Goal: Task Accomplishment & Management: Manage account settings

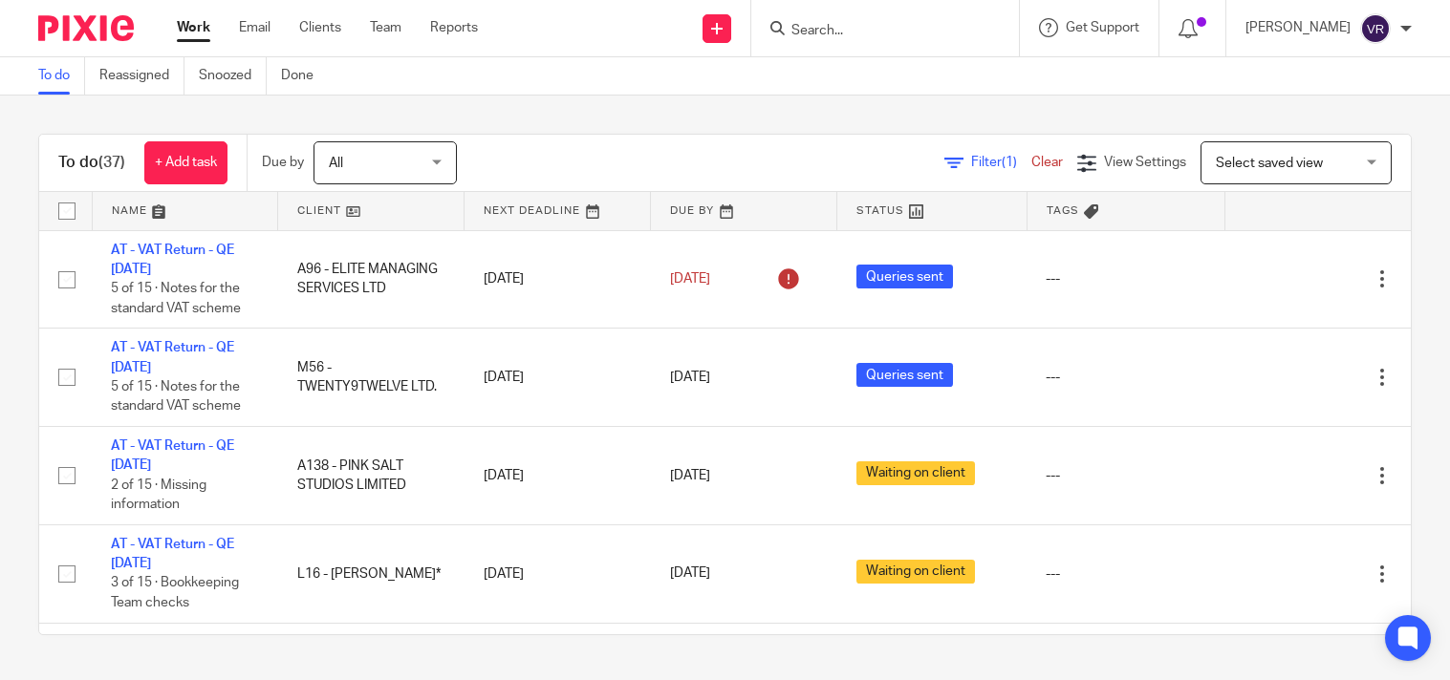
click at [636, 101] on div "To do (37) + Add task Due by All All Today Tomorrow This week Next week This mo…" at bounding box center [725, 385] width 1450 height 578
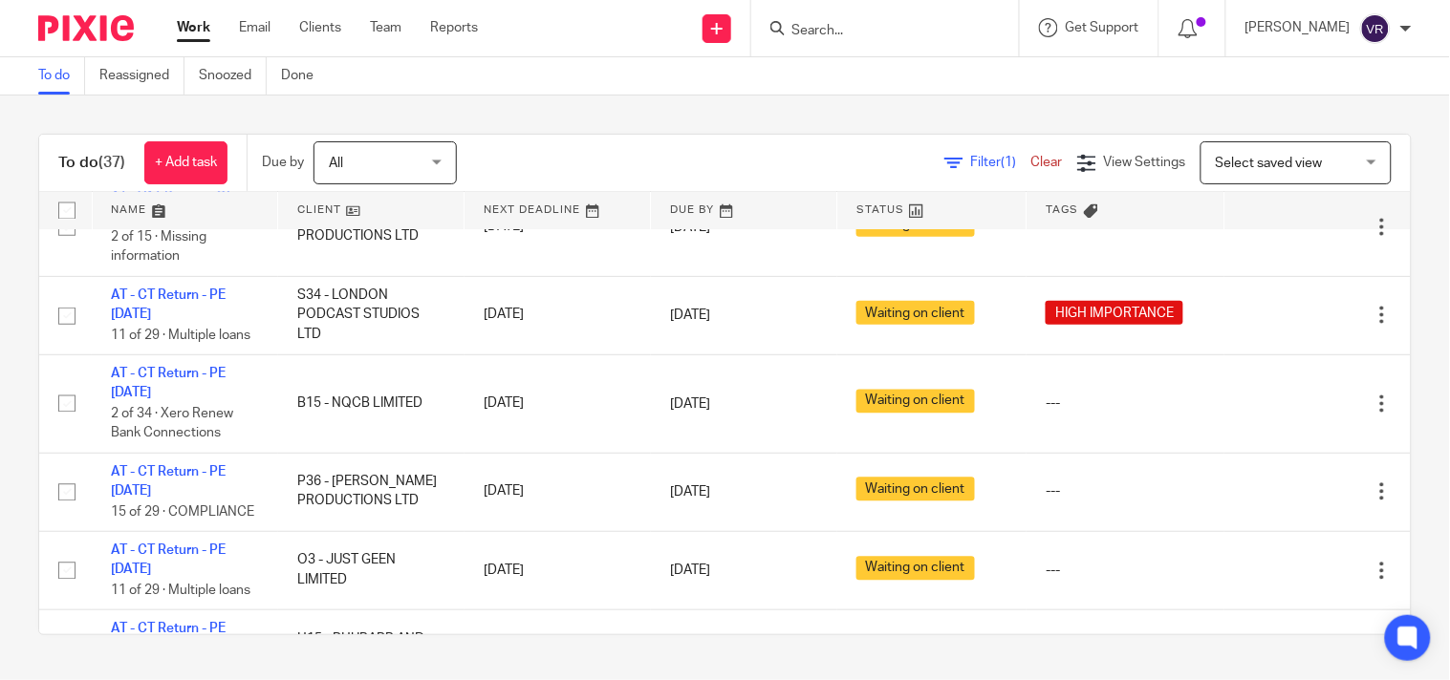
scroll to position [3551, 0]
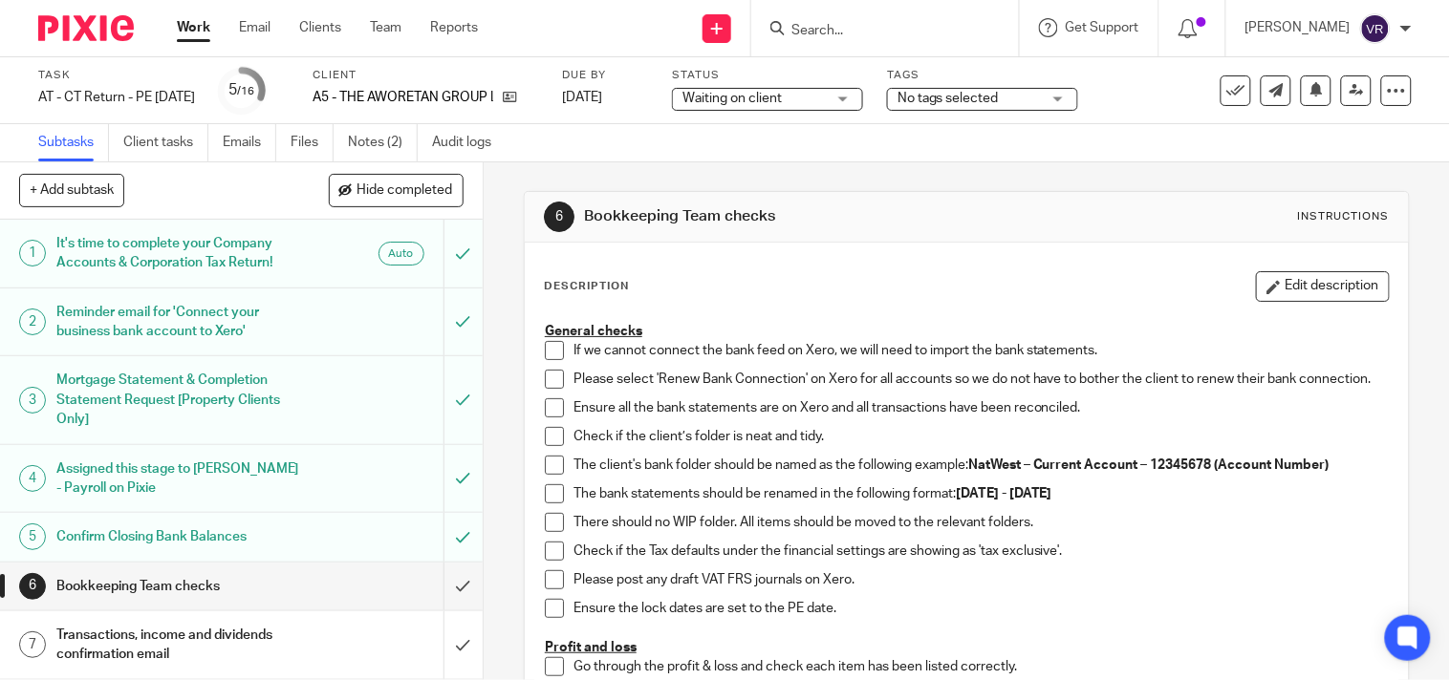
click at [863, 98] on div "Waiting on client Waiting on client" at bounding box center [767, 99] width 191 height 23
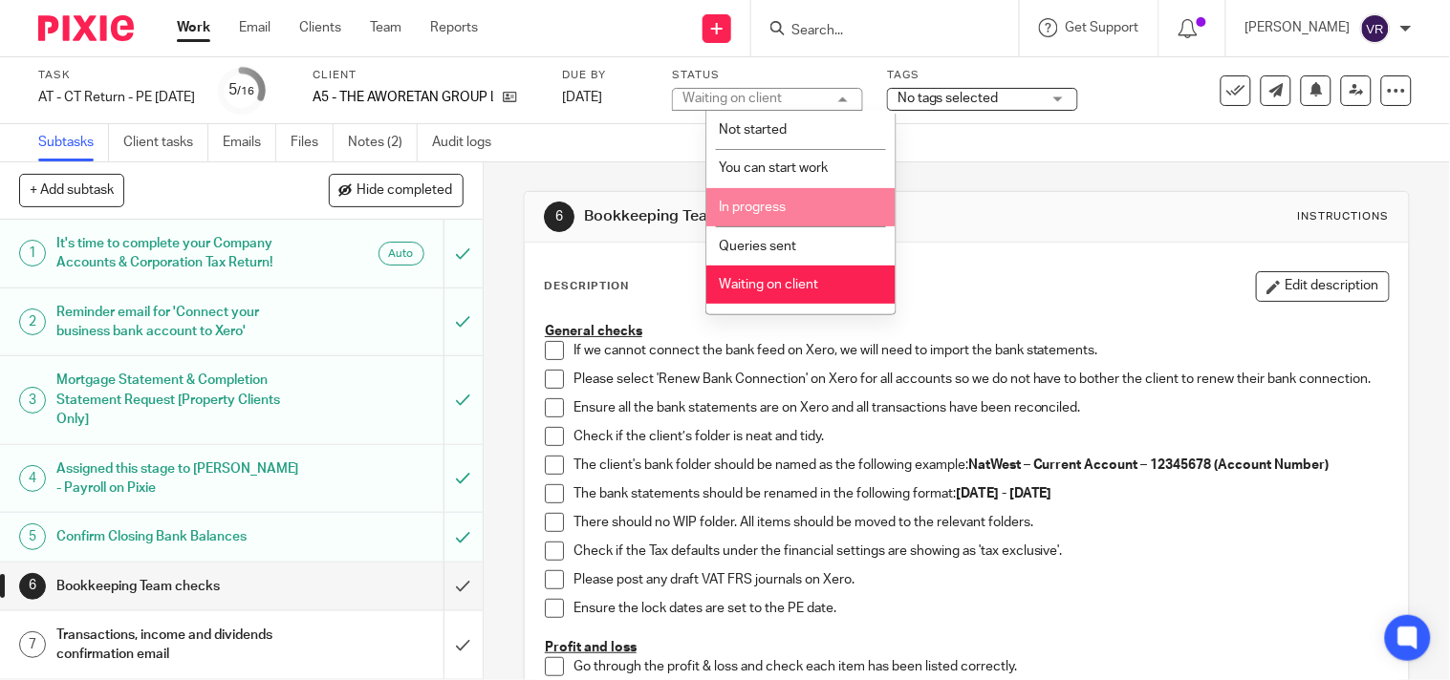
click at [795, 204] on li "In progress" at bounding box center [800, 207] width 189 height 39
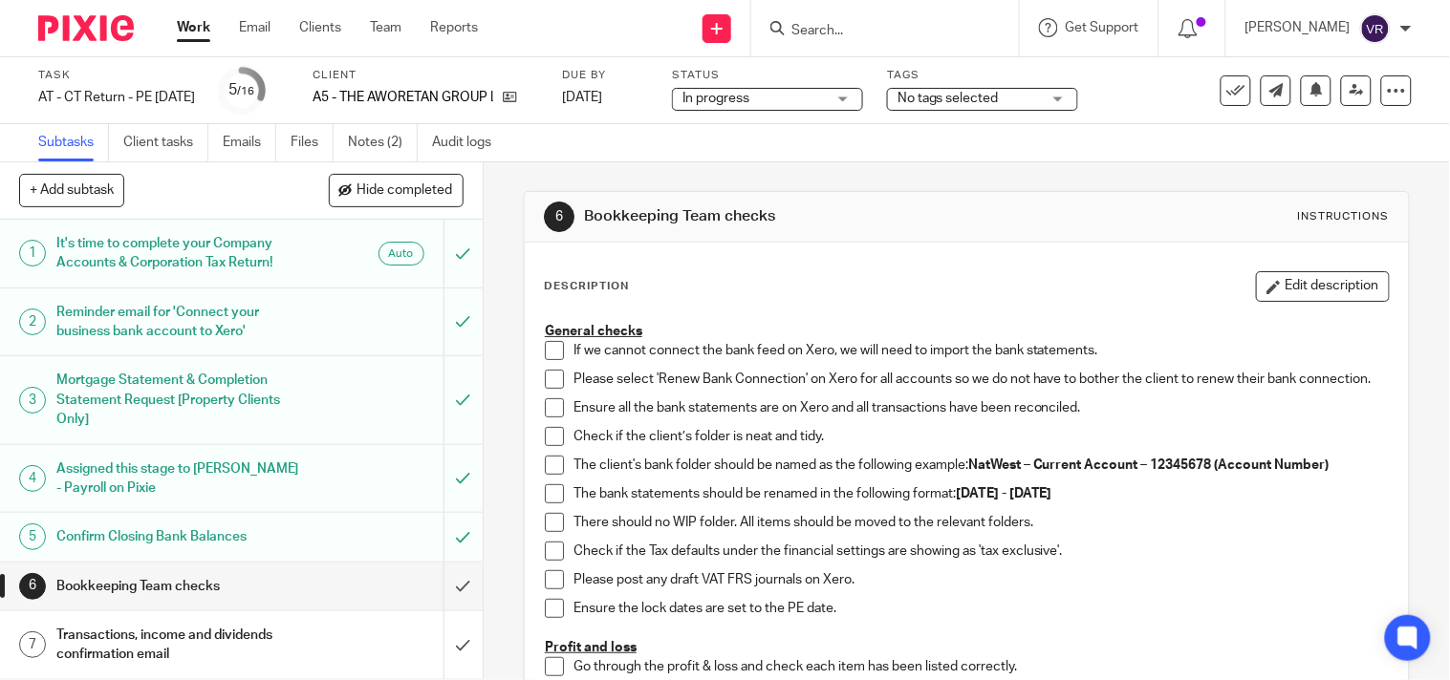
click at [786, 151] on div "Subtasks Client tasks Emails Files Notes (2) Audit logs" at bounding box center [725, 143] width 1450 height 38
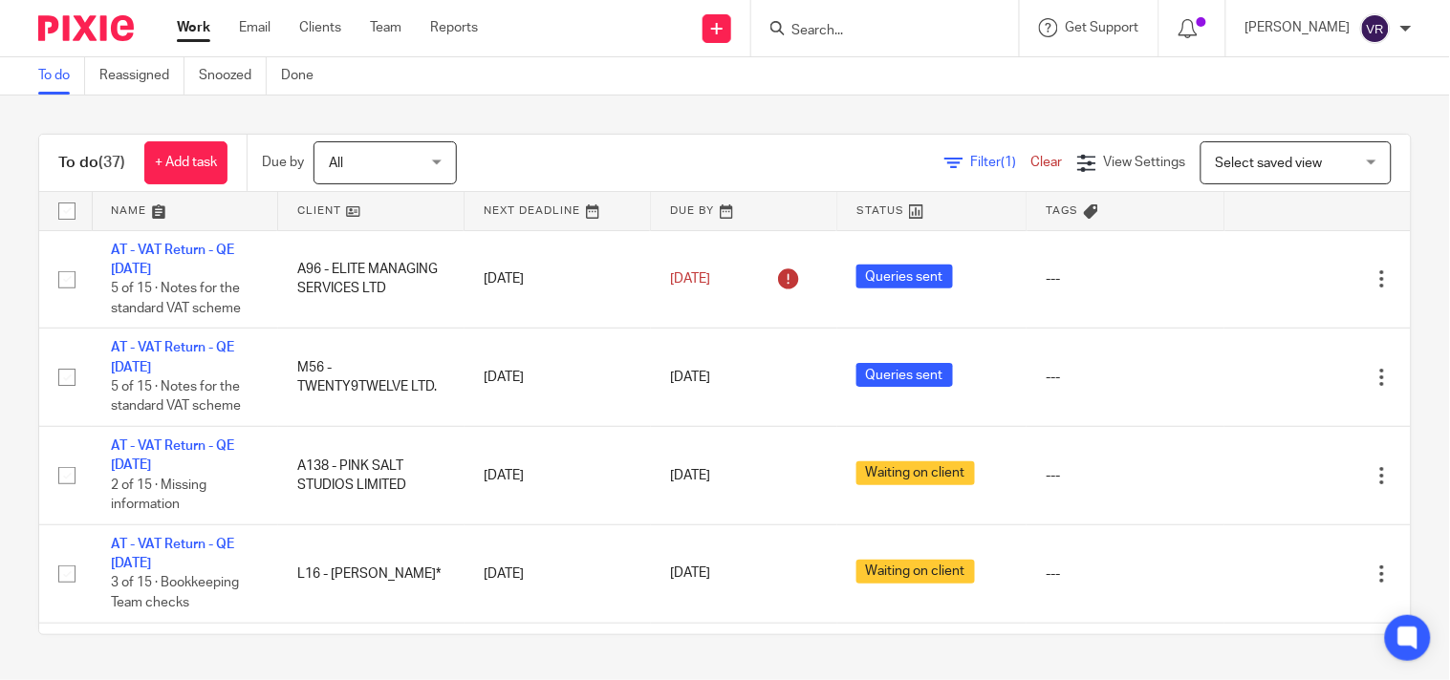
scroll to position [3551, 0]
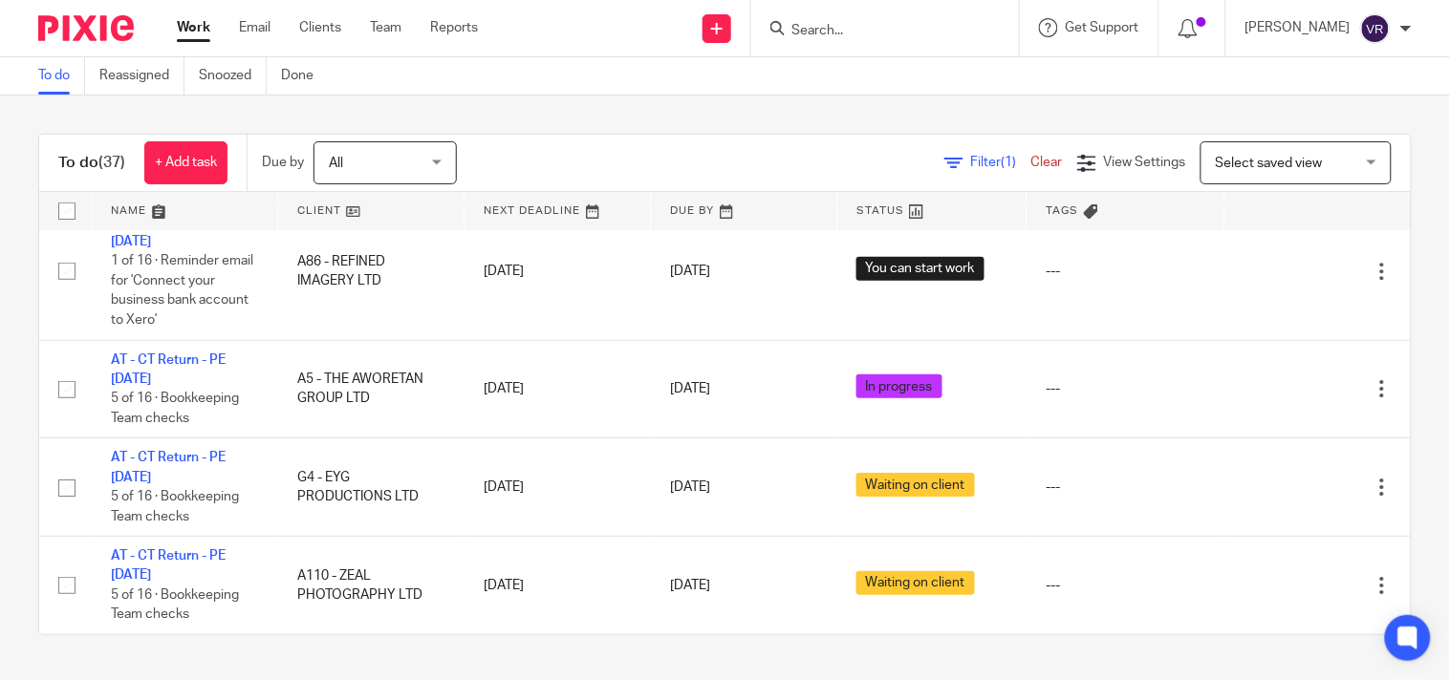
click at [919, 70] on div "To do Reassigned Snoozed Done" at bounding box center [725, 76] width 1450 height 38
click at [766, 108] on div "To do (37) + Add task Due by All All Today Tomorrow This week Next week This mo…" at bounding box center [725, 385] width 1450 height 578
click at [666, 102] on div "To do (37) + Add task Due by All All Today Tomorrow This week Next week This mo…" at bounding box center [725, 385] width 1450 height 578
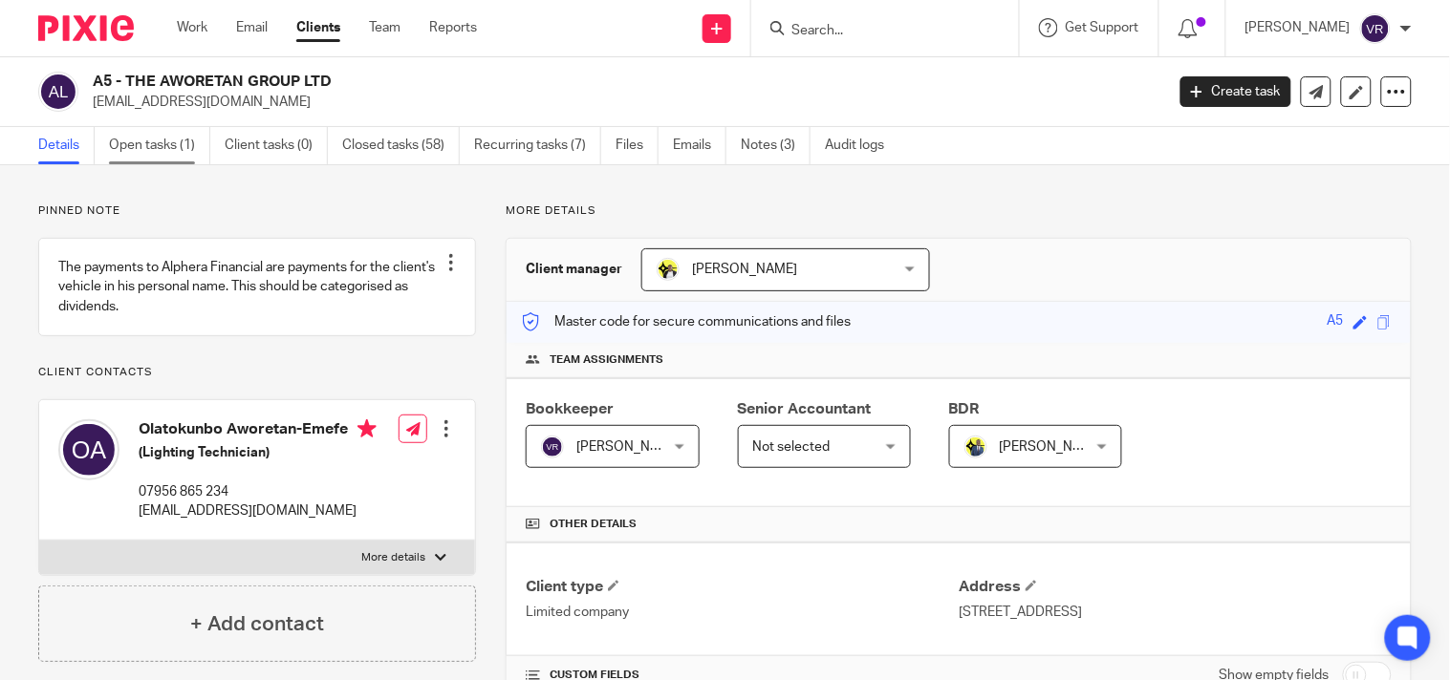
click at [151, 157] on link "Open tasks (1)" at bounding box center [159, 145] width 101 height 37
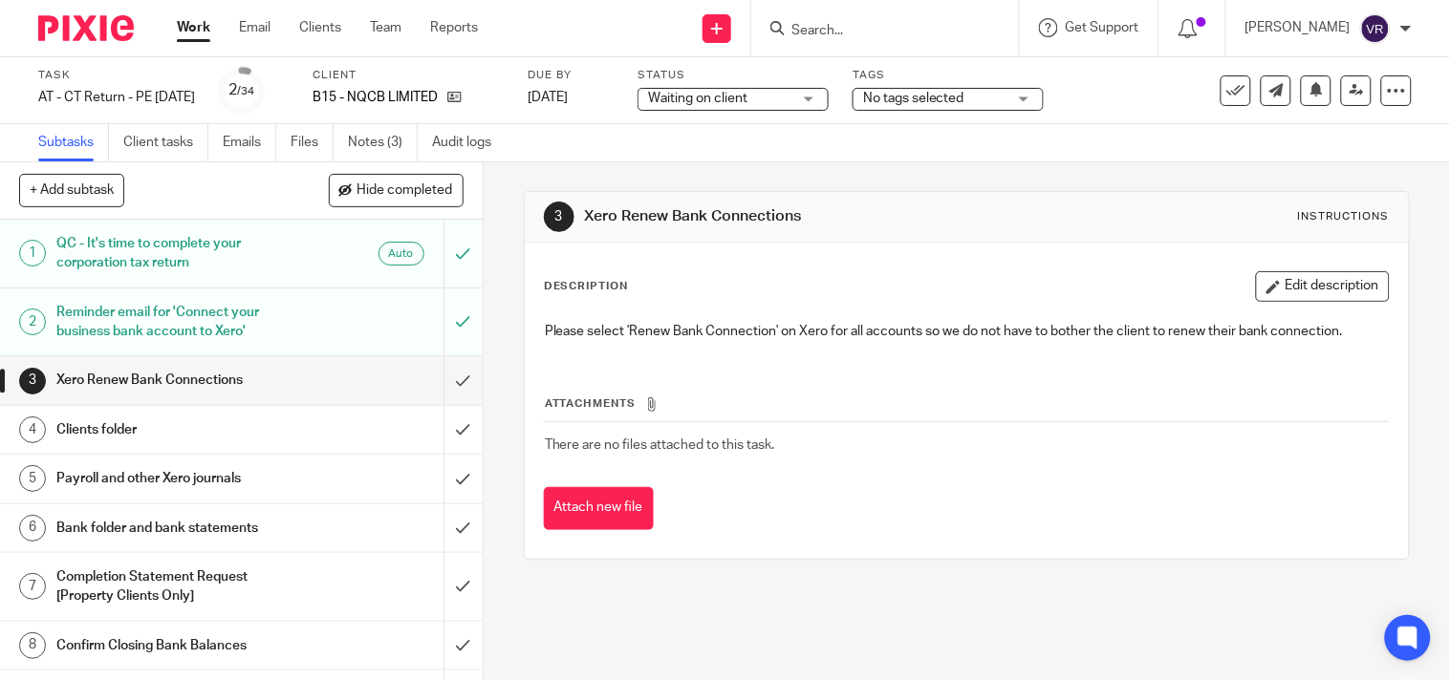
click at [222, 141] on ul "Subtasks Client tasks Emails Files Notes (3) Audit logs" at bounding box center [279, 142] width 482 height 37
click at [229, 141] on link "Emails" at bounding box center [250, 142] width 54 height 37
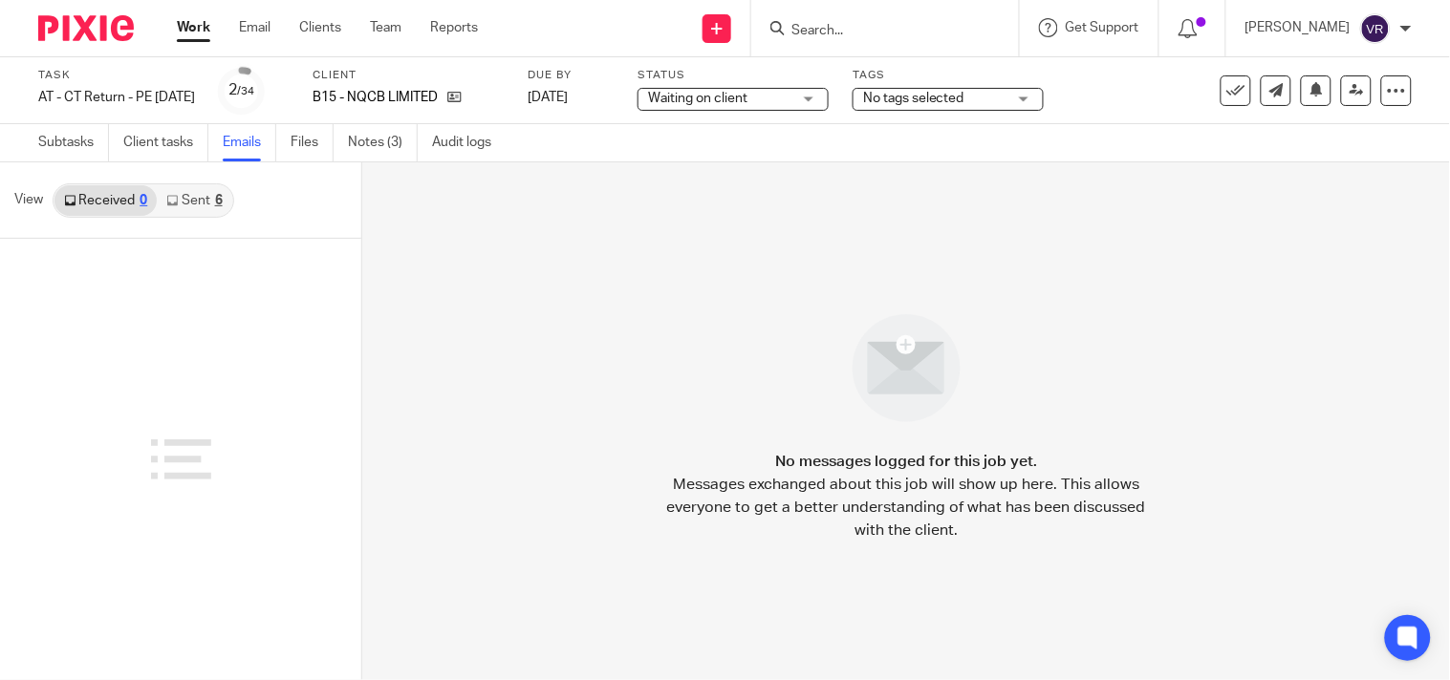
click at [201, 199] on link "Sent 6" at bounding box center [194, 200] width 75 height 31
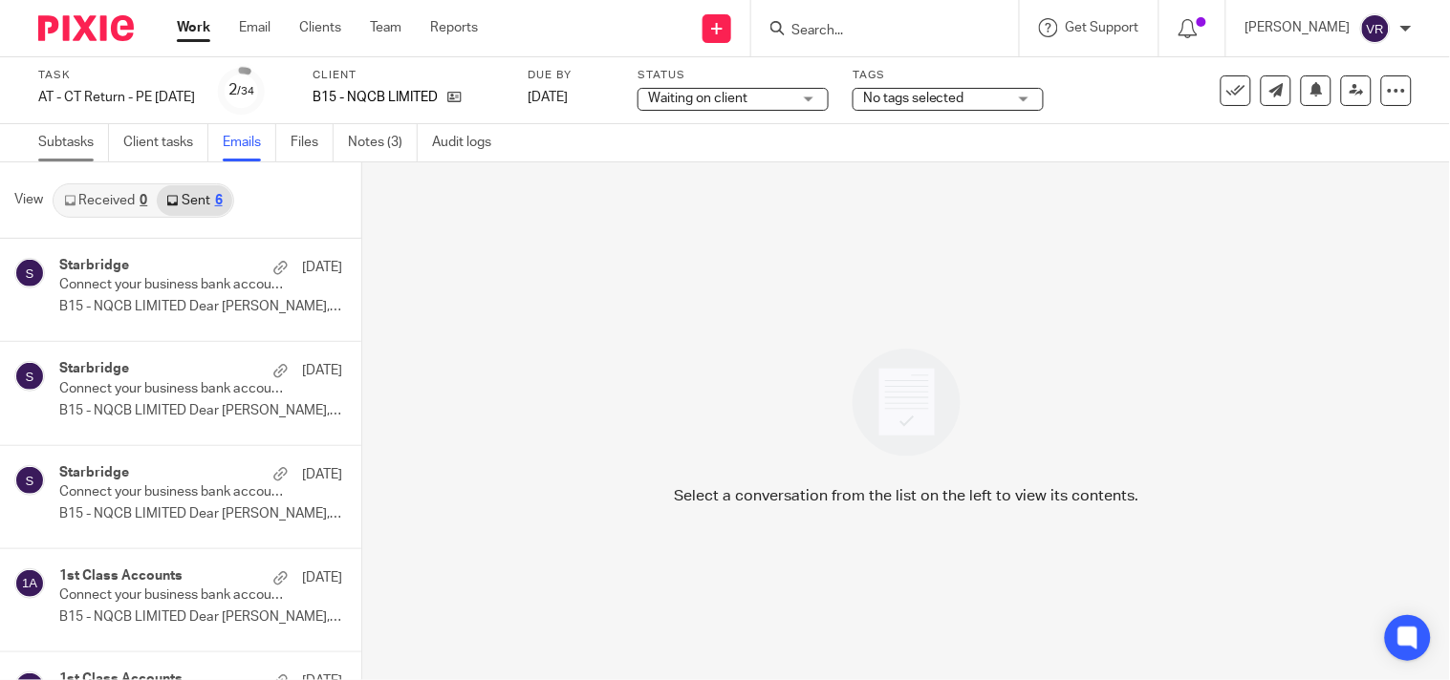
click at [79, 150] on link "Subtasks" at bounding box center [73, 142] width 71 height 37
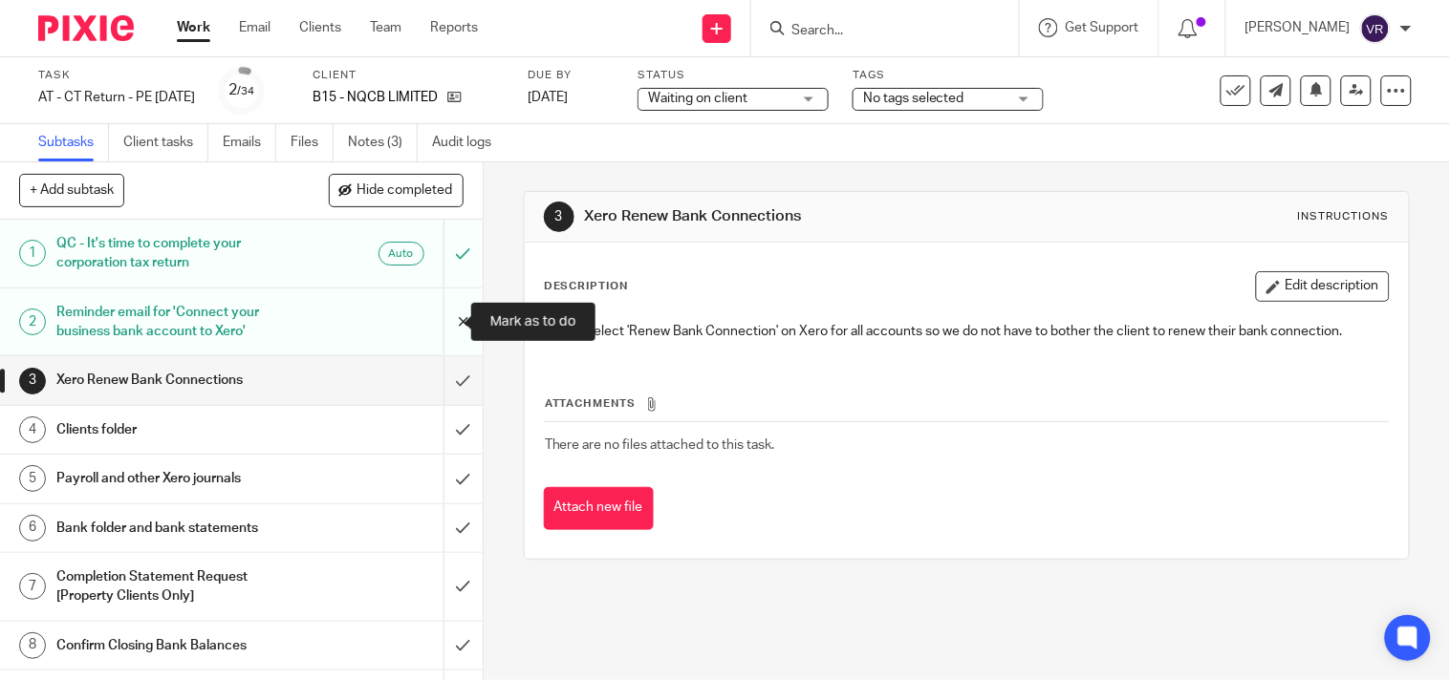
click at [438, 330] on input "submit" at bounding box center [241, 323] width 483 height 68
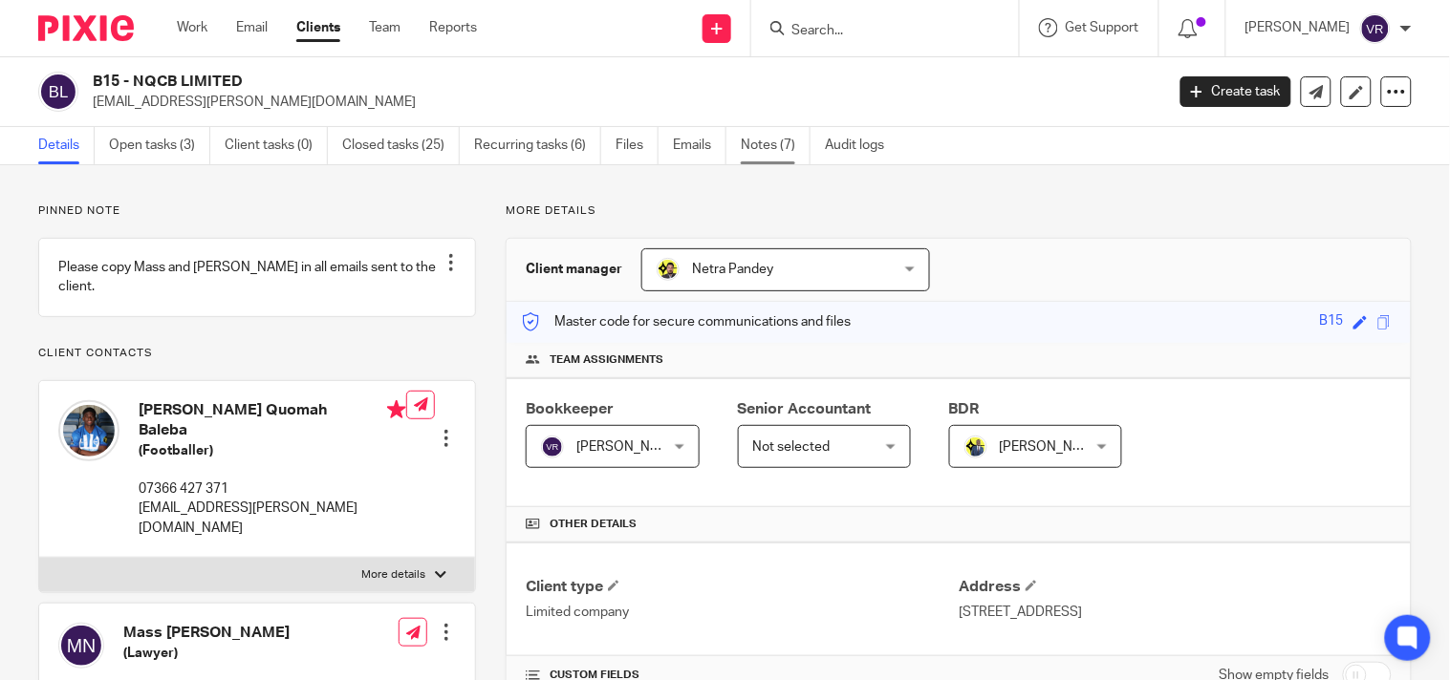
click at [777, 151] on link "Notes (7)" at bounding box center [776, 145] width 70 height 37
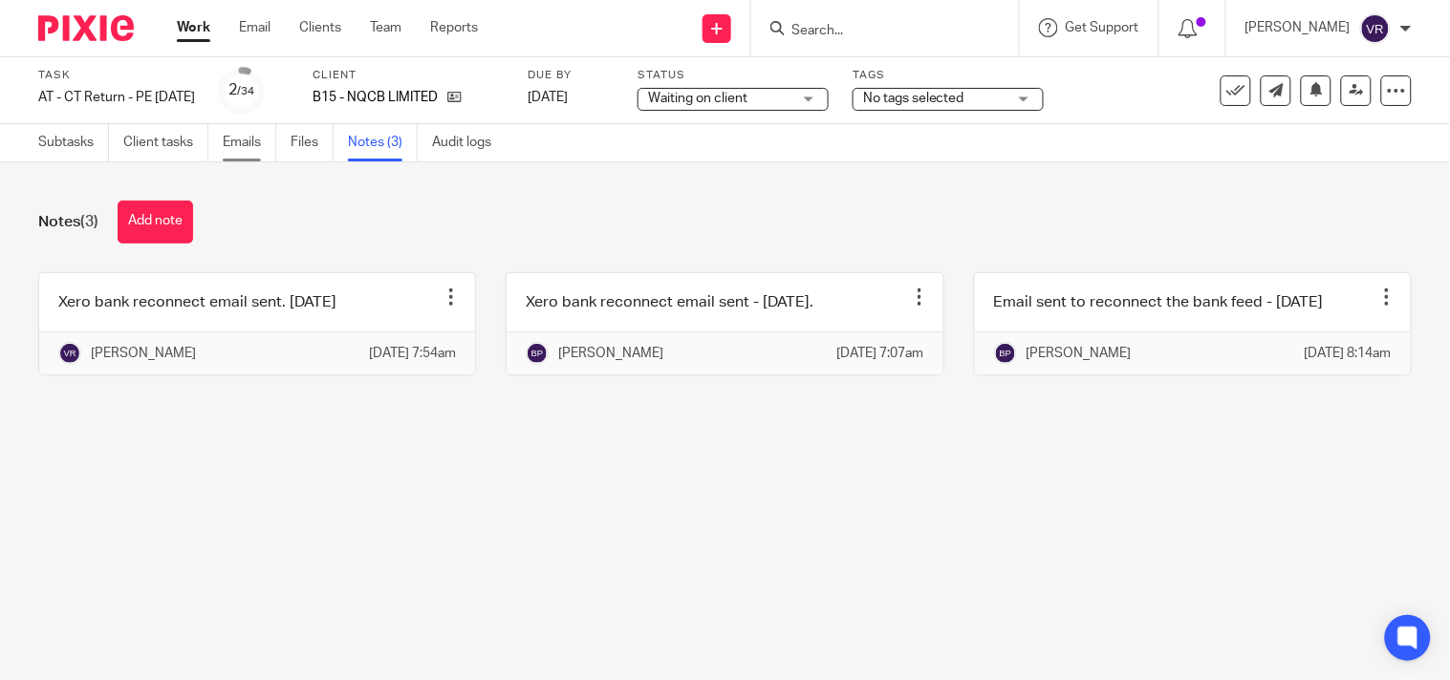
click at [260, 144] on link "Emails" at bounding box center [250, 142] width 54 height 37
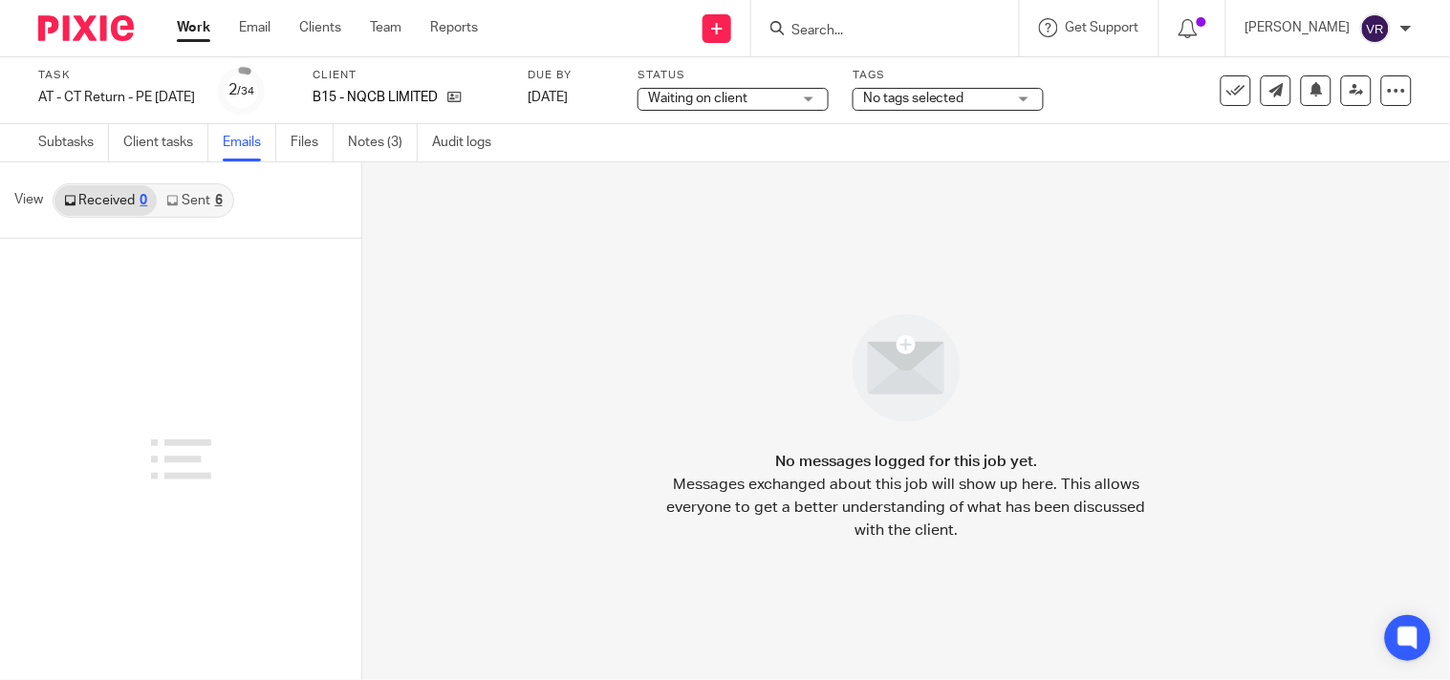
click at [211, 211] on link "Sent 6" at bounding box center [194, 200] width 75 height 31
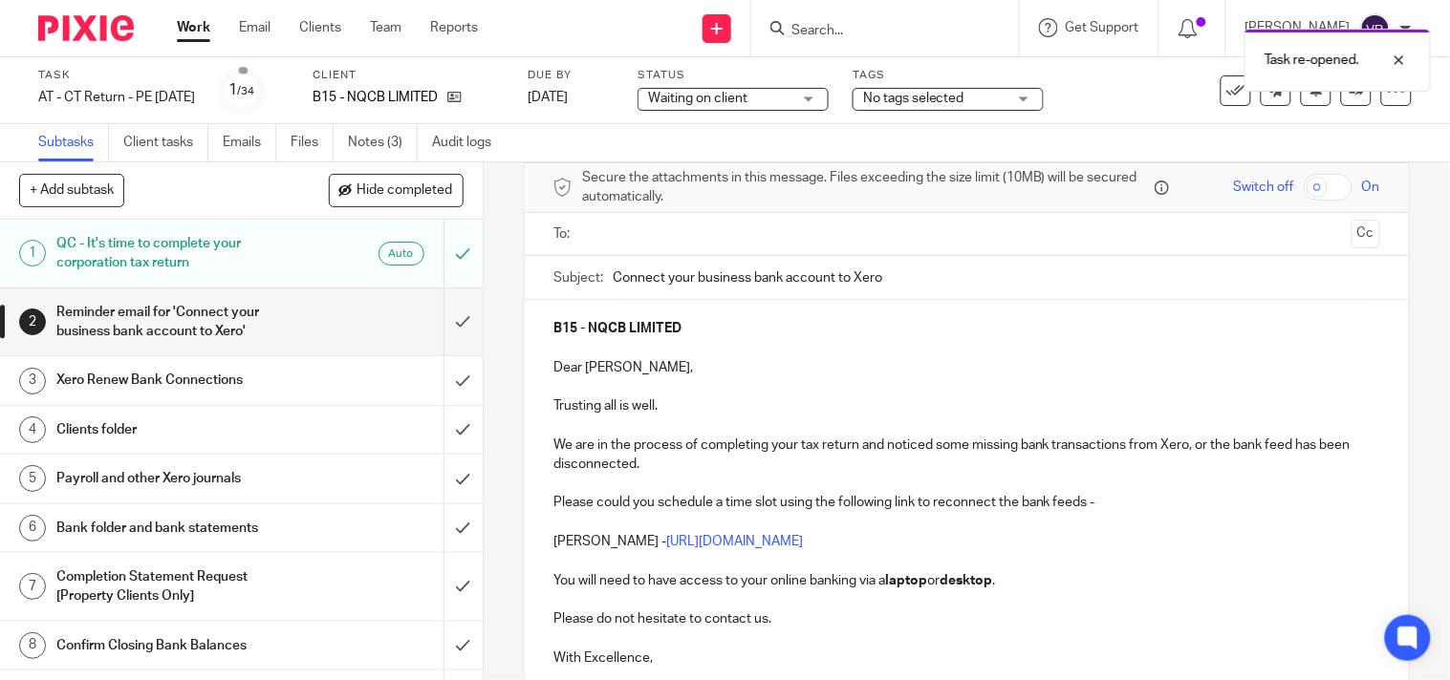
scroll to position [196, 0]
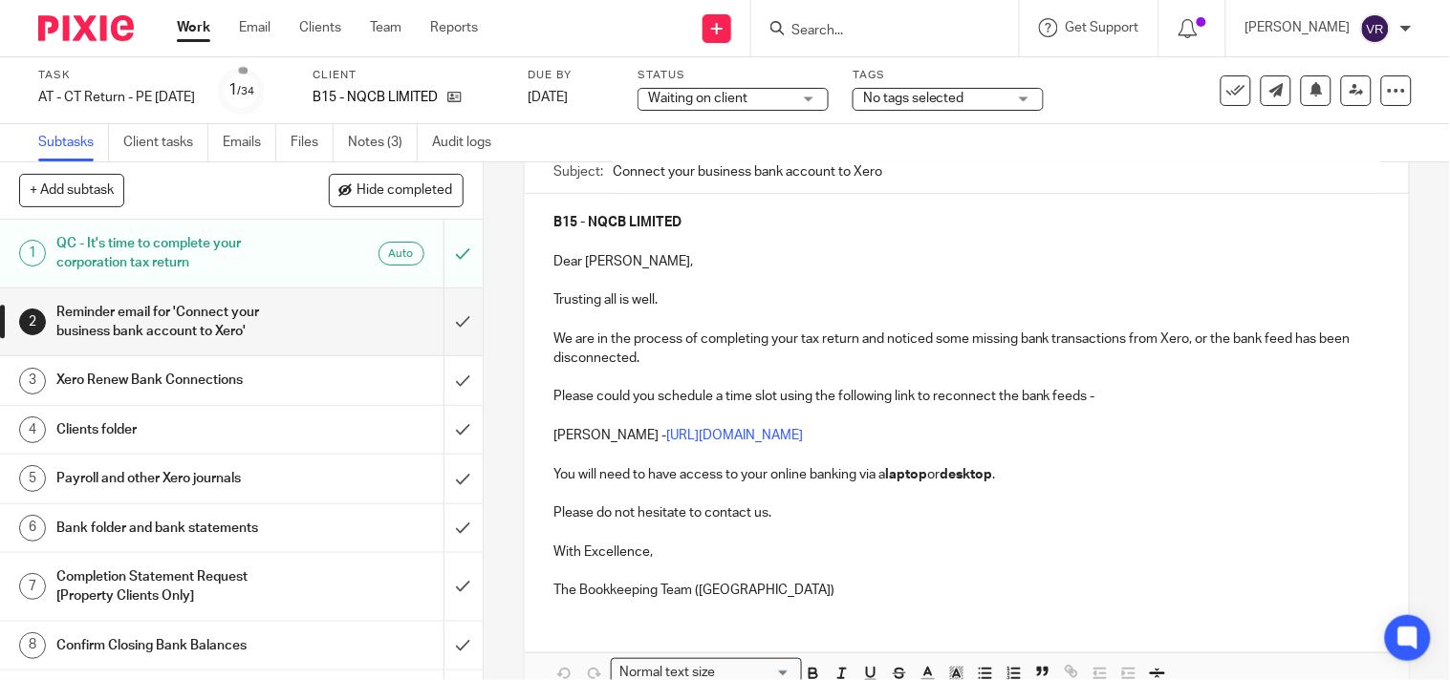
click at [739, 581] on p "The Bookkeeping Team ([GEOGRAPHIC_DATA])" at bounding box center [966, 590] width 827 height 19
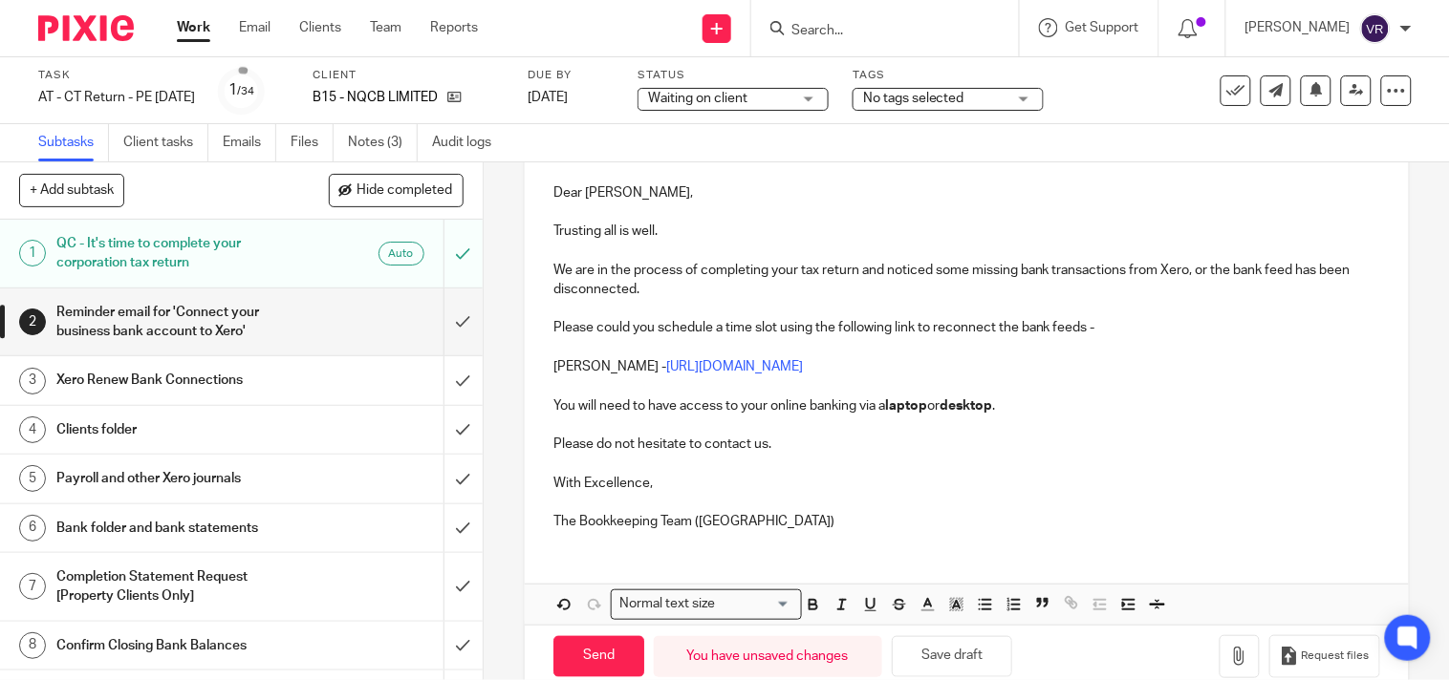
scroll to position [302, 0]
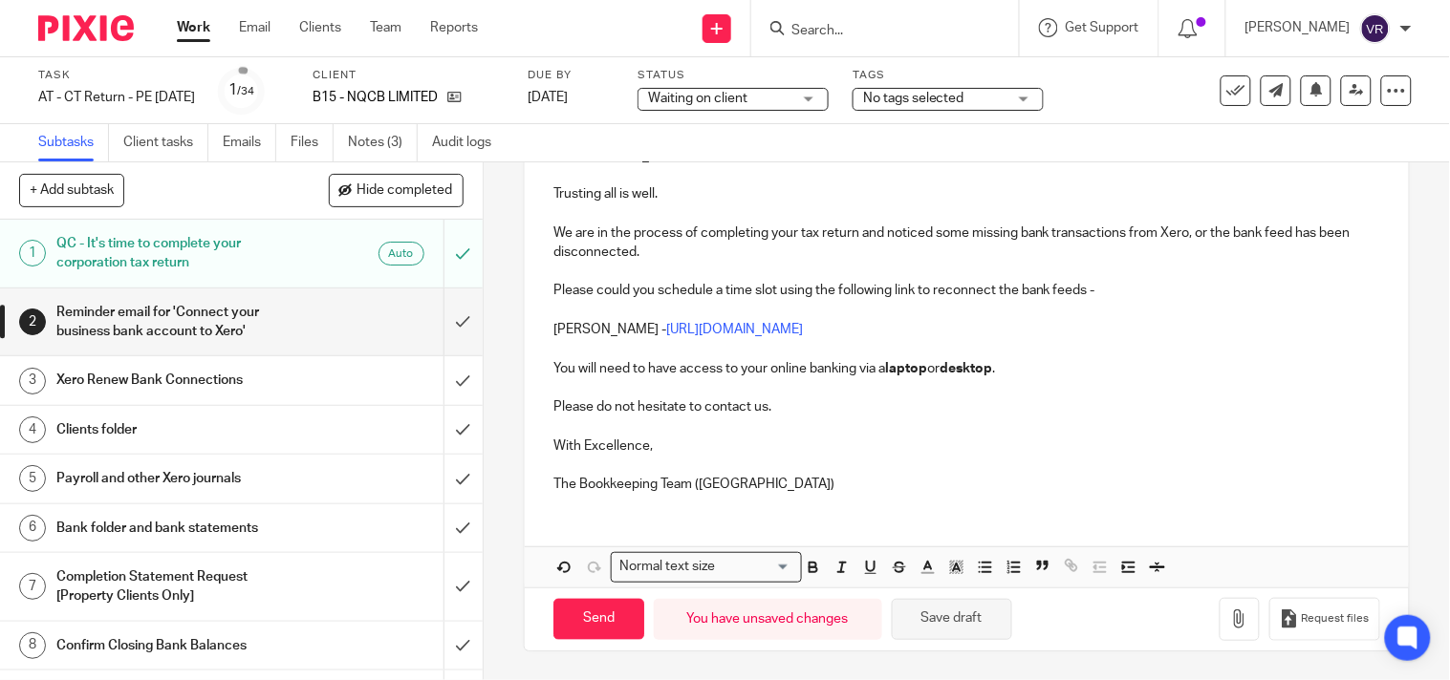
click at [972, 632] on button "Save draft" at bounding box center [952, 619] width 120 height 41
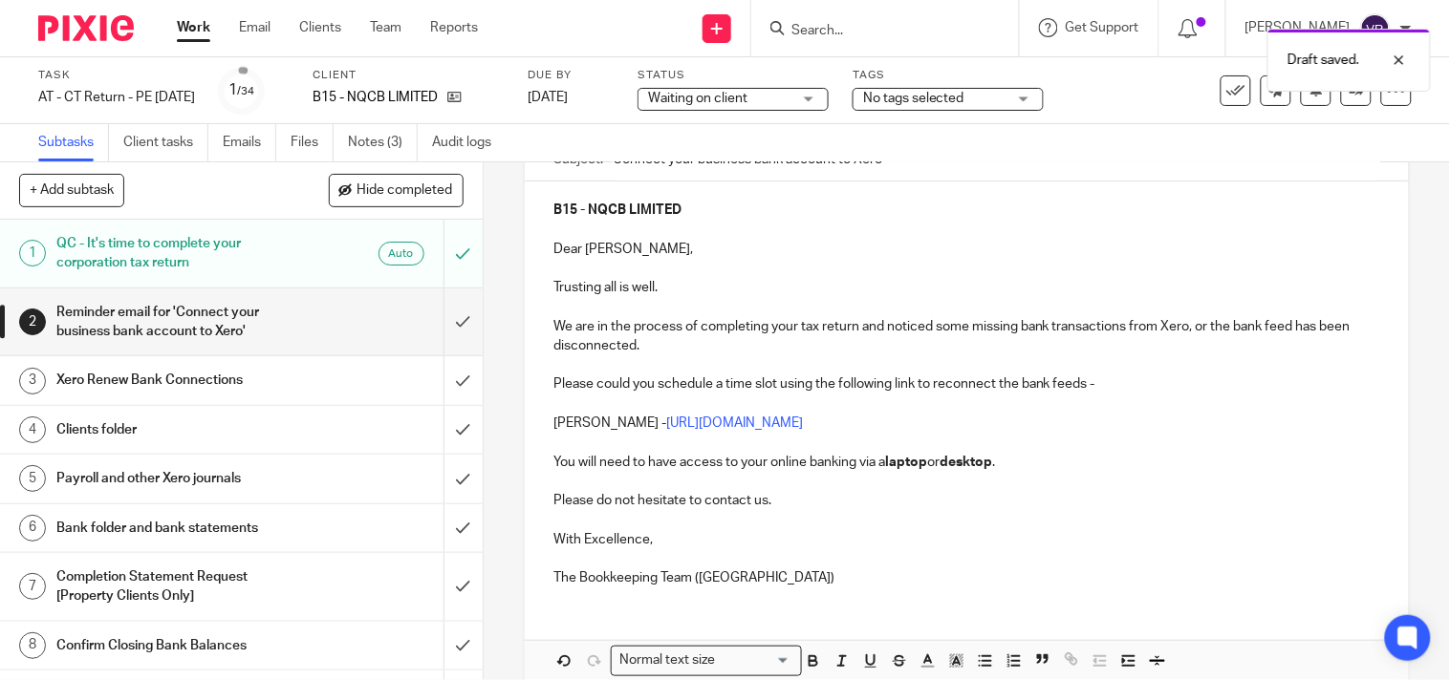
scroll to position [90, 0]
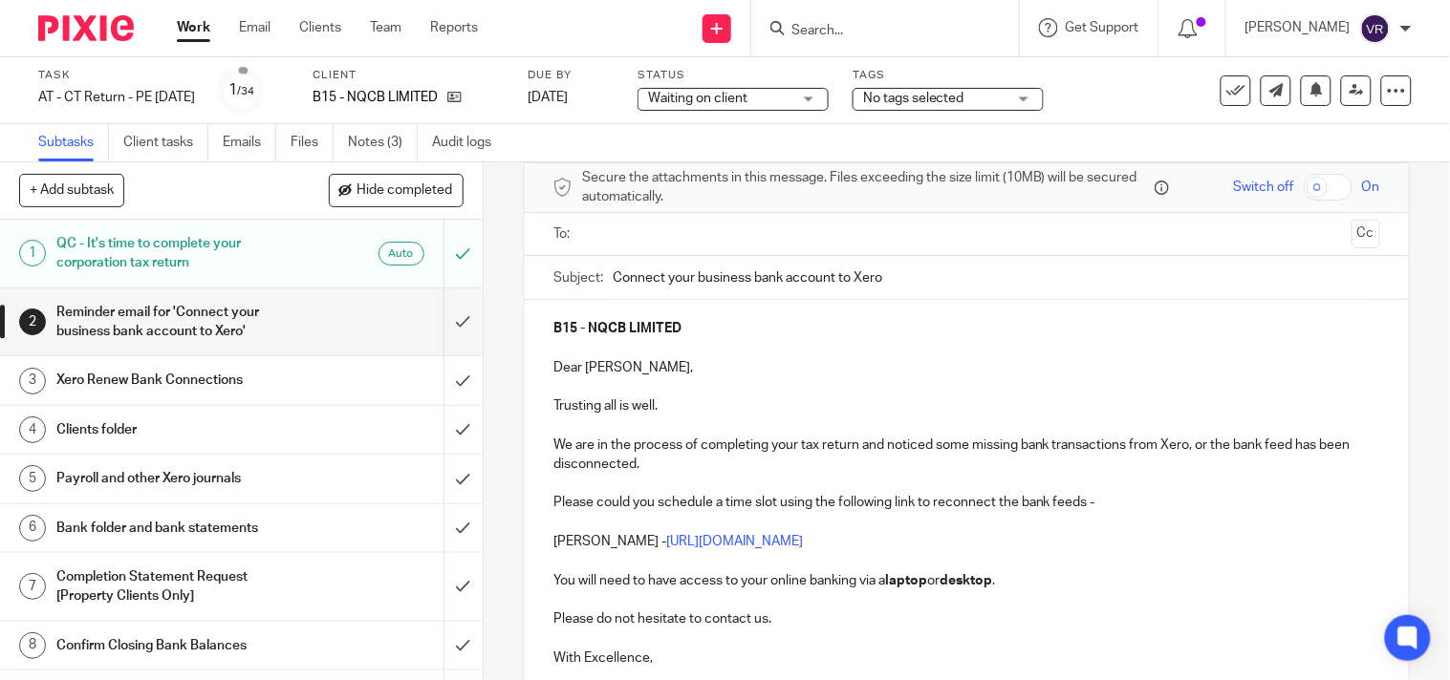
click at [713, 240] on input "text" at bounding box center [966, 235] width 755 height 22
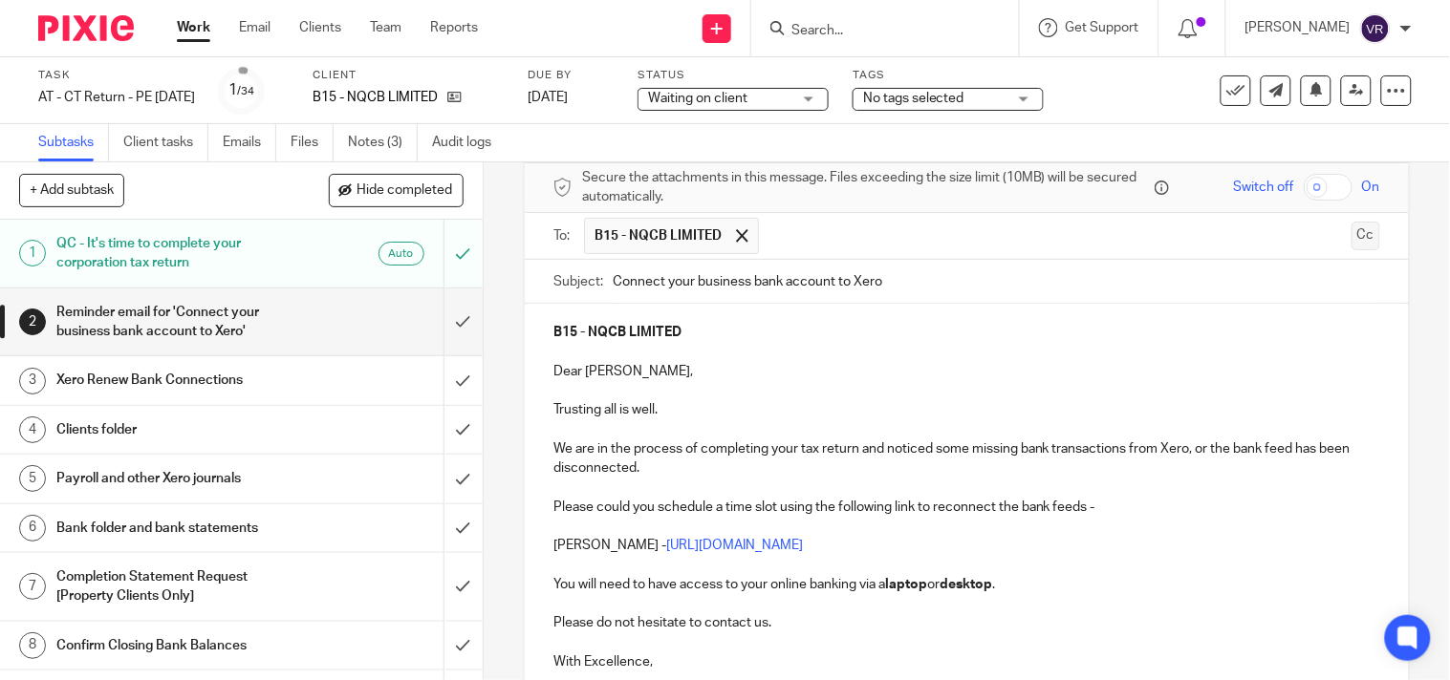
click at [1351, 237] on button "Cc" at bounding box center [1365, 236] width 29 height 29
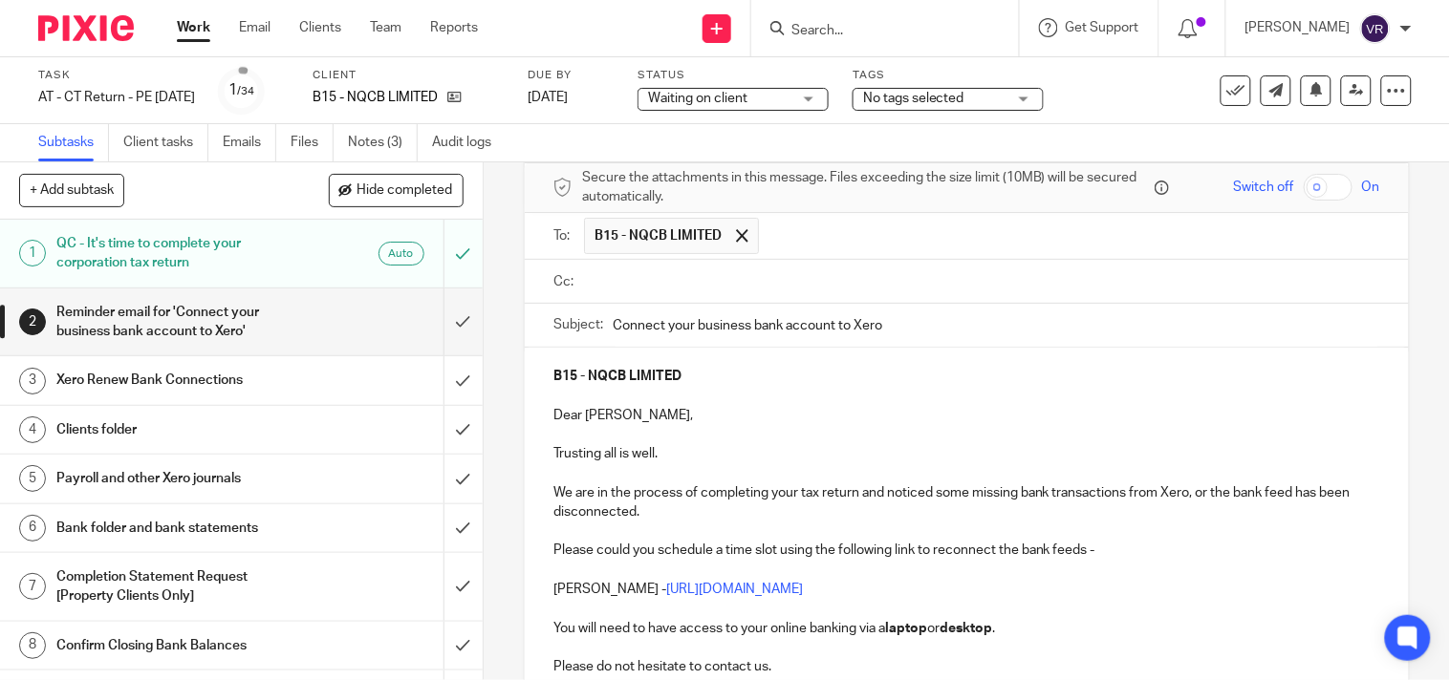
click at [666, 283] on input "text" at bounding box center [981, 282] width 784 height 22
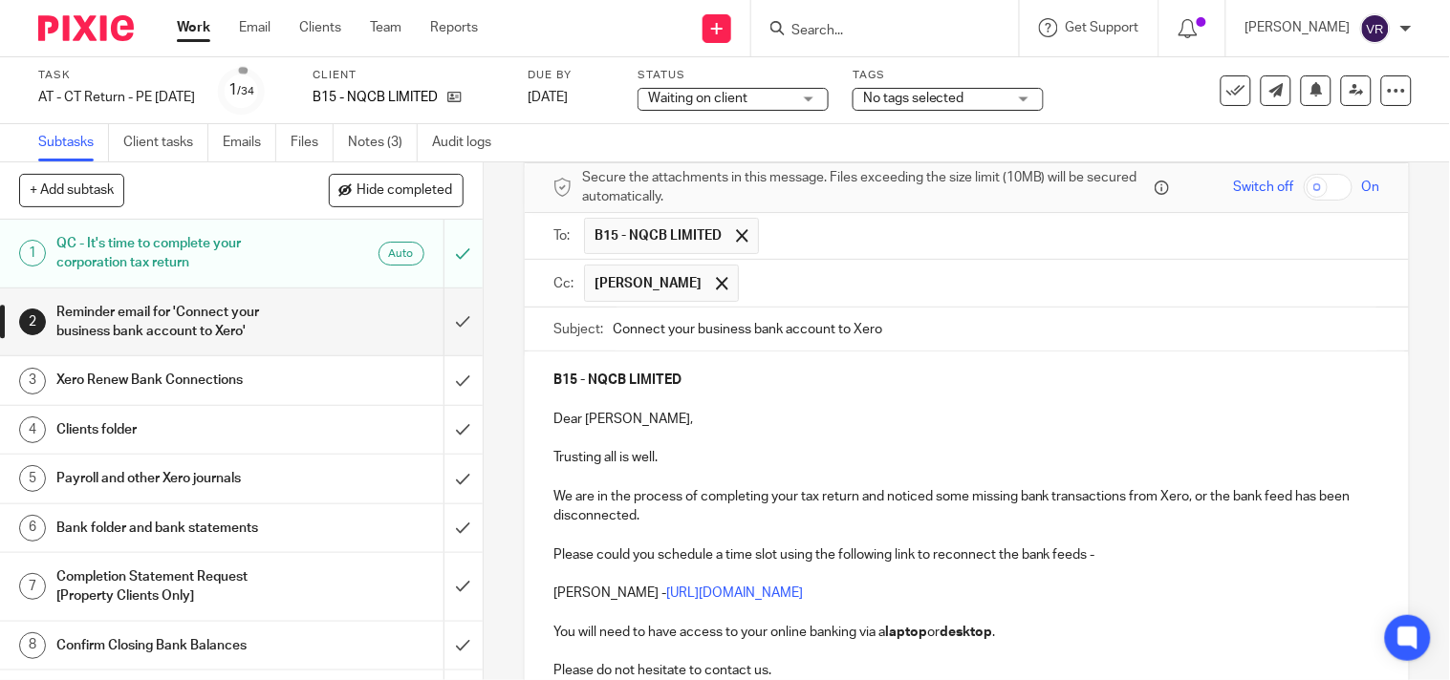
click at [748, 284] on input "text" at bounding box center [1059, 283] width 623 height 37
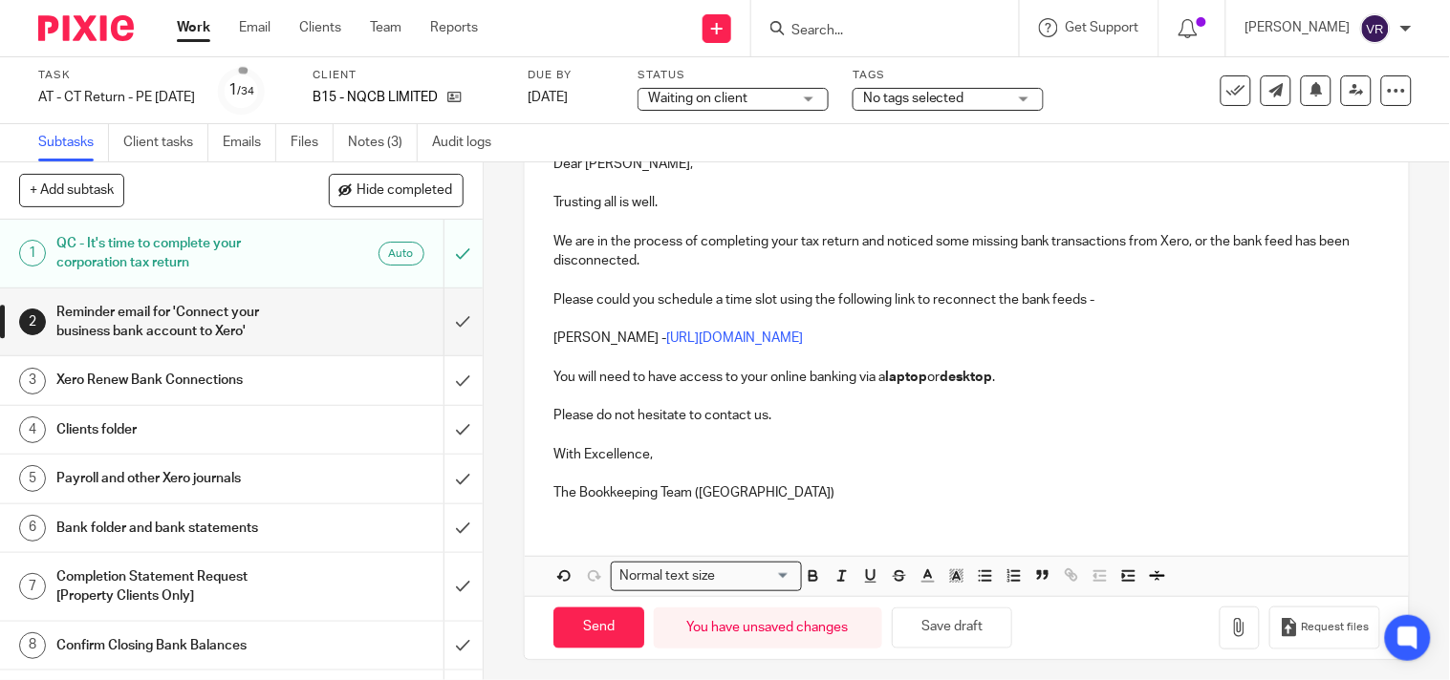
scroll to position [356, 0]
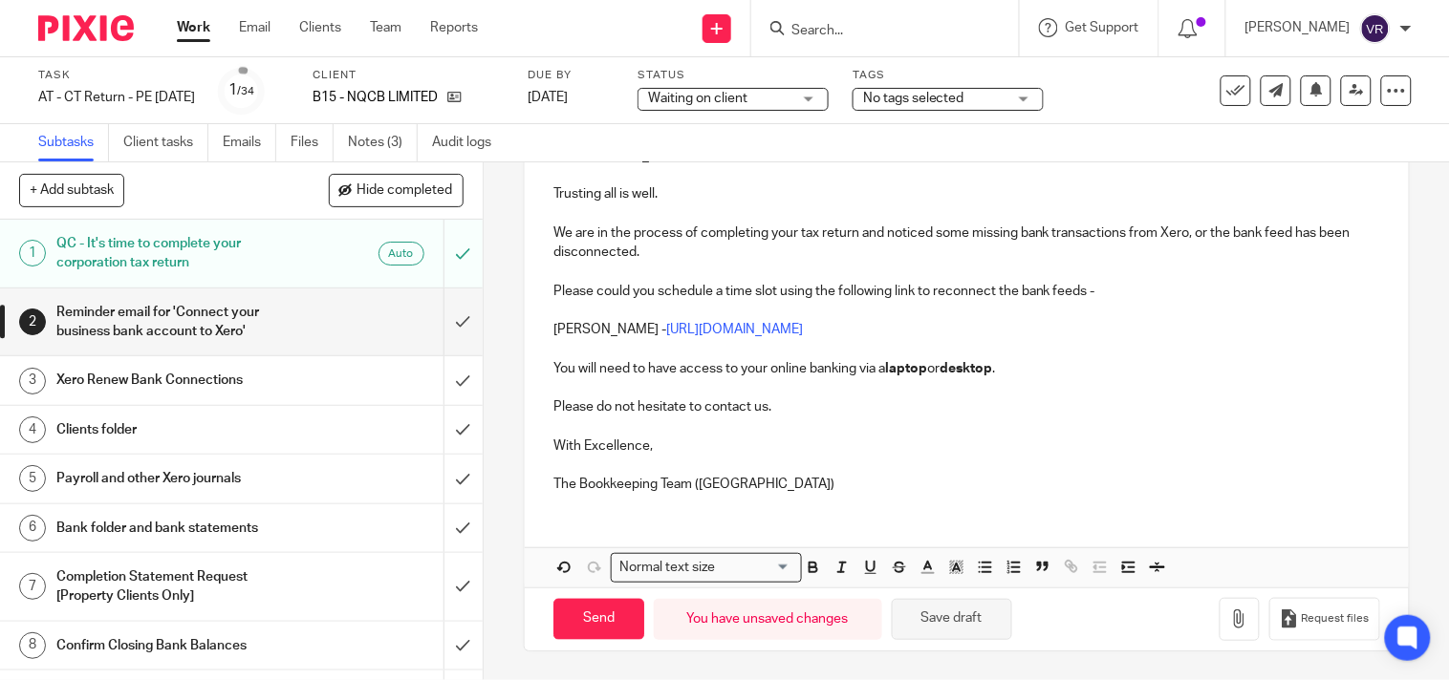
click at [962, 616] on button "Save draft" at bounding box center [952, 619] width 120 height 41
click at [948, 629] on button "Save draft" at bounding box center [952, 619] width 120 height 41
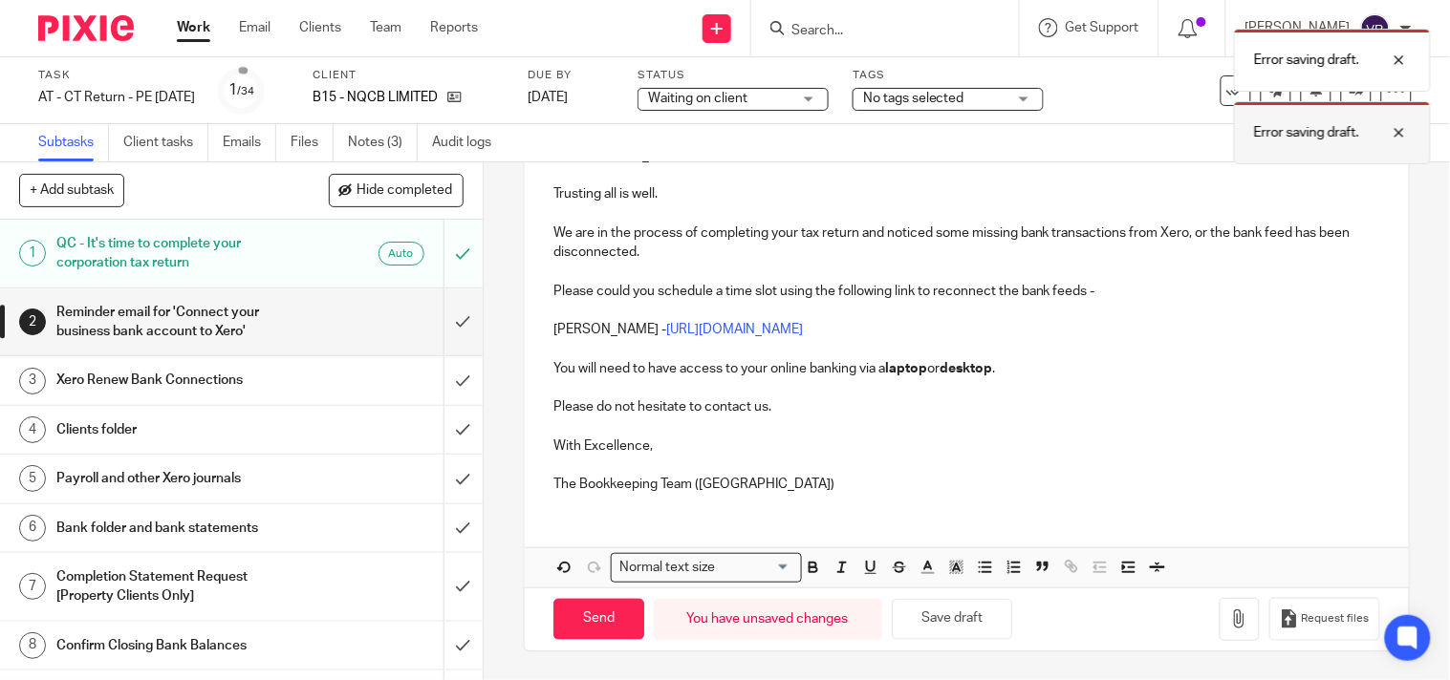
click at [1402, 140] on div at bounding box center [1385, 132] width 52 height 23
click at [1411, 63] on div "Error saving draft." at bounding box center [1332, 60] width 197 height 63
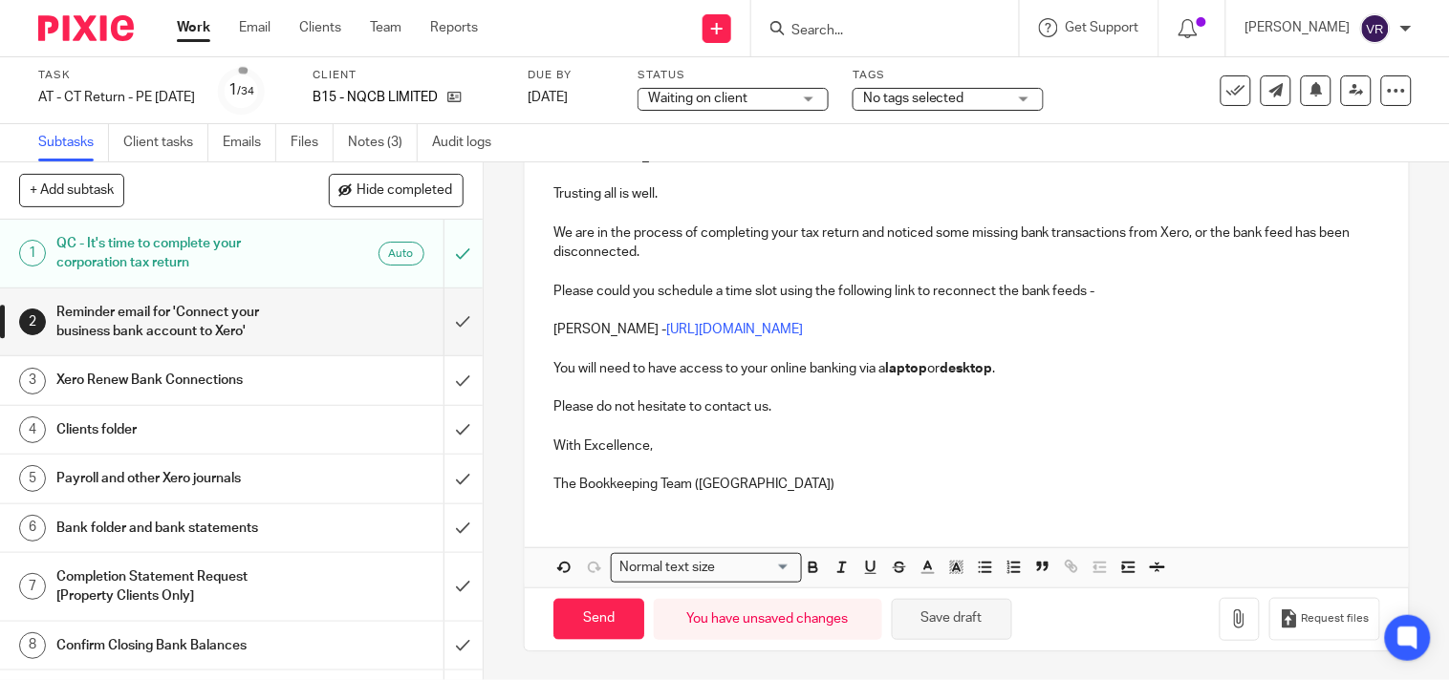
click at [930, 621] on button "Save draft" at bounding box center [952, 619] width 120 height 41
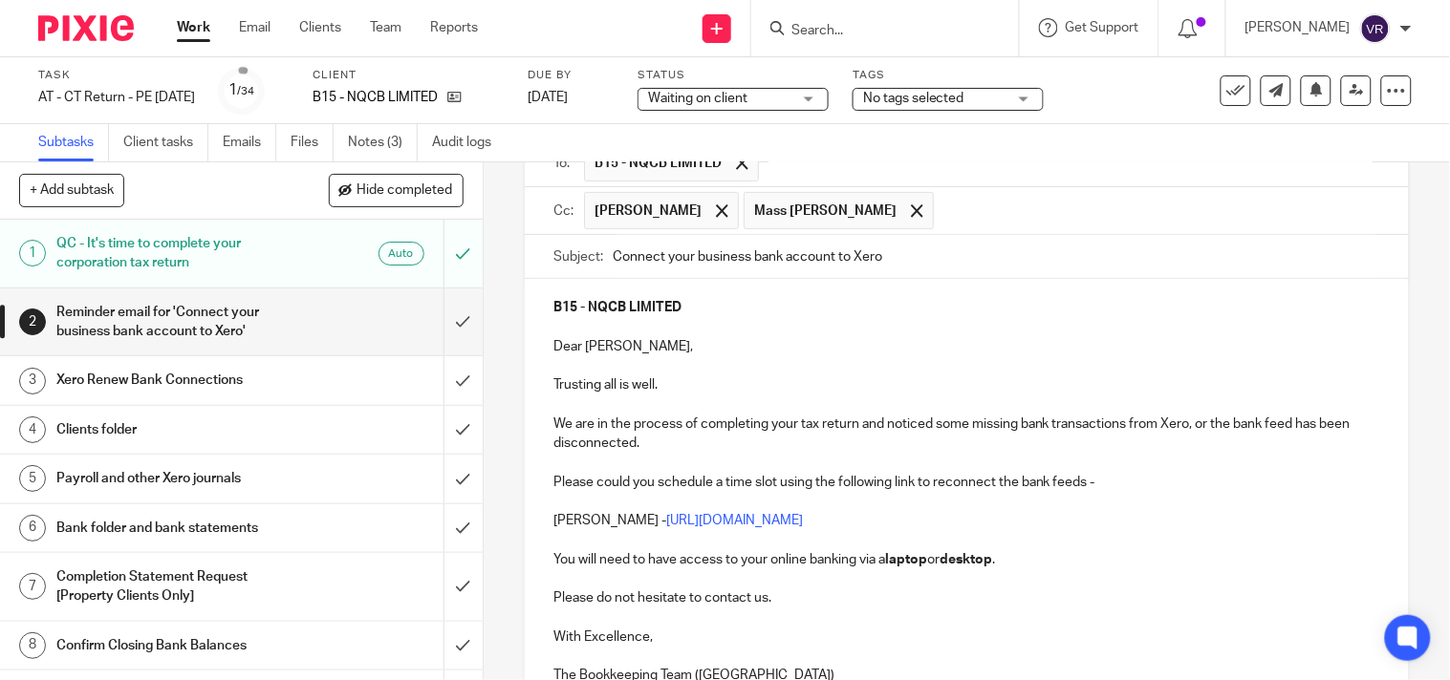
scroll to position [36, 0]
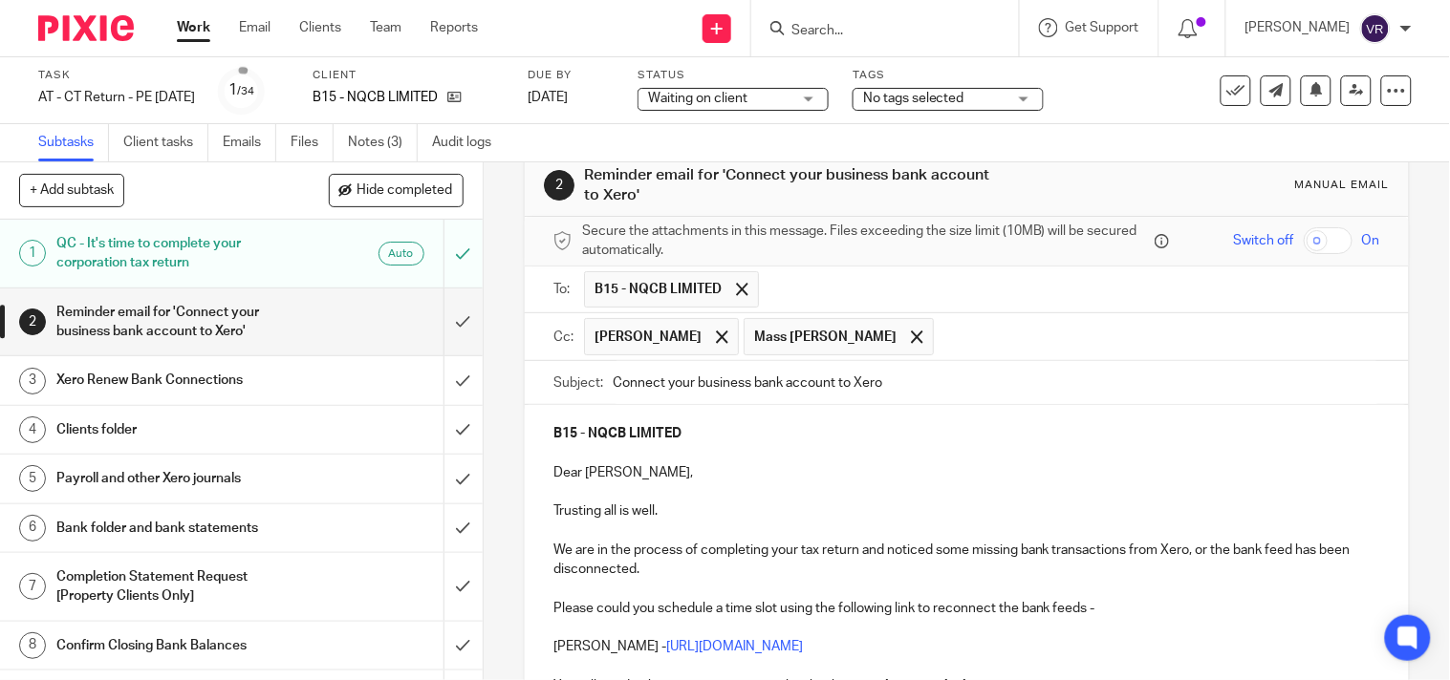
click at [613, 394] on input "Connect your business bank account to Xero" at bounding box center [996, 382] width 767 height 43
drag, startPoint x: 645, startPoint y: 387, endPoint x: 578, endPoint y: 387, distance: 66.9
click at [578, 387] on div "Subject: Urgent Connect your business bank account to Xero" at bounding box center [966, 382] width 827 height 43
type input "Urgent Connect your business bank account to Xero"
click at [972, 389] on input "Urgent Connect your business bank account to Xero" at bounding box center [996, 382] width 767 height 43
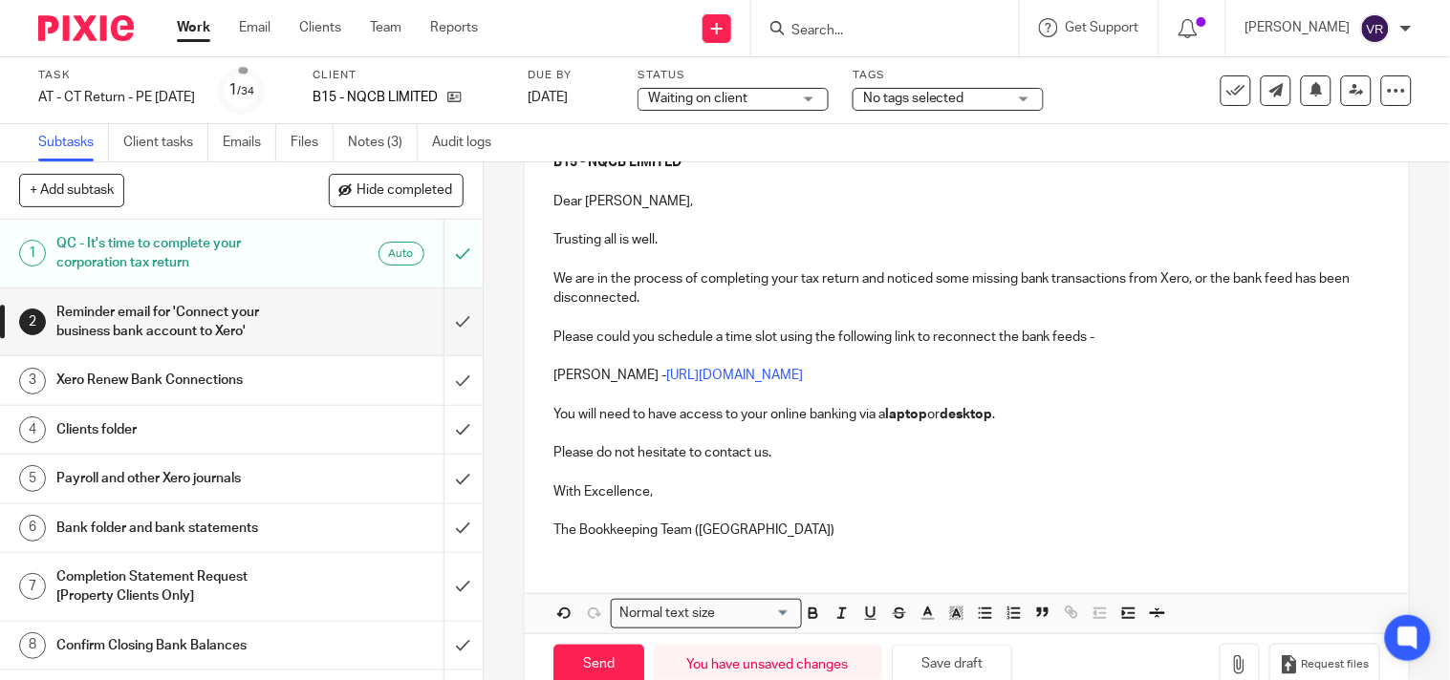
scroll to position [356, 0]
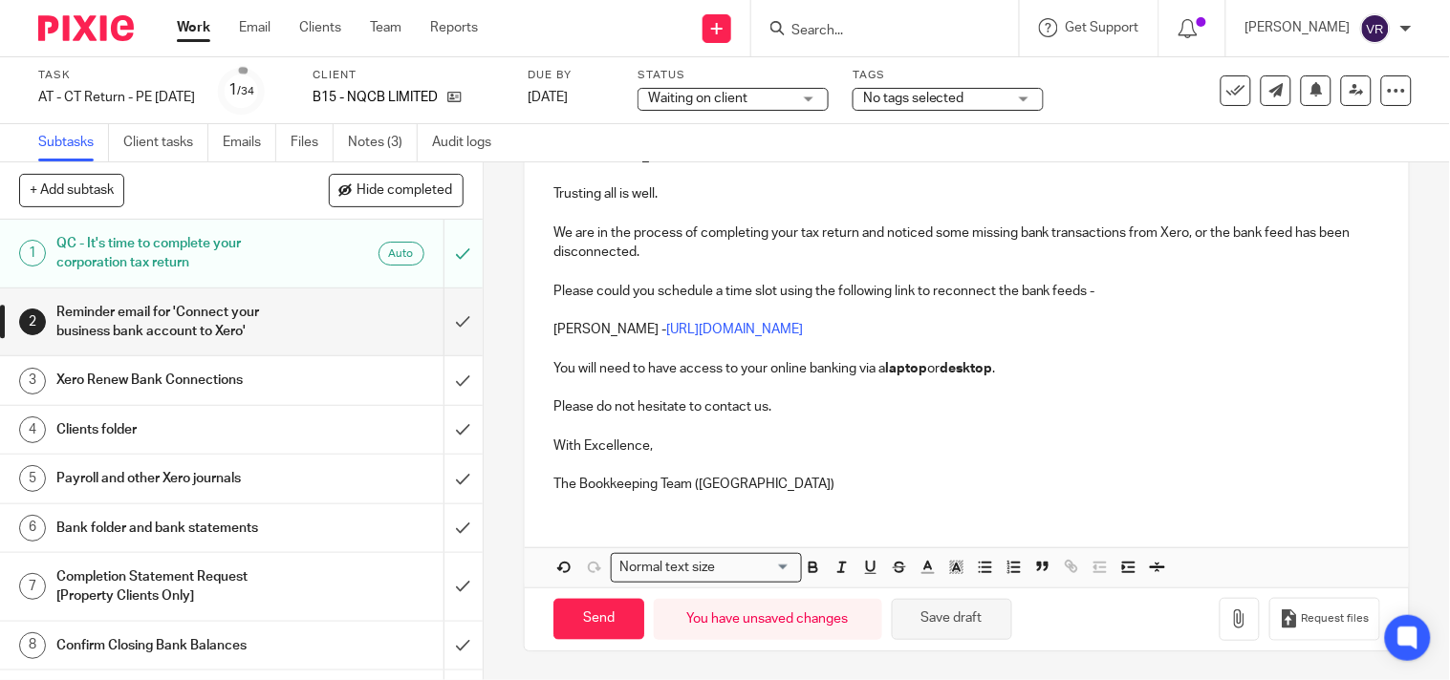
click at [981, 622] on button "Save draft" at bounding box center [952, 619] width 120 height 41
click at [606, 619] on input "Send" at bounding box center [598, 619] width 91 height 41
type input "Sent"
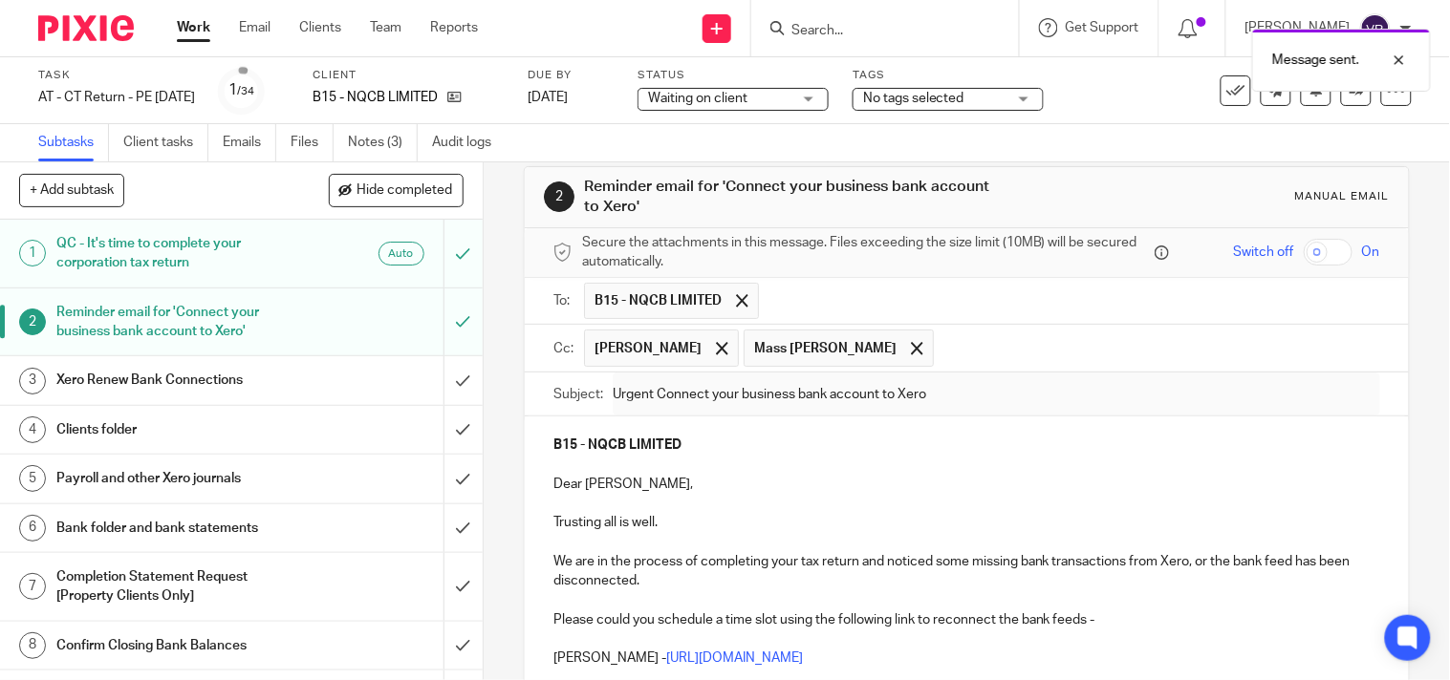
scroll to position [0, 0]
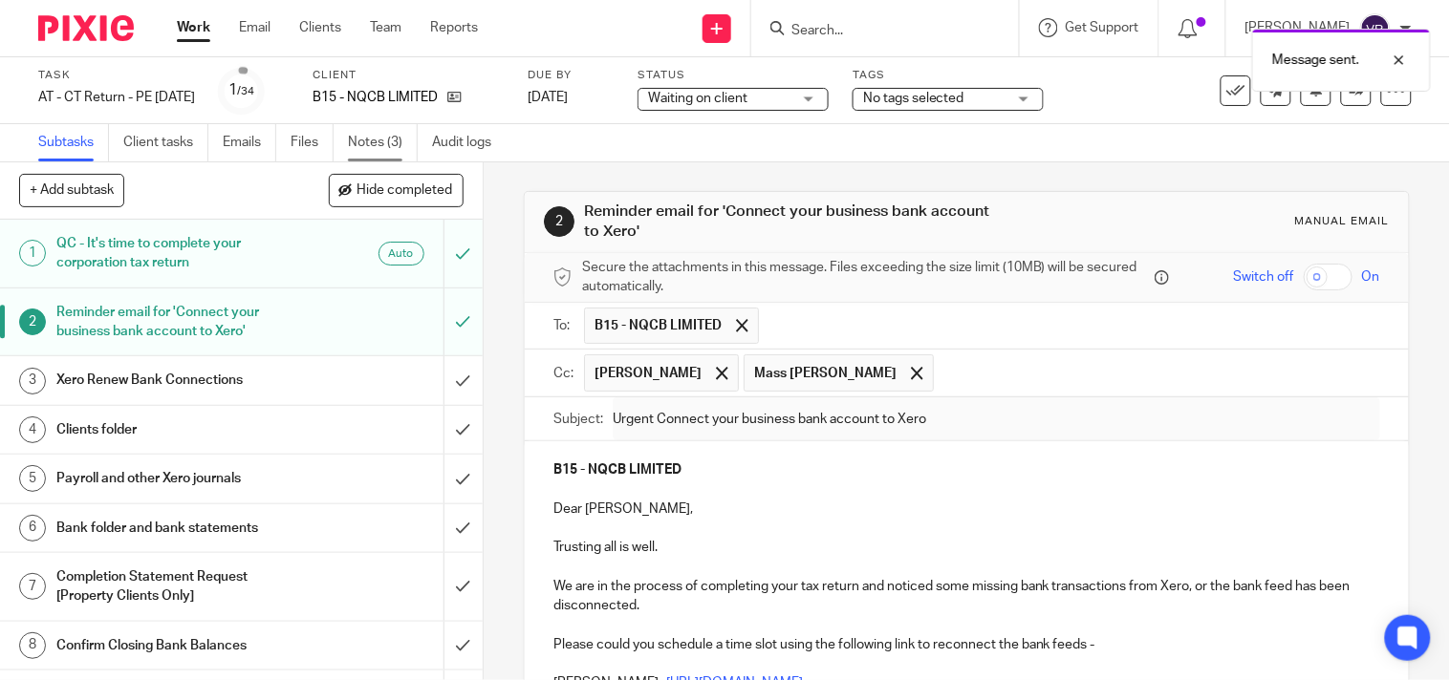
click at [399, 144] on link "Notes (3)" at bounding box center [383, 142] width 70 height 37
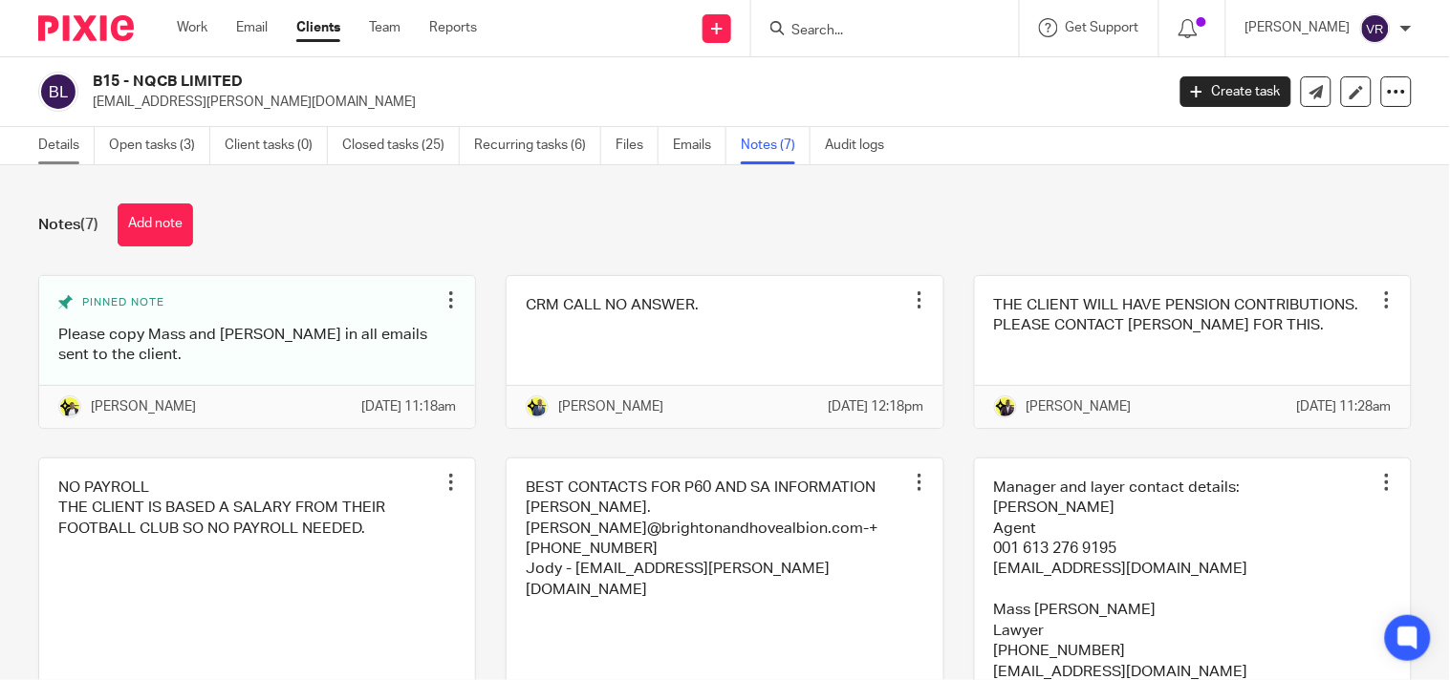
click at [72, 137] on link "Details" at bounding box center [66, 145] width 56 height 37
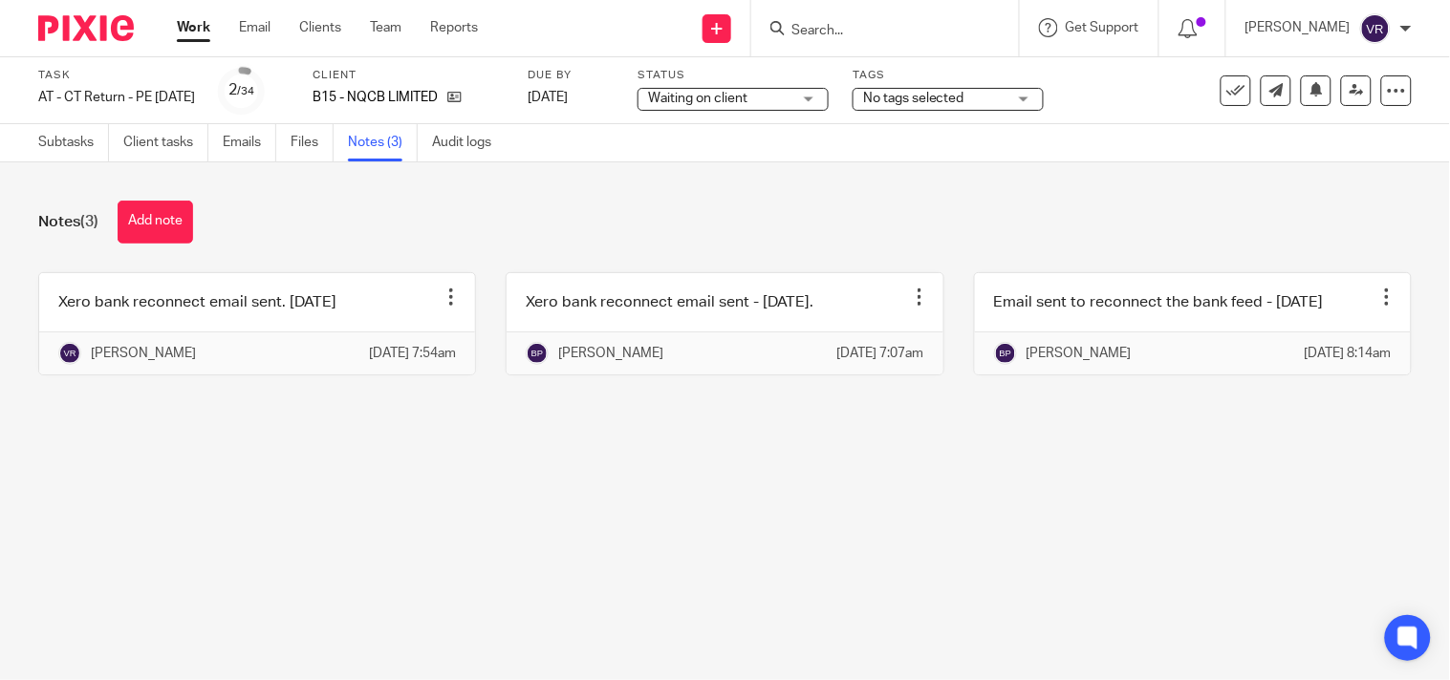
click at [182, 226] on button "Add note" at bounding box center [155, 222] width 75 height 43
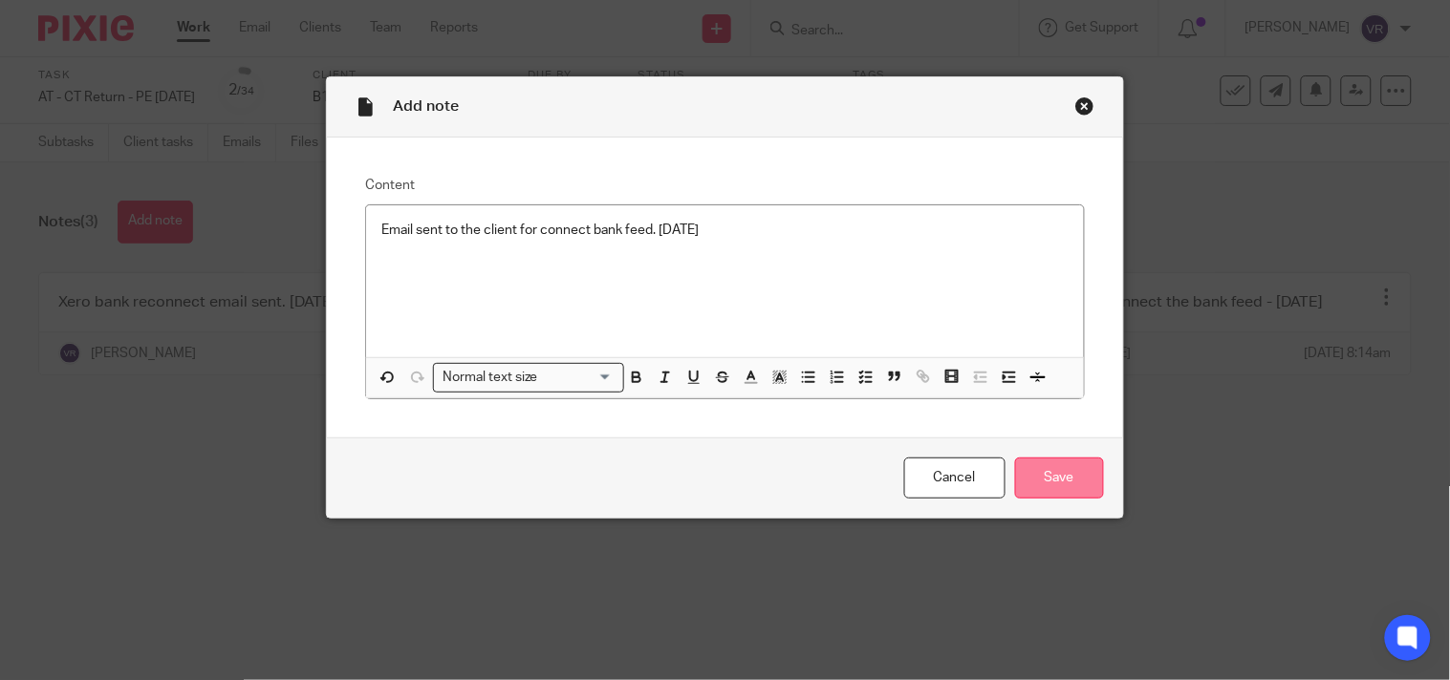
click at [1088, 489] on input "Save" at bounding box center [1059, 478] width 89 height 41
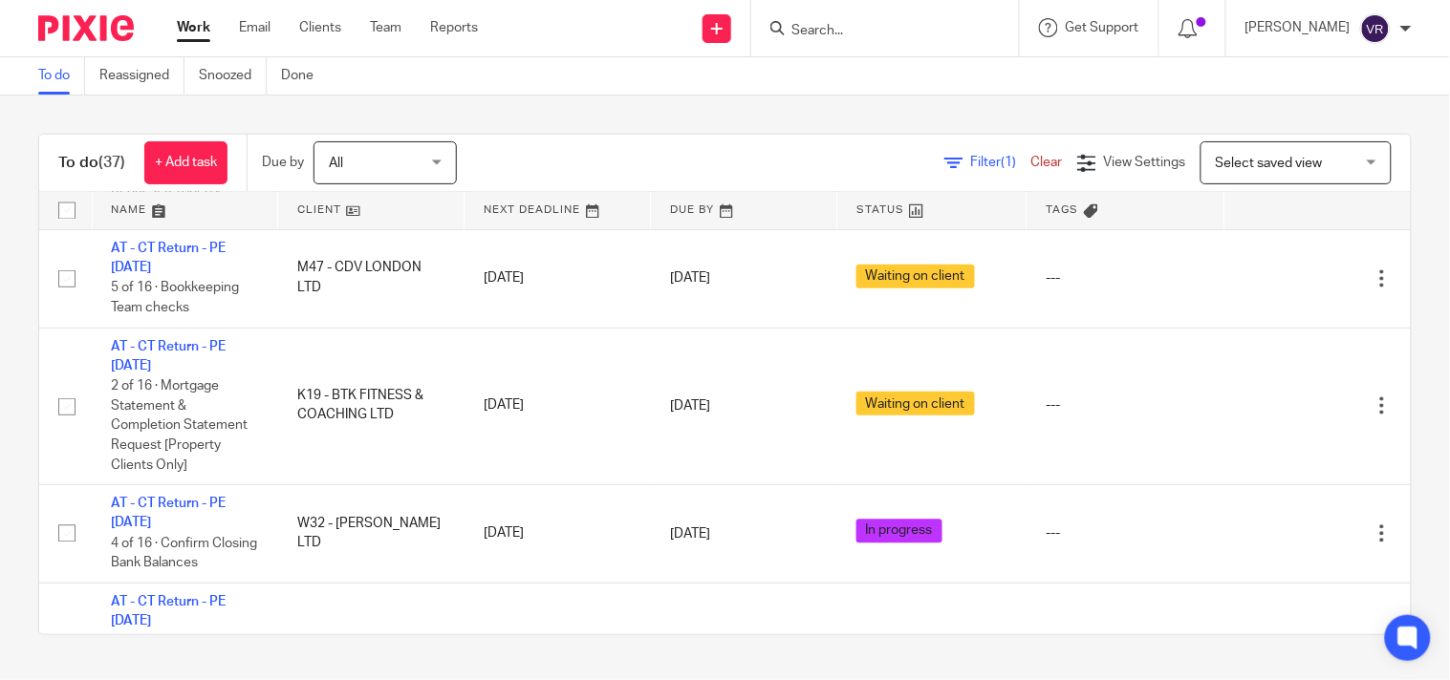
scroll to position [2631, 0]
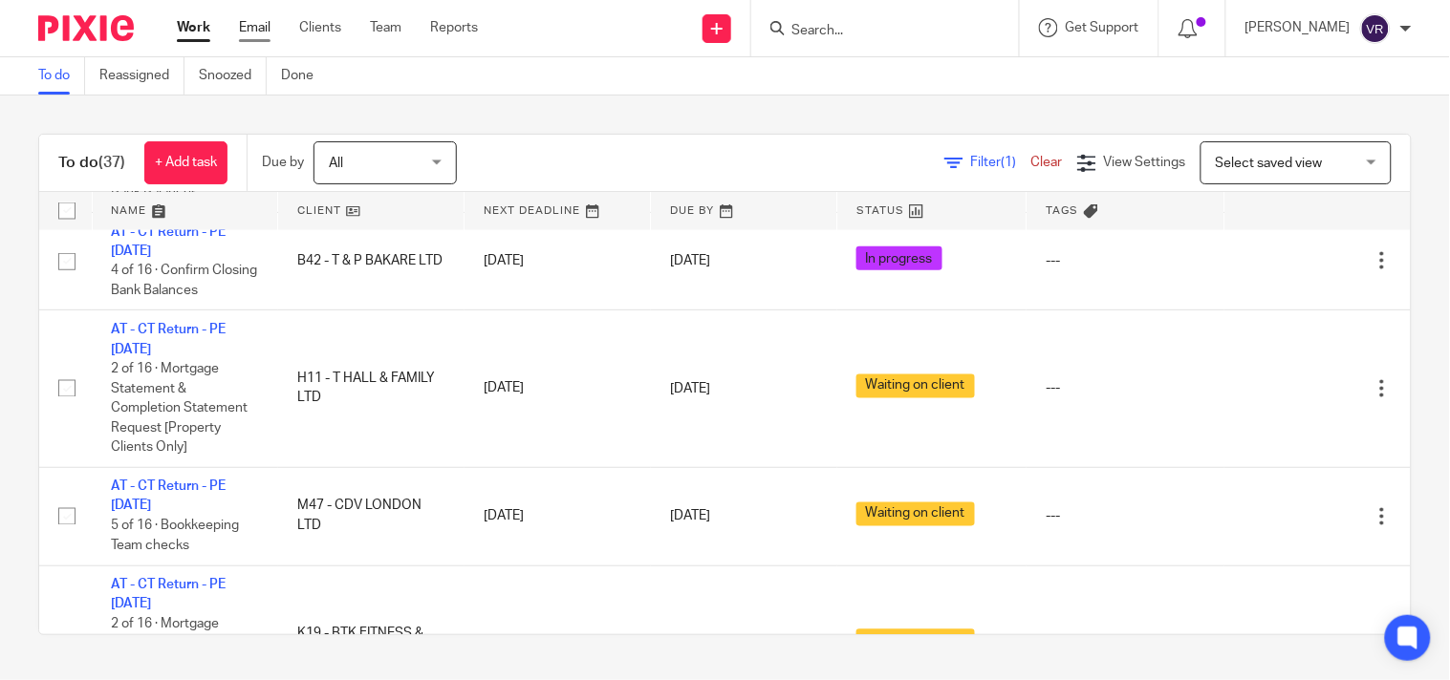
click at [258, 36] on link "Email" at bounding box center [255, 27] width 32 height 19
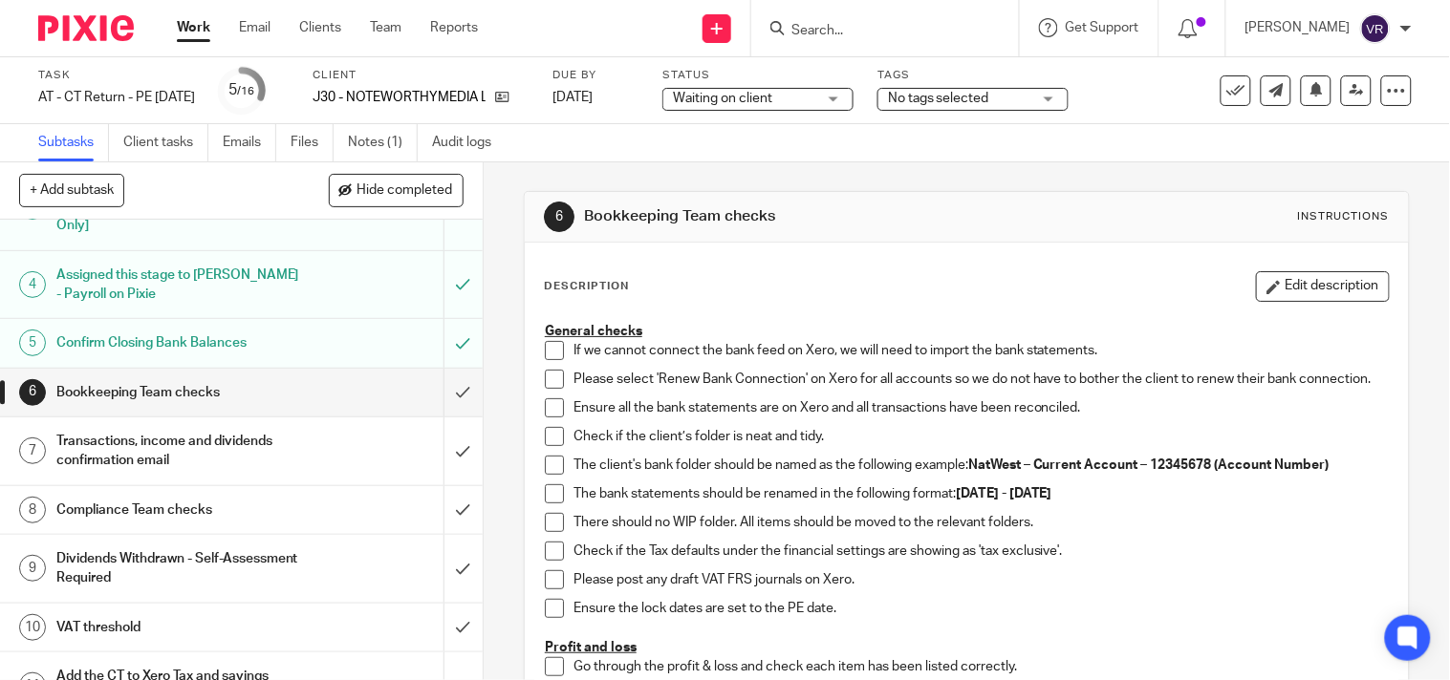
scroll to position [212, 0]
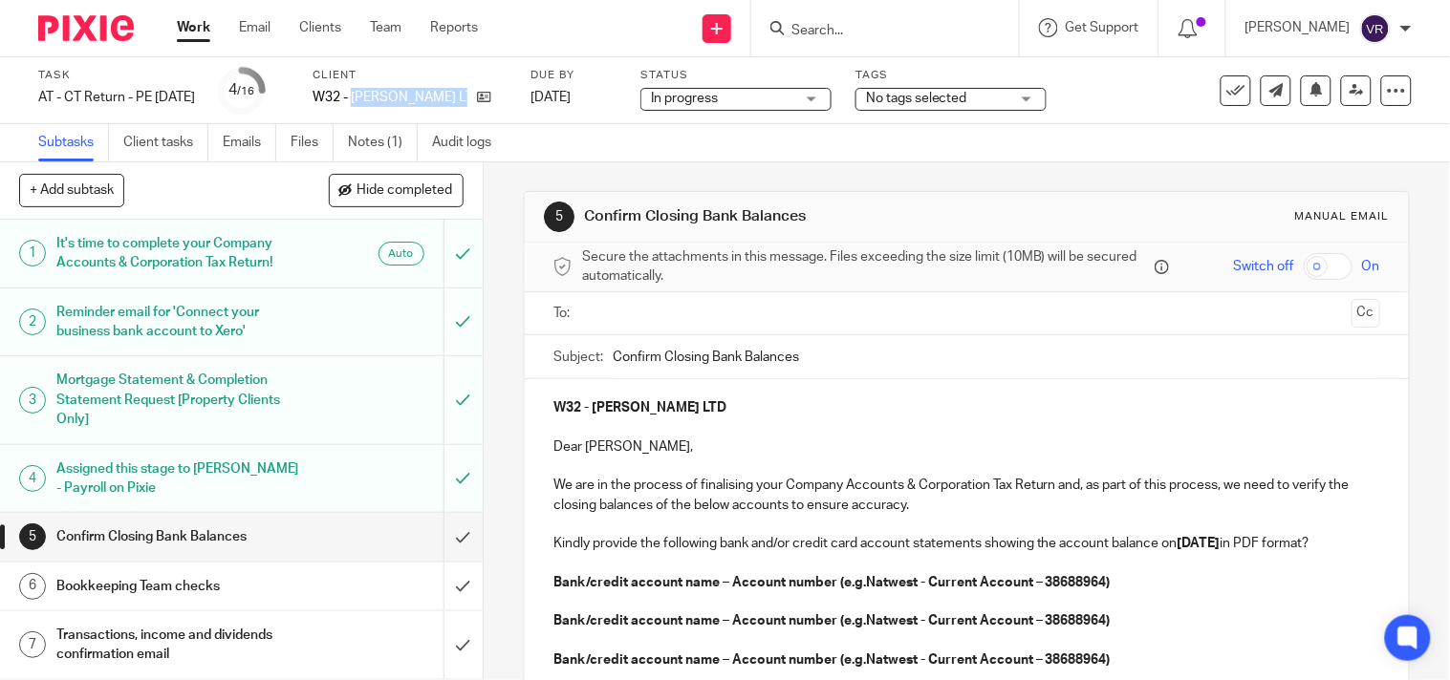
drag, startPoint x: 385, startPoint y: 99, endPoint x: 519, endPoint y: 116, distance: 134.8
click at [507, 107] on div "Client W32 - LIVING WRIGHT LTD" at bounding box center [410, 91] width 194 height 46
copy div "LIVING WRIGHT LTD"
click at [977, 148] on div "Subtasks Client tasks Emails Files Notes (1) Audit logs" at bounding box center [725, 143] width 1450 height 38
click at [389, 147] on link "Notes (1)" at bounding box center [383, 142] width 70 height 37
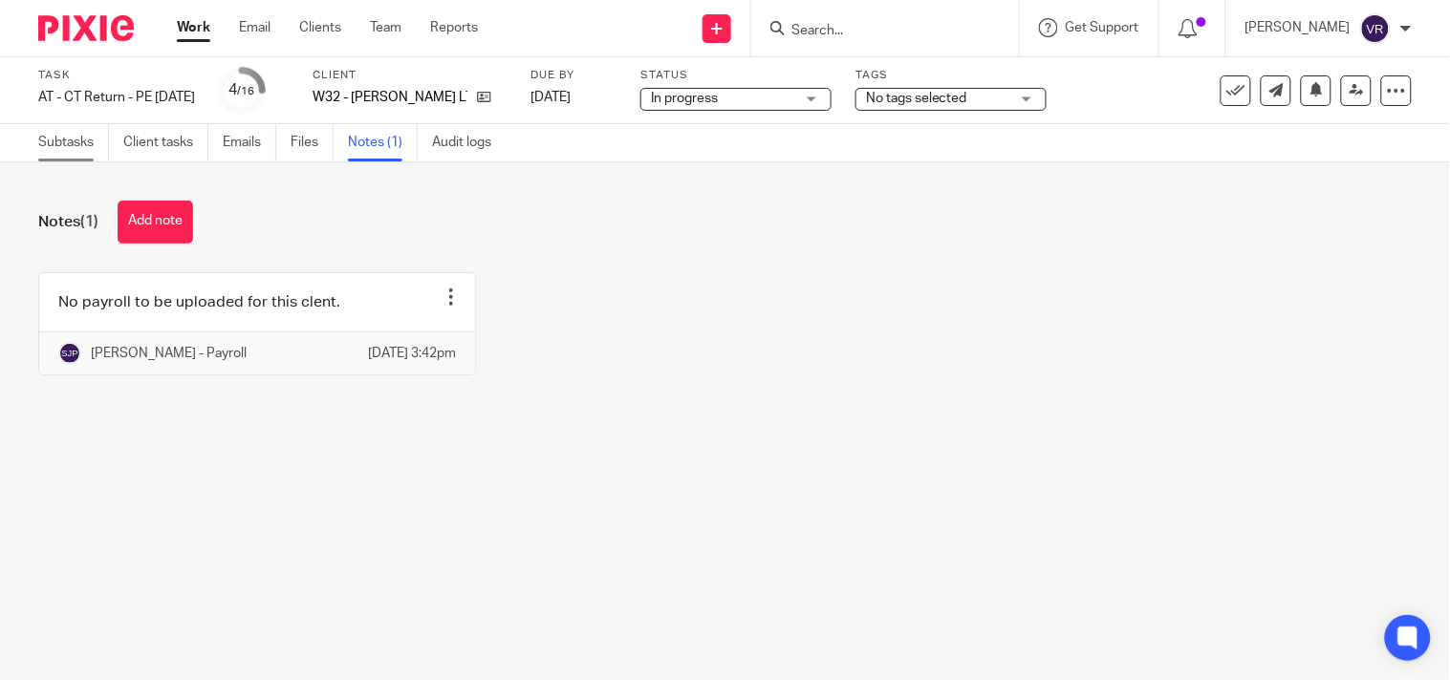
click at [68, 149] on link "Subtasks" at bounding box center [73, 142] width 71 height 37
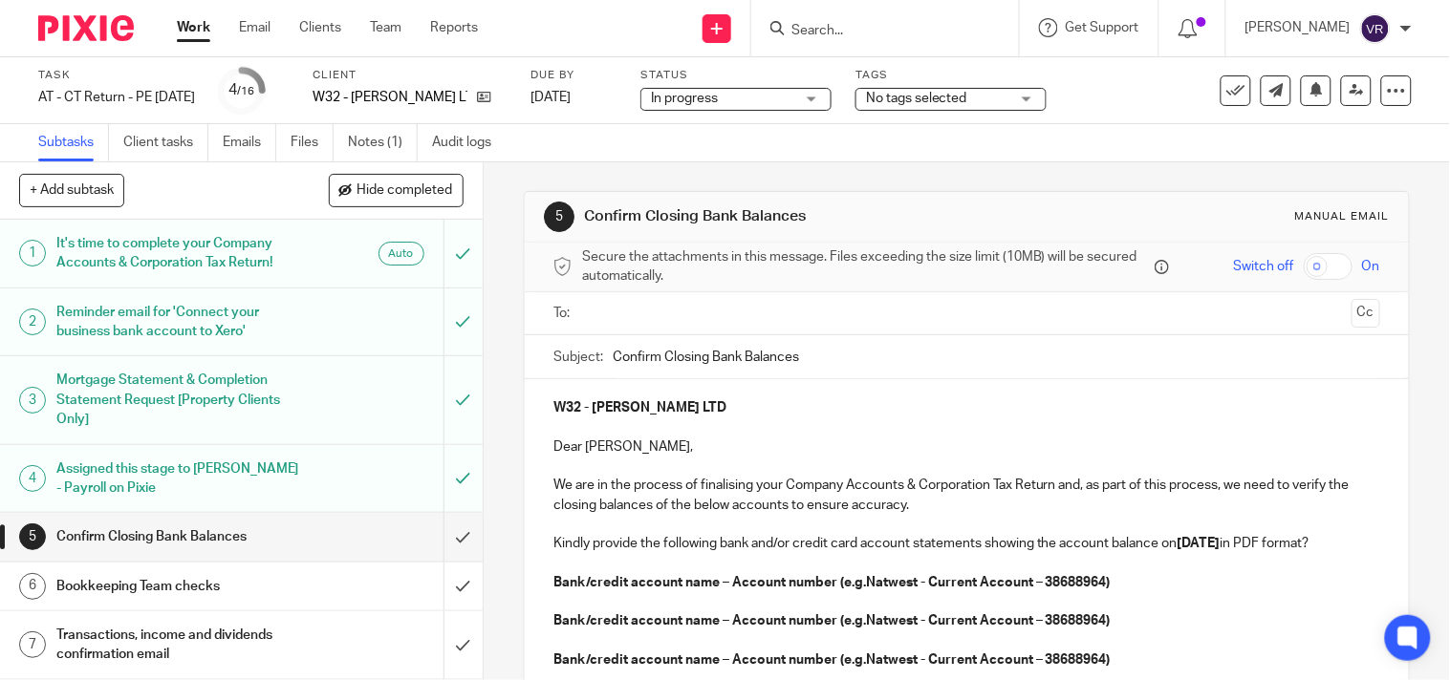
click at [507, 93] on div "W32 - [PERSON_NAME] LTD" at bounding box center [410, 97] width 194 height 19
click at [491, 96] on icon at bounding box center [484, 97] width 14 height 14
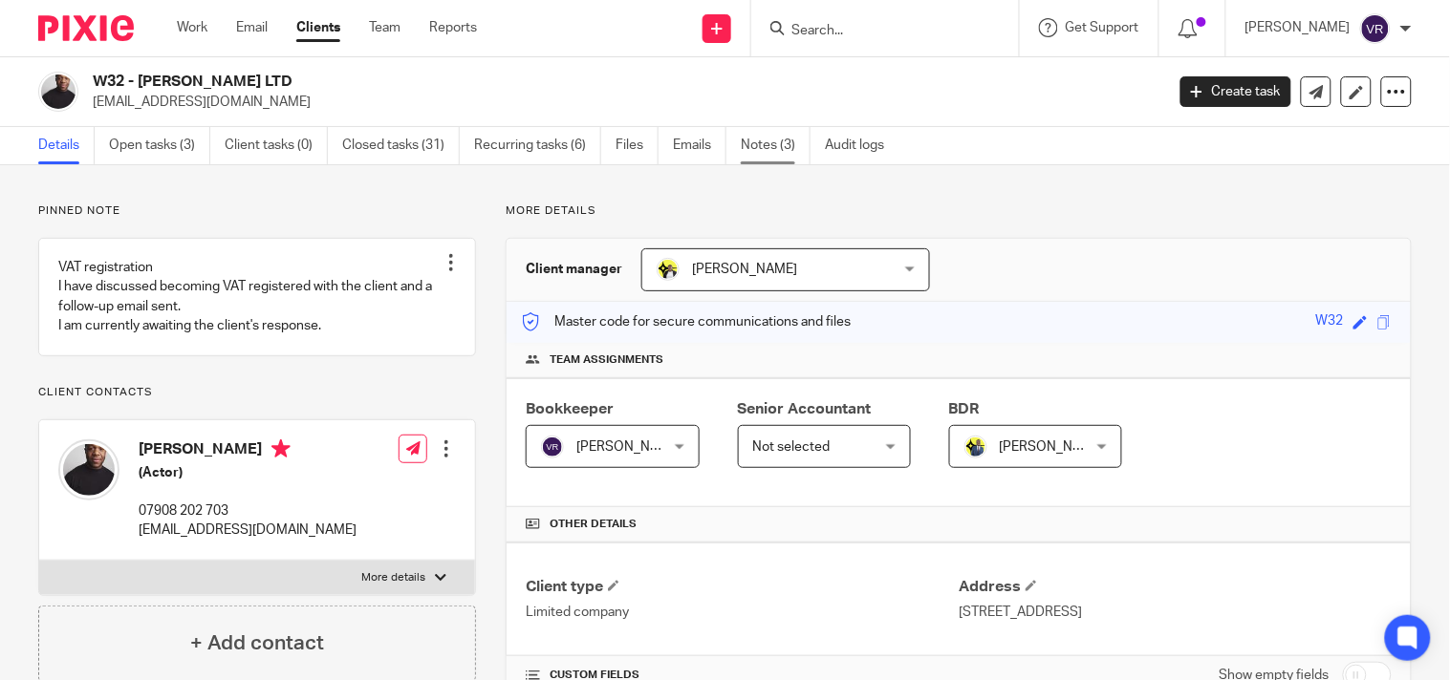
click at [761, 143] on link "Notes (3)" at bounding box center [776, 145] width 70 height 37
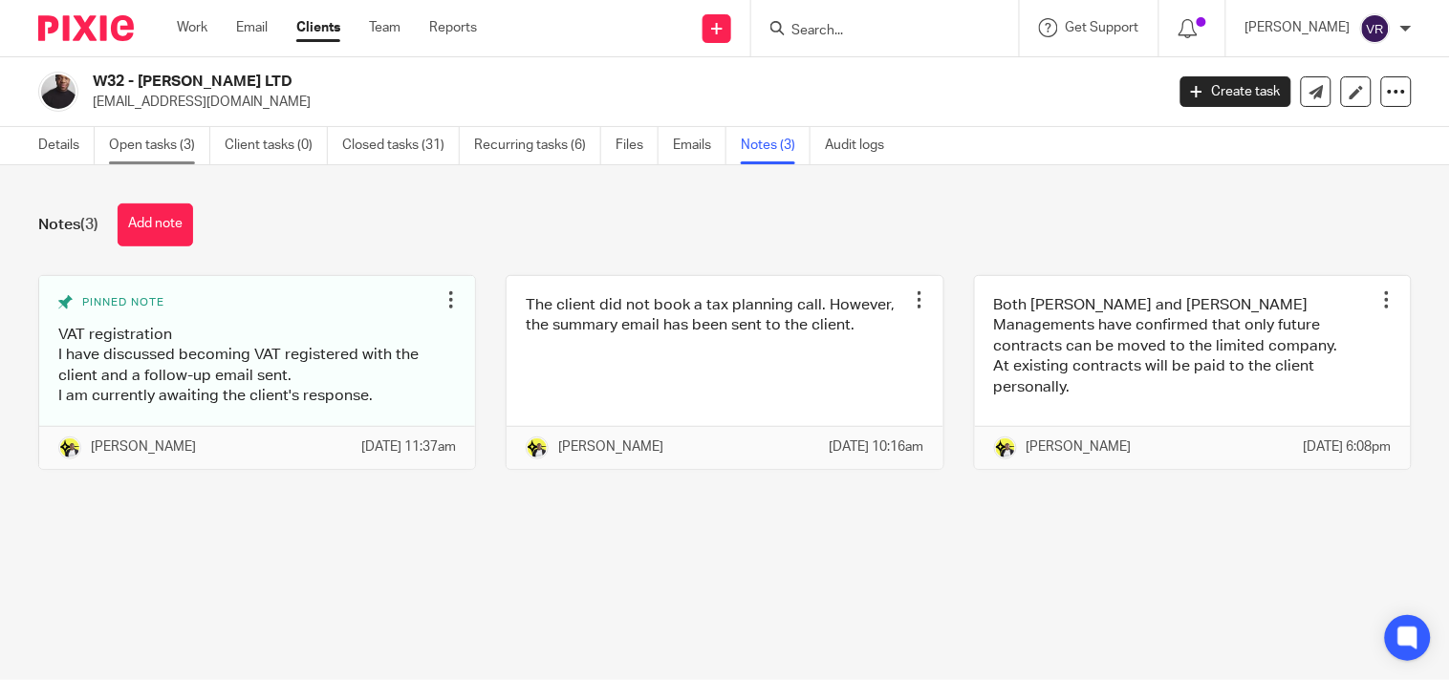
click at [169, 155] on link "Open tasks (3)" at bounding box center [159, 145] width 101 height 37
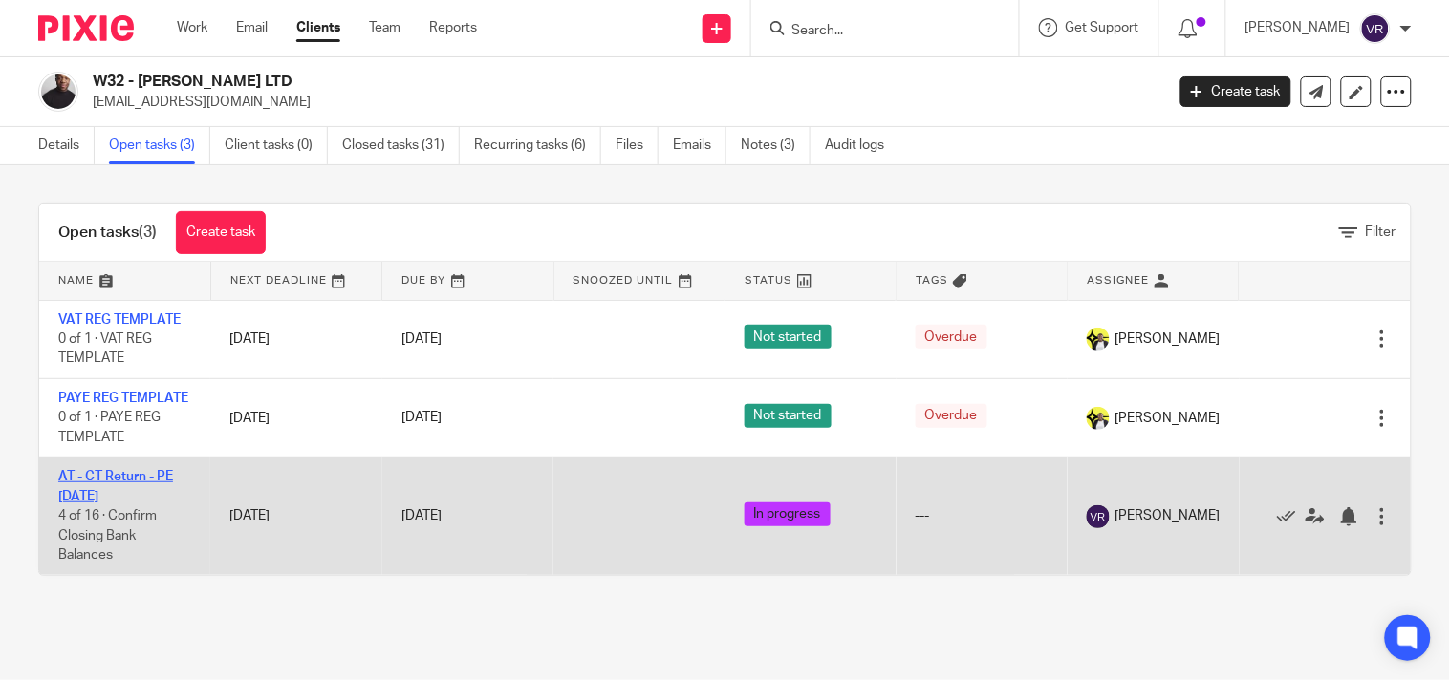
click at [97, 501] on link "AT - CT Return - PE [DATE]" at bounding box center [115, 486] width 115 height 32
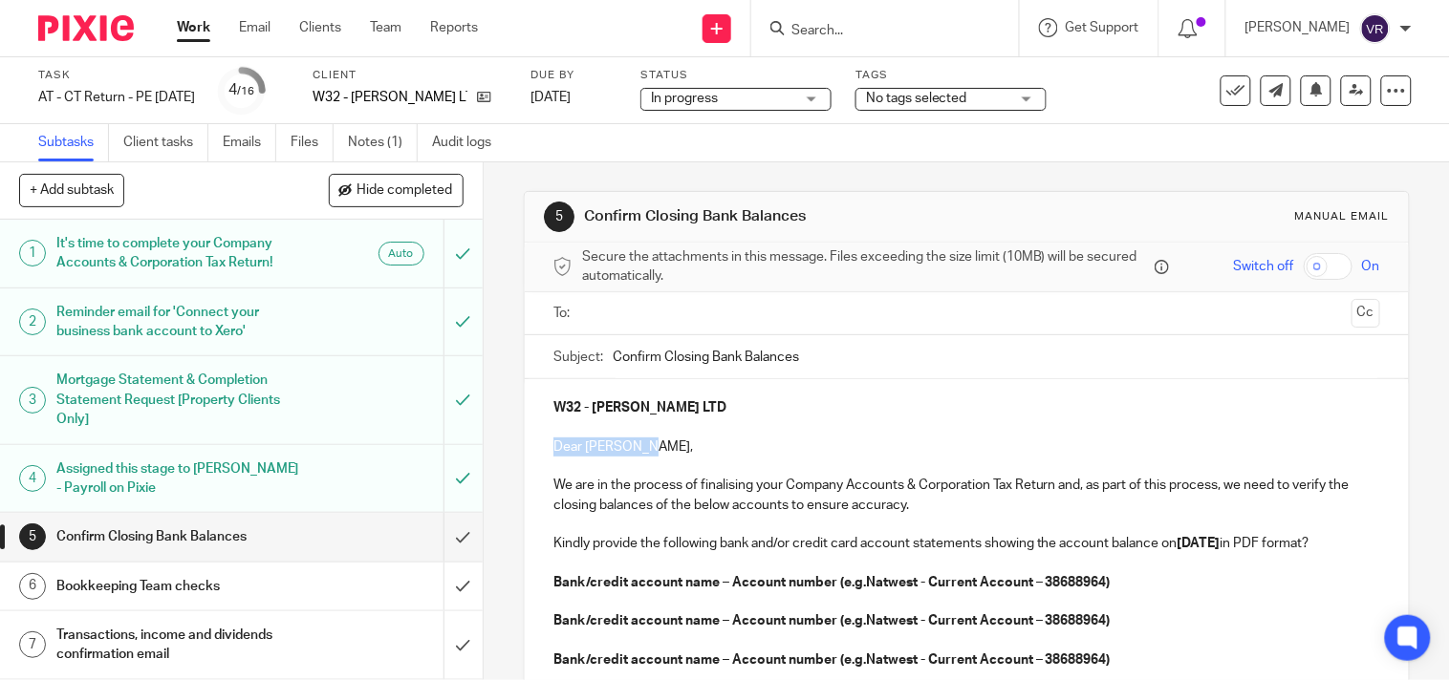
drag, startPoint x: 546, startPoint y: 442, endPoint x: 650, endPoint y: 455, distance: 105.0
click at [650, 455] on div "W32 - LIVING WRIGHT LTD Dear Jonathan, We are in the process of finalising your…" at bounding box center [967, 638] width 884 height 518
click at [739, 460] on p at bounding box center [966, 466] width 827 height 19
click at [645, 590] on strong "Bank/credit account name – Account number (e.g.Natwest - Current Account – 3868…" at bounding box center [831, 582] width 557 height 13
click at [622, 590] on strong "Bank/credit account name – Account number (e.g.Natwest - Current Account – 3868…" at bounding box center [831, 582] width 557 height 13
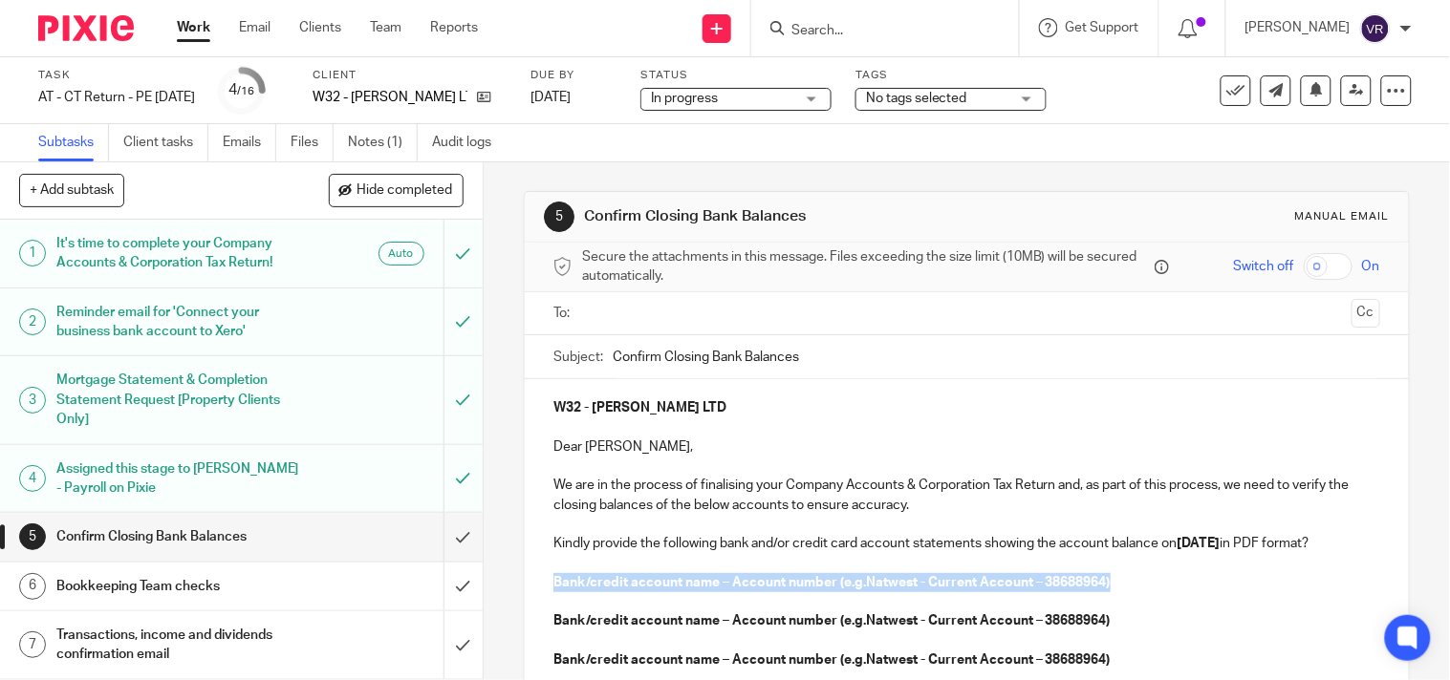
drag, startPoint x: 543, startPoint y: 597, endPoint x: 1112, endPoint y: 607, distance: 569.7
click at [1112, 607] on div "W32 - LIVING WRIGHT LTD Dear Jonathan, We are in the process of finalising your…" at bounding box center [967, 638] width 884 height 518
click at [709, 590] on strong "Bank/credit account name – Account number (e.g.Natwest - Current Account – 3868…" at bounding box center [831, 582] width 557 height 13
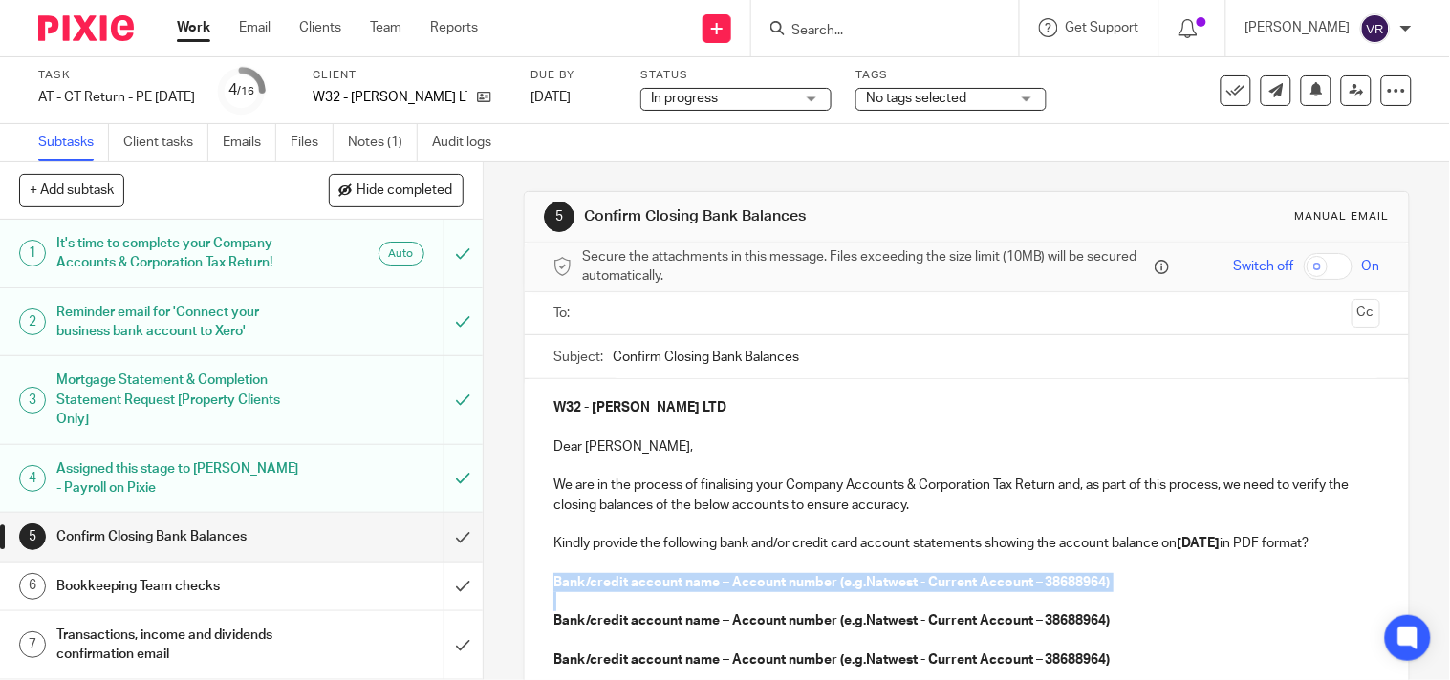
drag, startPoint x: 542, startPoint y: 603, endPoint x: 891, endPoint y: 626, distance: 349.6
click at [891, 626] on div "W32 - LIVING WRIGHT LTD Dear Jonathan, We are in the process of finalising your…" at bounding box center [967, 638] width 884 height 518
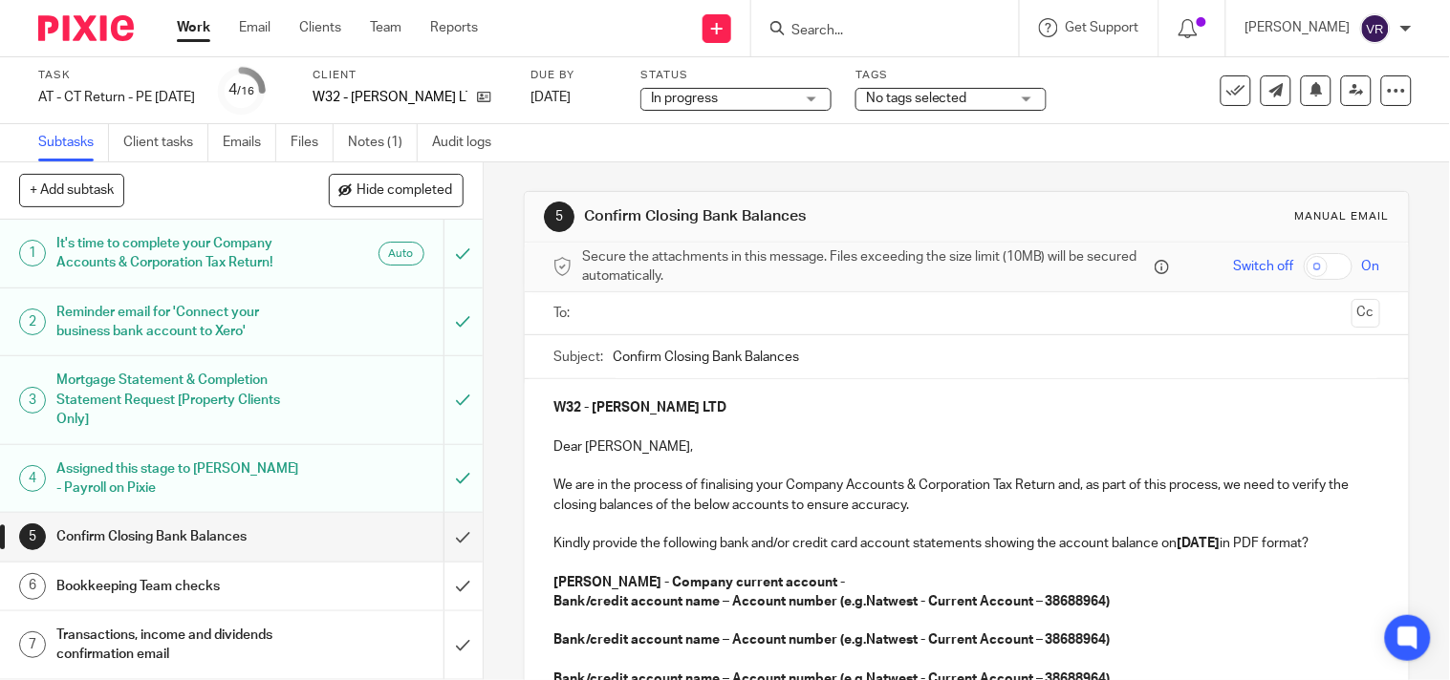
click at [819, 593] on p "Monzo - Company current account -" at bounding box center [966, 582] width 827 height 19
click at [824, 609] on strong "Bank/credit account name – Account number (e.g.Natwest - Current Account – 3868…" at bounding box center [831, 601] width 557 height 13
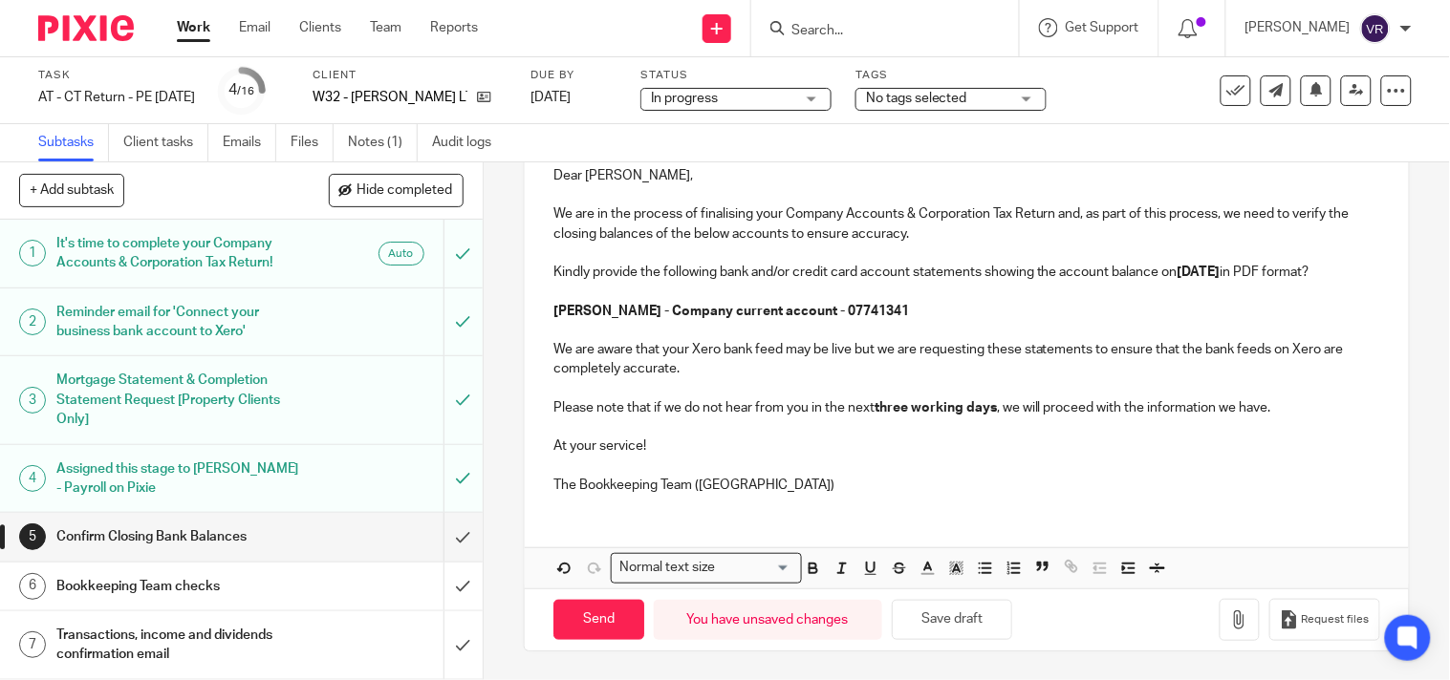
scroll to position [291, 0]
click at [952, 619] on button "Save draft" at bounding box center [952, 620] width 120 height 41
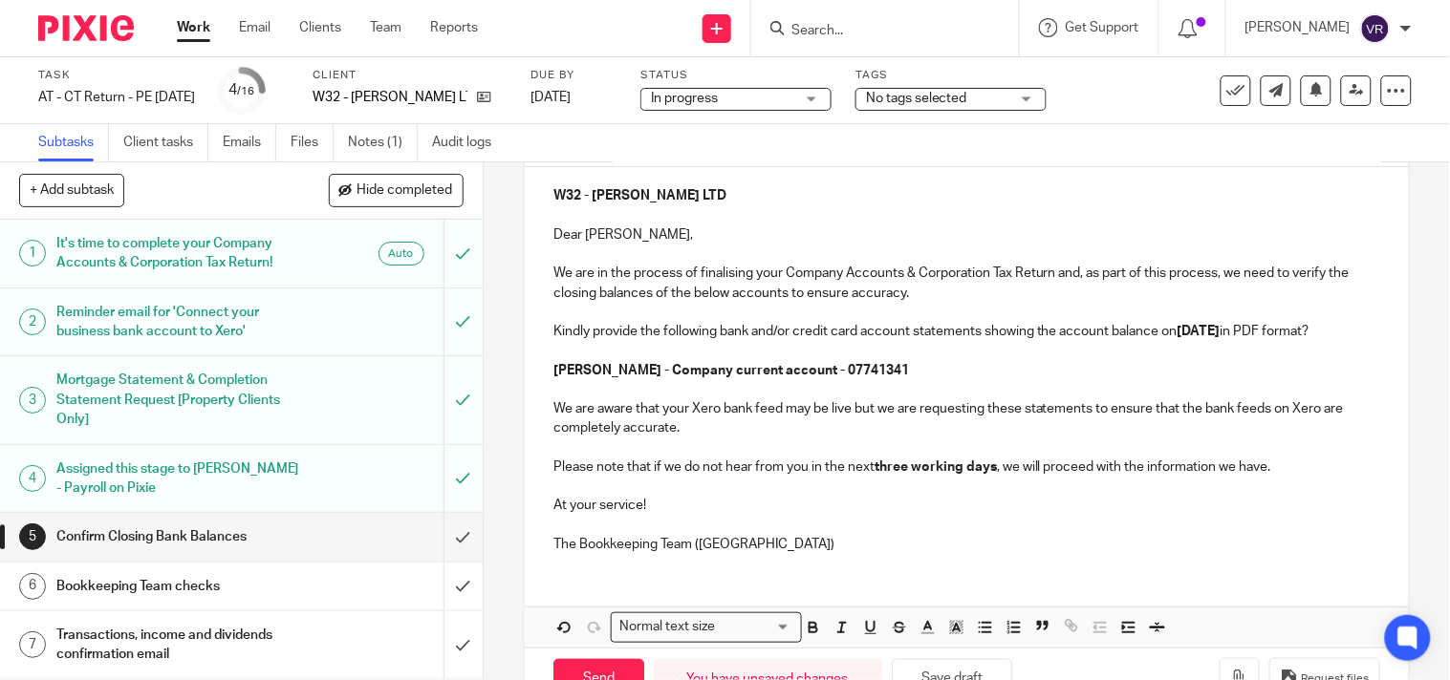
scroll to position [106, 0]
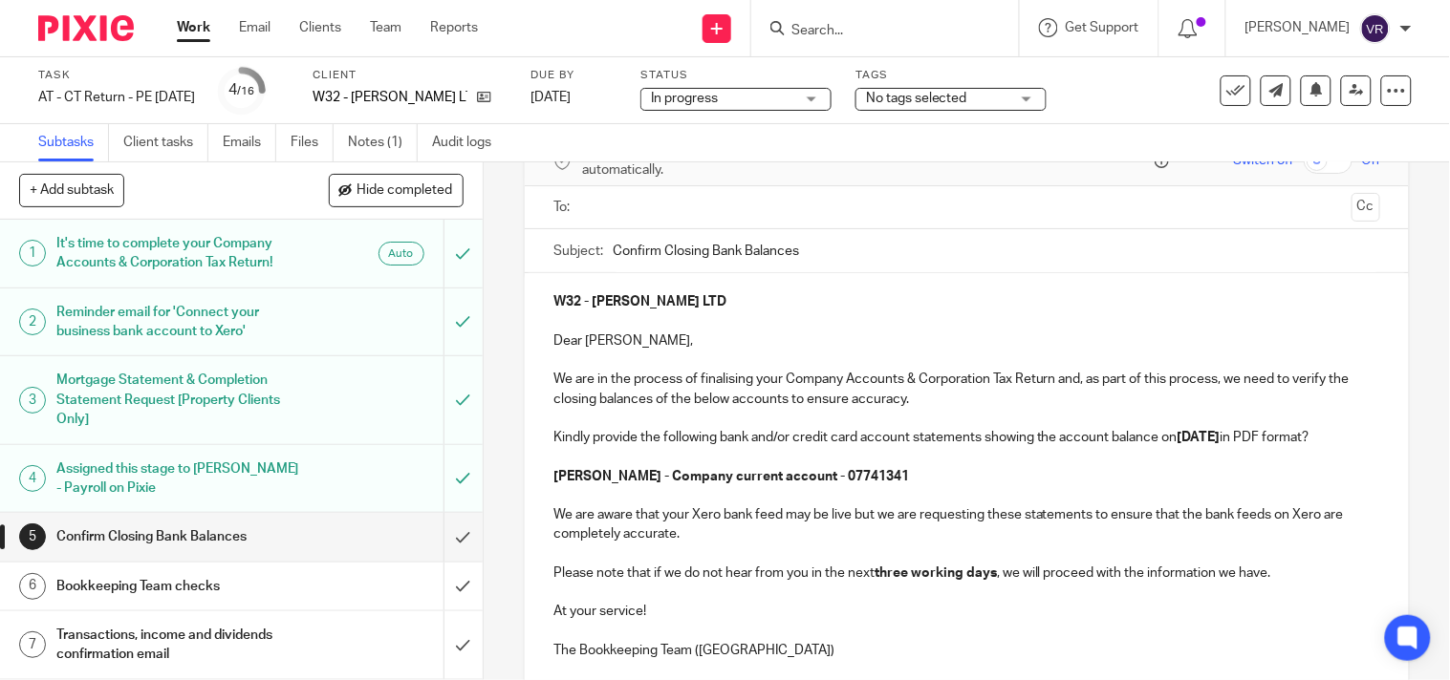
click at [831, 97] on div "In progress In progress" at bounding box center [735, 99] width 191 height 23
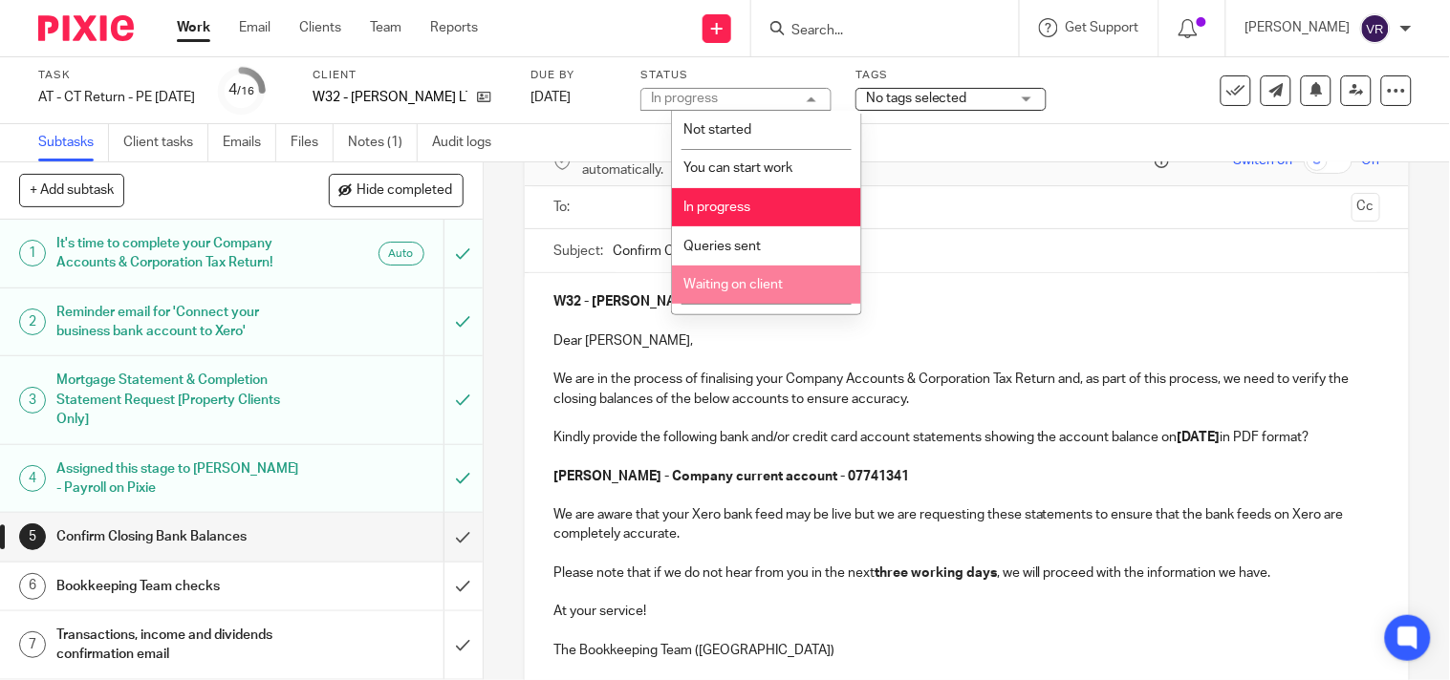
click at [789, 274] on li "Waiting on client" at bounding box center [766, 285] width 189 height 39
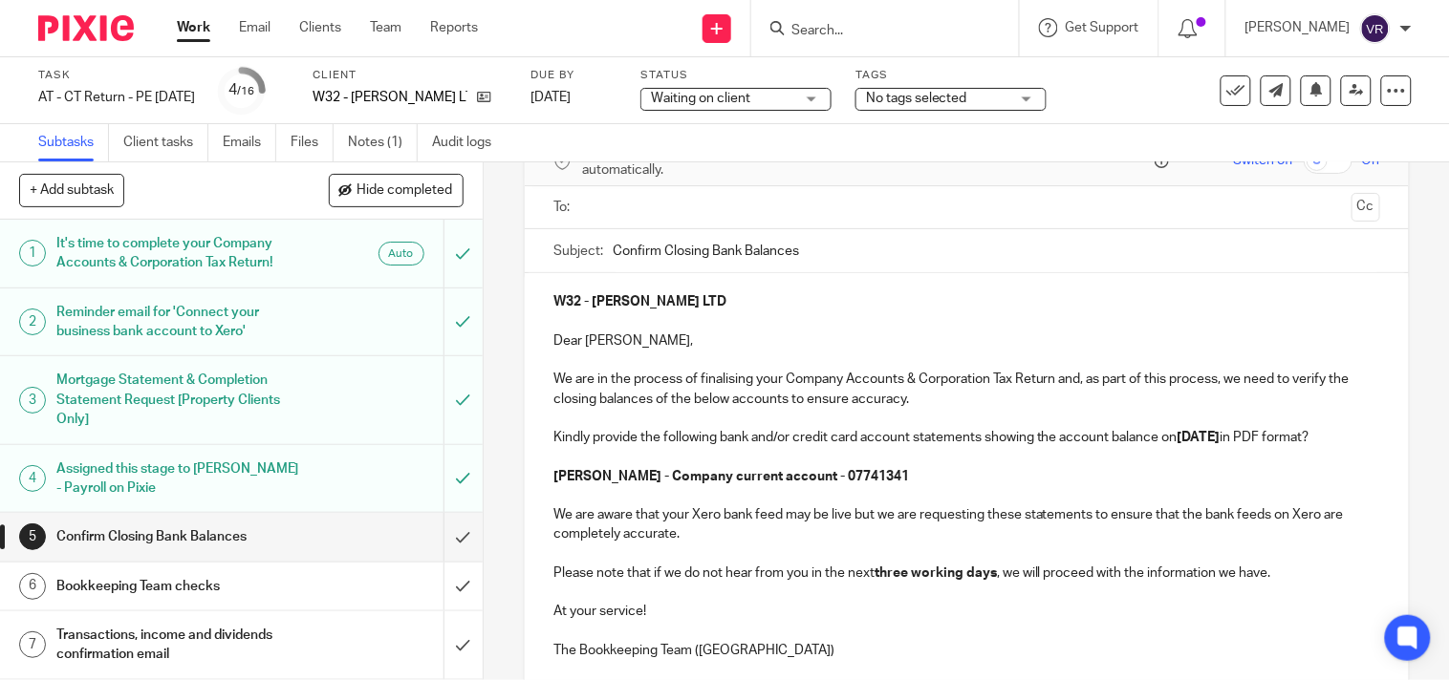
click at [646, 211] on input "text" at bounding box center [966, 208] width 755 height 22
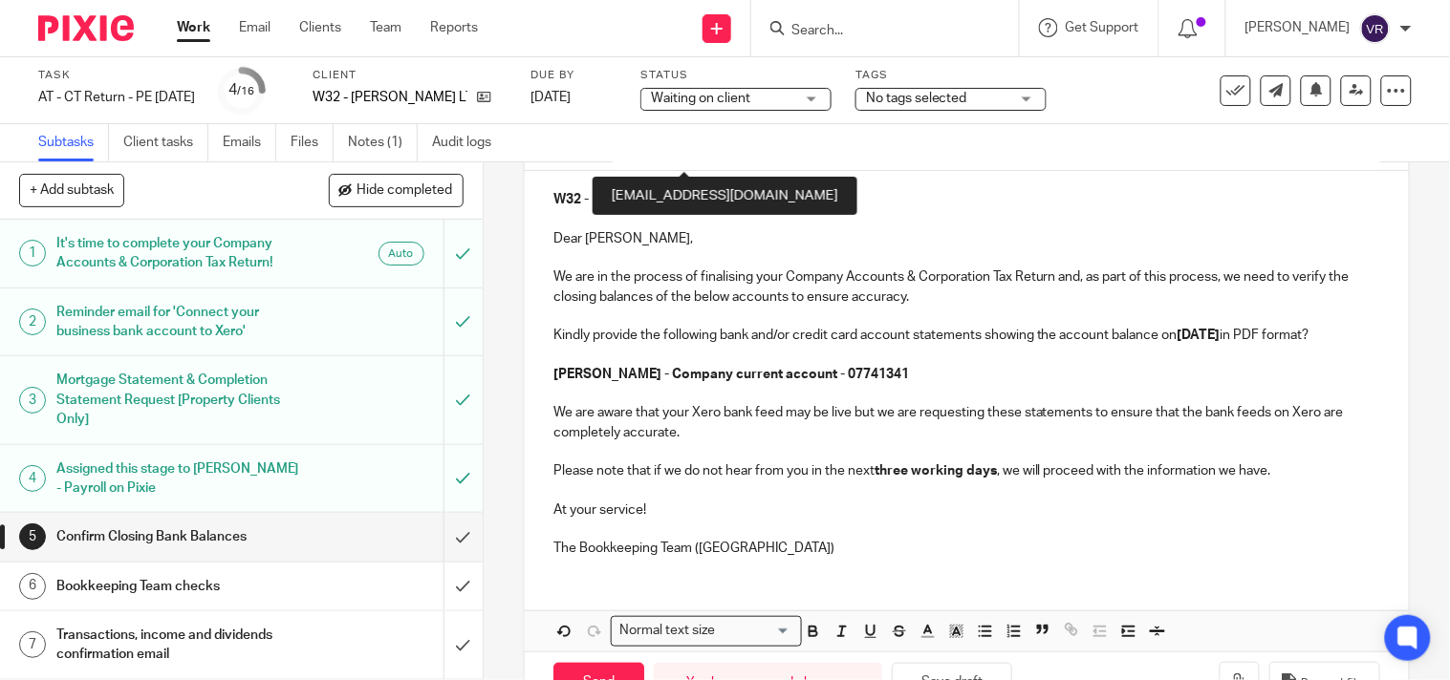
scroll to position [296, 0]
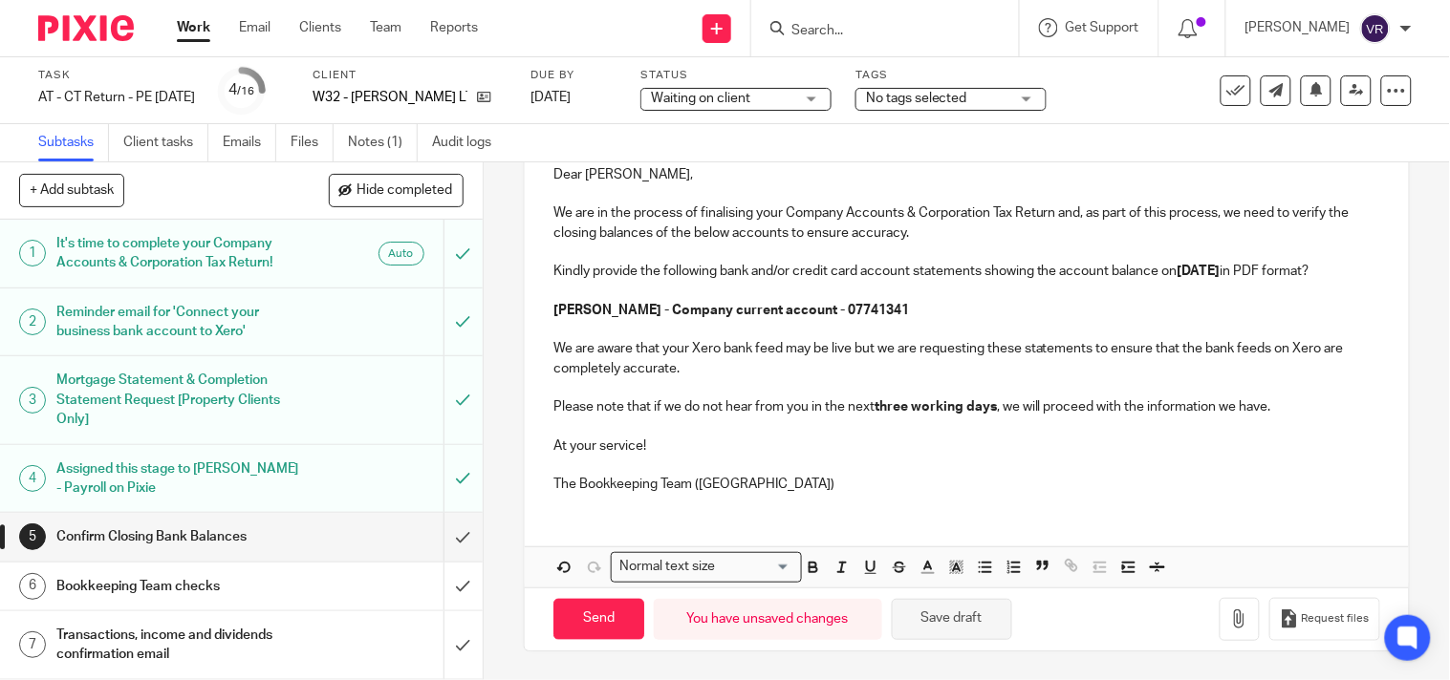
click at [935, 614] on button "Save draft" at bounding box center [952, 619] width 120 height 41
click at [579, 634] on input "Send" at bounding box center [598, 619] width 91 height 41
type input "Sent"
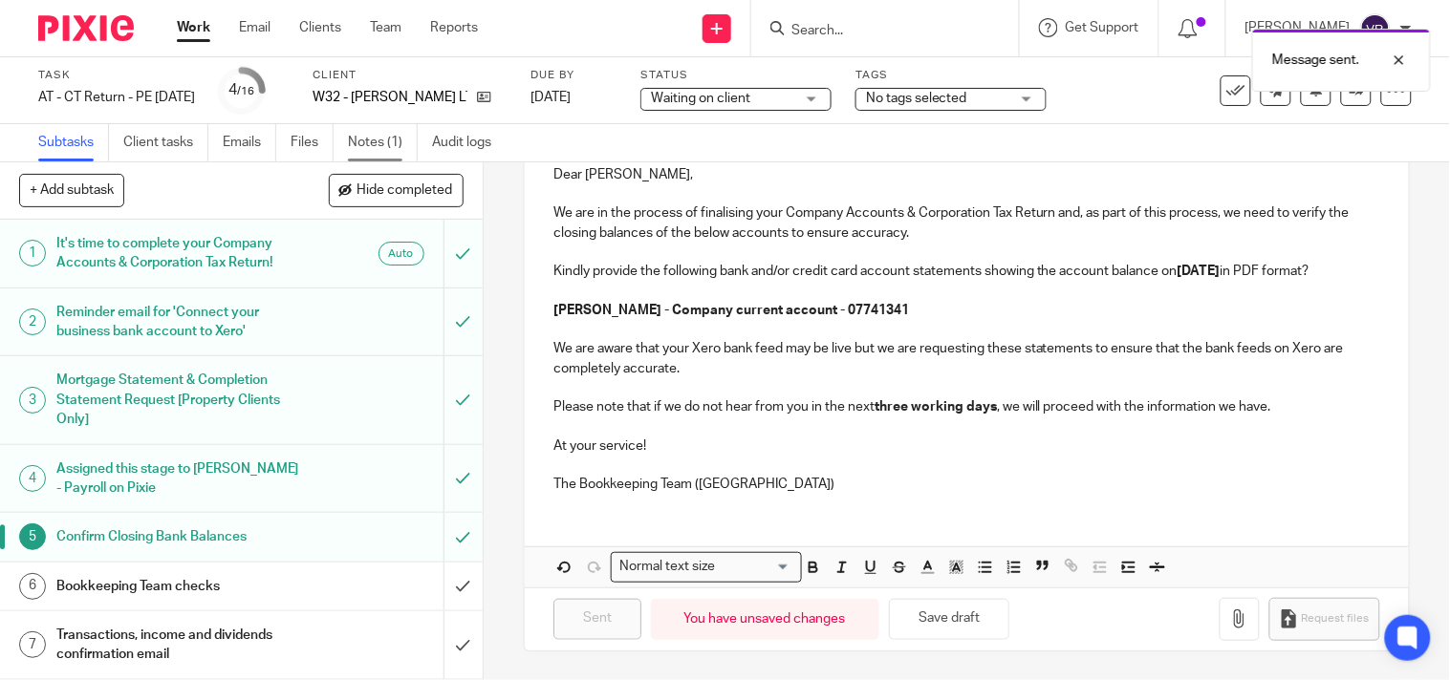
click at [396, 141] on link "Notes (1)" at bounding box center [383, 142] width 70 height 37
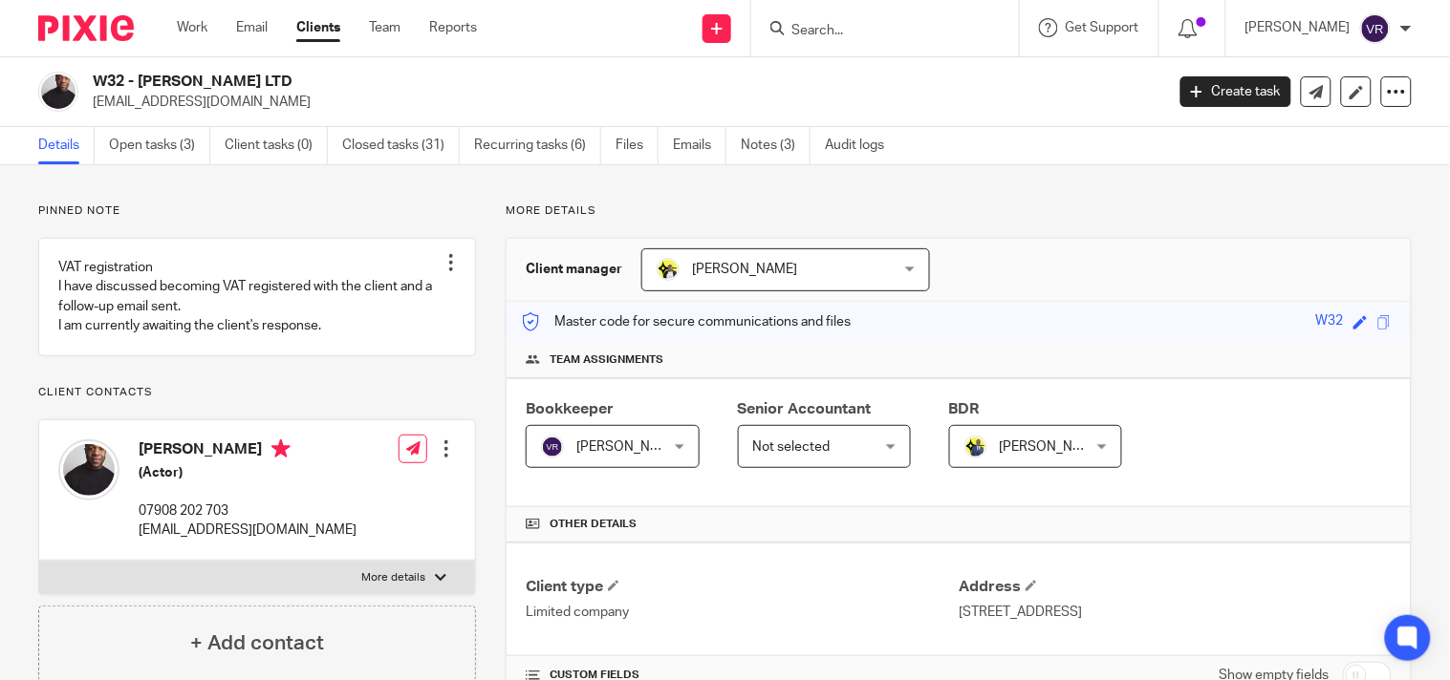
drag, startPoint x: 284, startPoint y: 77, endPoint x: 174, endPoint y: 84, distance: 110.1
click at [140, 62] on div "W32 - [PERSON_NAME] LTD [EMAIL_ADDRESS][DOMAIN_NAME] Create task Update from Co…" at bounding box center [725, 92] width 1450 height 70
copy h2 "[PERSON_NAME] LTD"
click at [767, 127] on link "Notes (3)" at bounding box center [776, 145] width 70 height 37
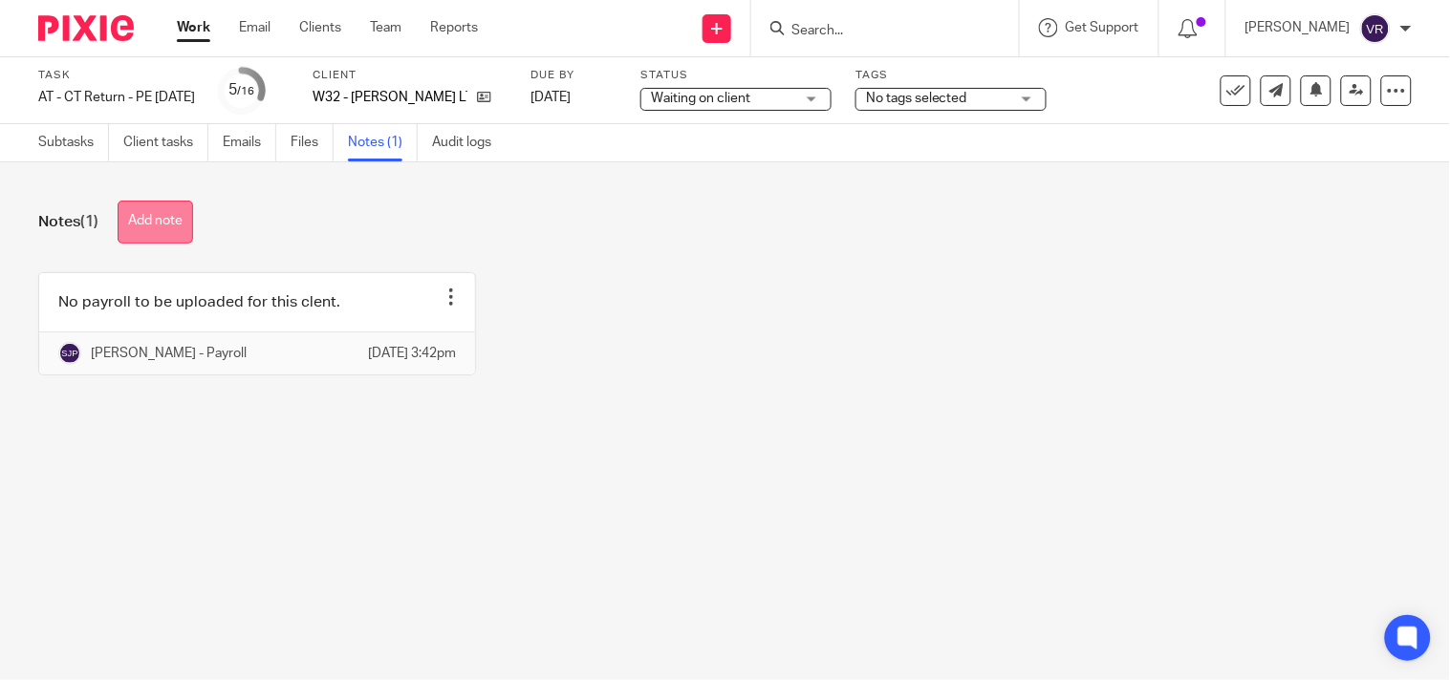
click at [146, 220] on button "Add note" at bounding box center [155, 222] width 75 height 43
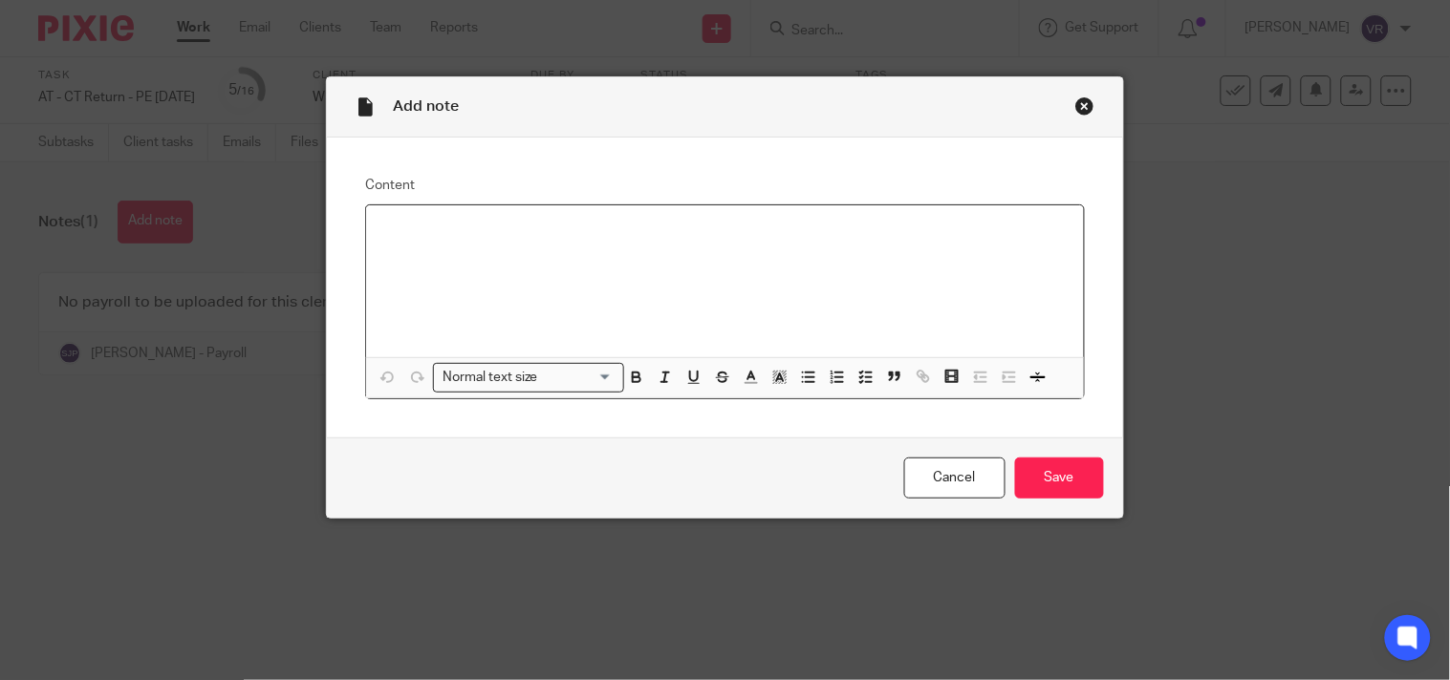
click at [408, 254] on div at bounding box center [724, 281] width 717 height 152
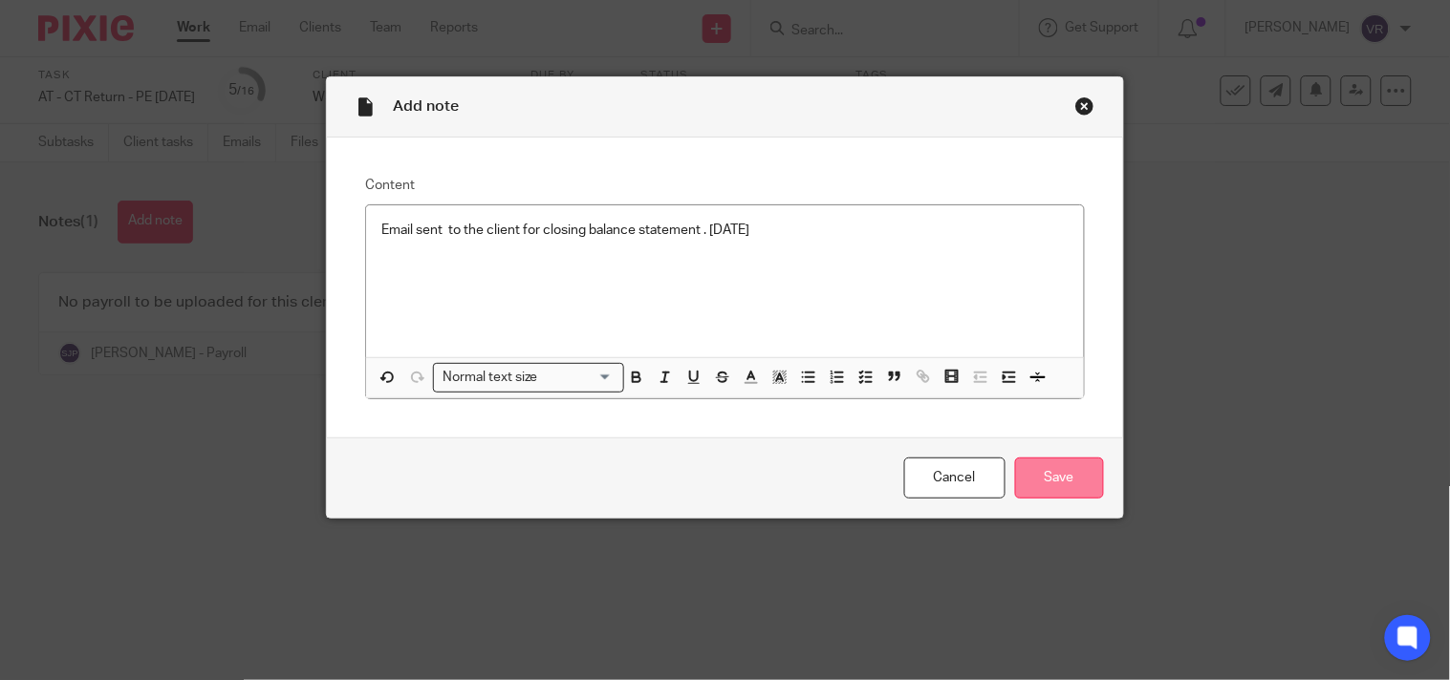
click at [1044, 480] on input "Save" at bounding box center [1059, 478] width 89 height 41
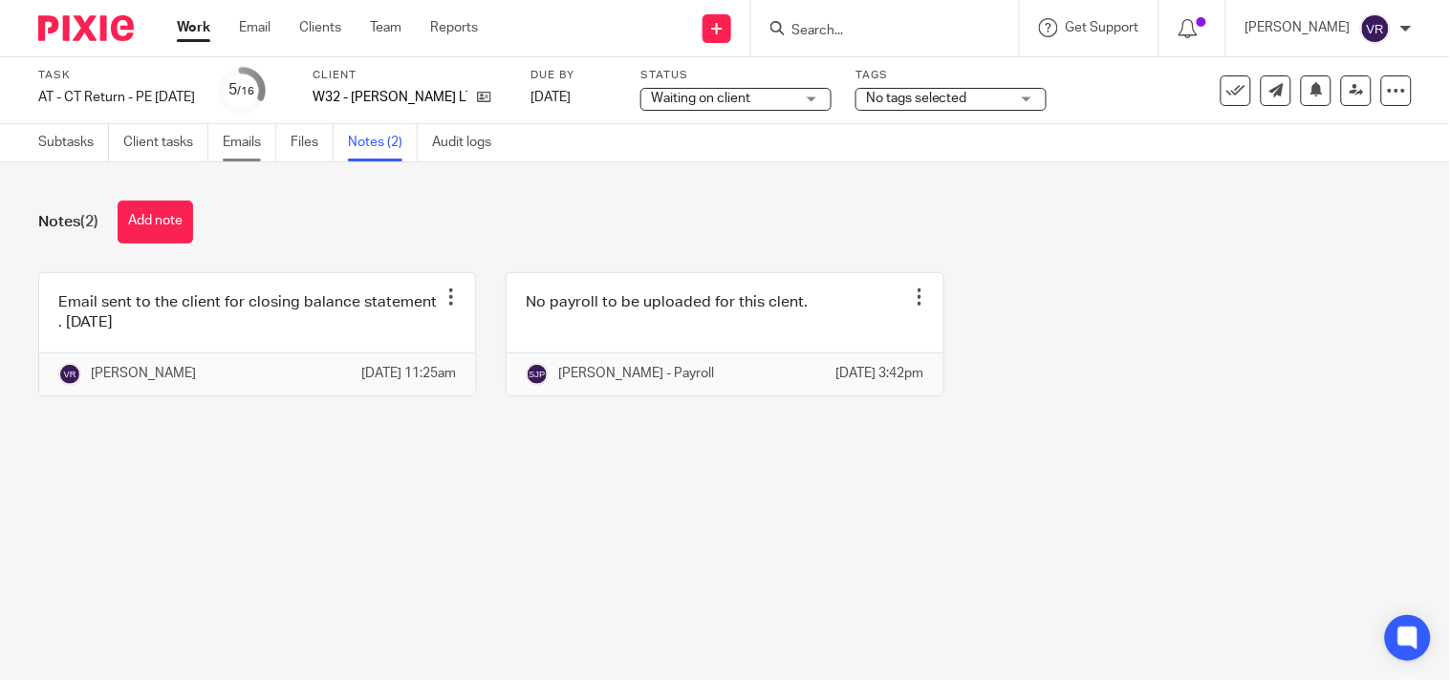
click at [258, 153] on link "Emails" at bounding box center [250, 142] width 54 height 37
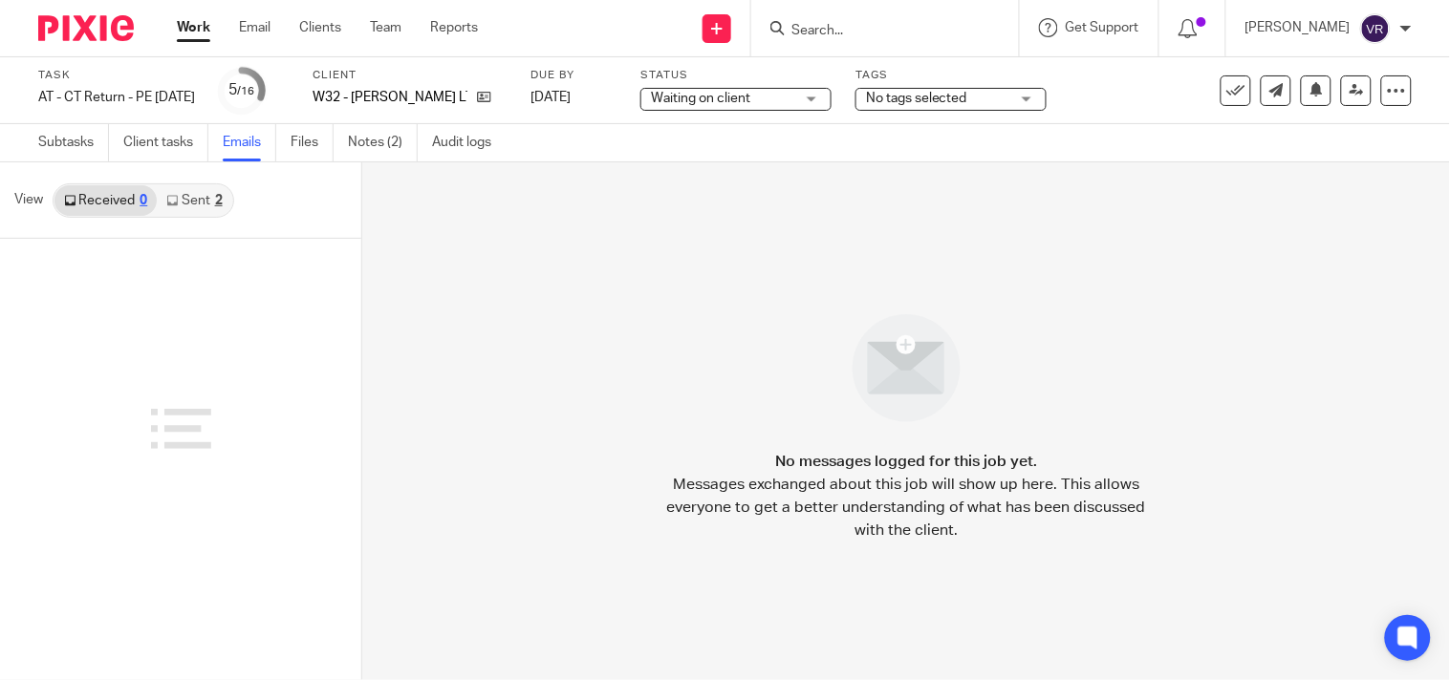
click at [204, 205] on link "Sent 2" at bounding box center [194, 200] width 75 height 31
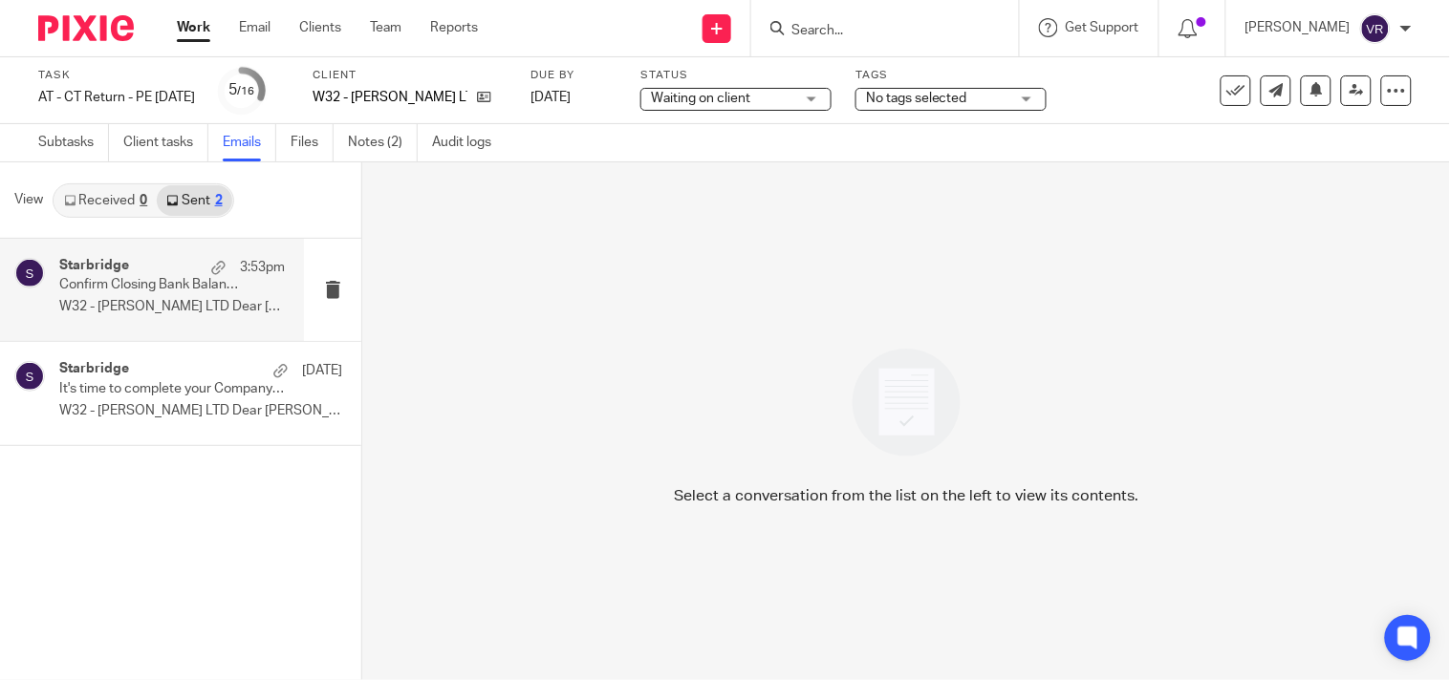
click at [178, 306] on p "W32 - LIVING WRIGHT LTD Dear Jonathan, ..." at bounding box center [172, 307] width 226 height 16
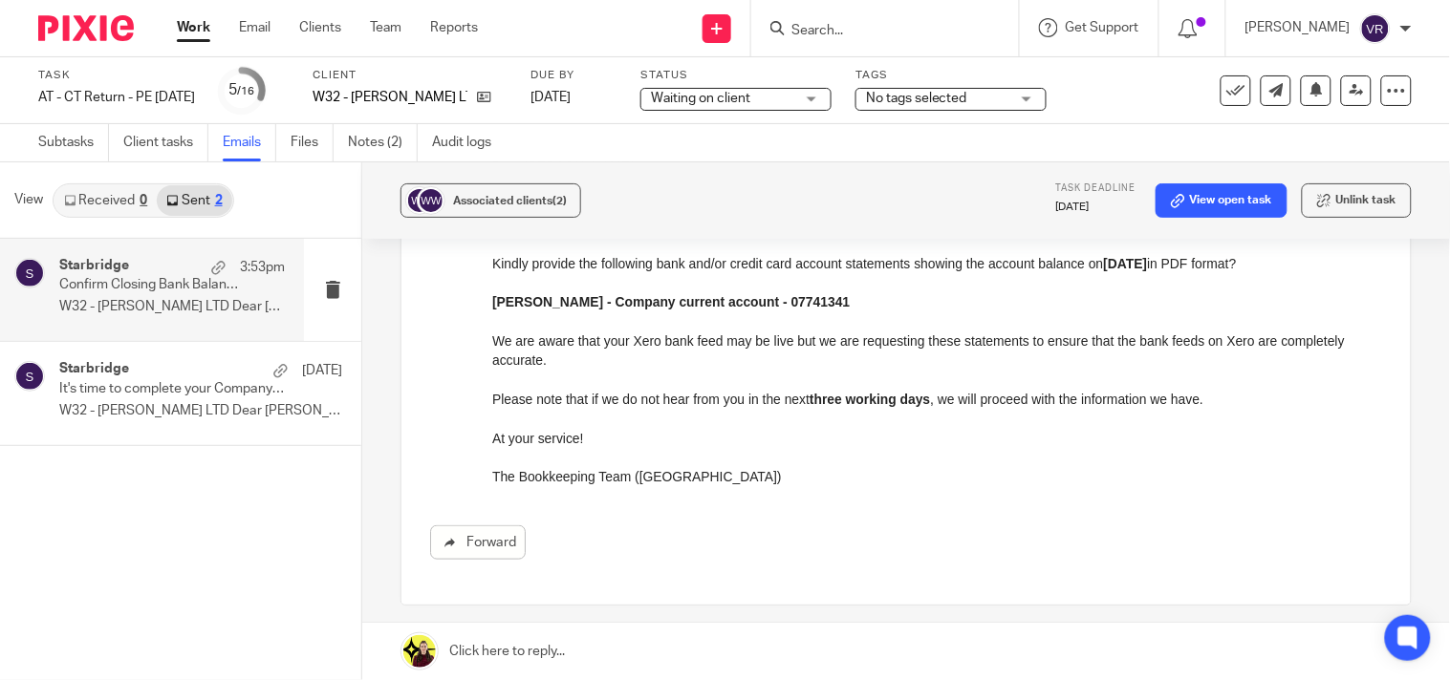
scroll to position [318, 0]
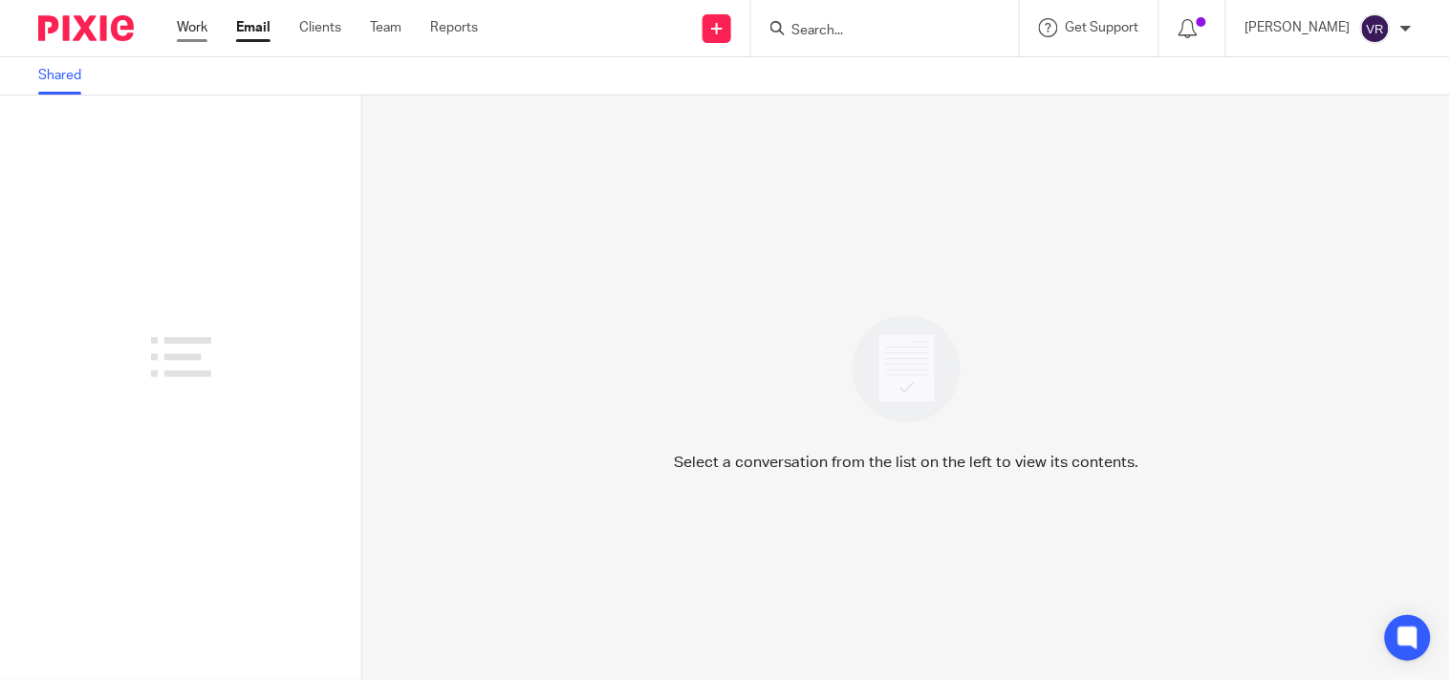
click at [193, 32] on link "Work" at bounding box center [192, 27] width 31 height 19
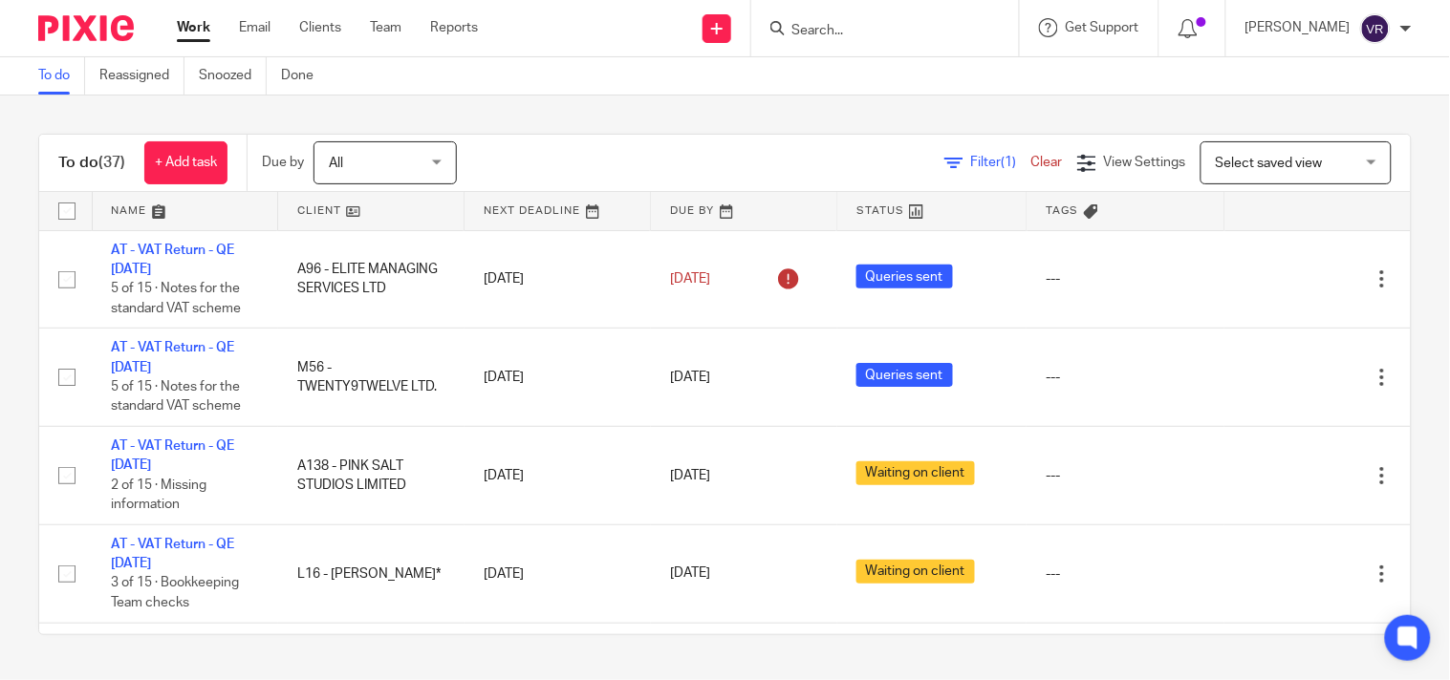
click at [1401, 354] on div "To do (37) + Add task Due by All All Today Tomorrow This week Next week This mo…" at bounding box center [725, 385] width 1450 height 578
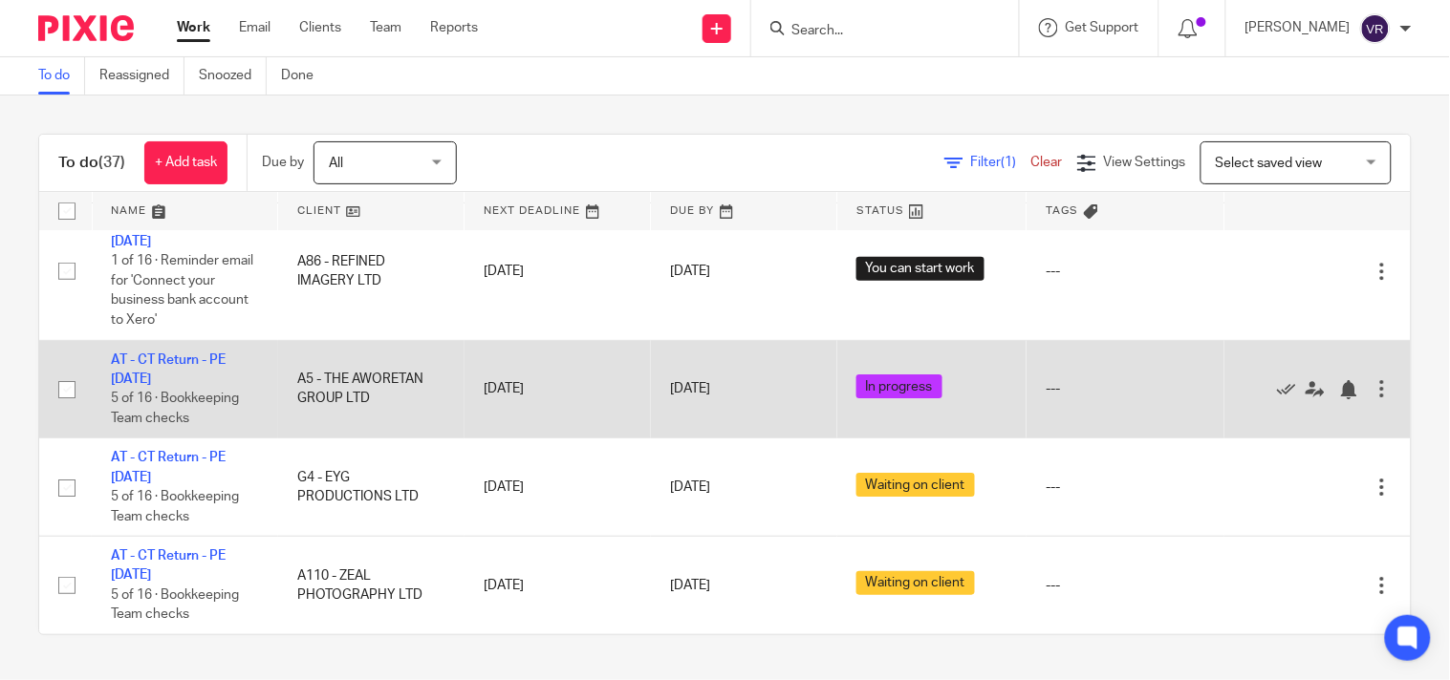
scroll to position [3481, 0]
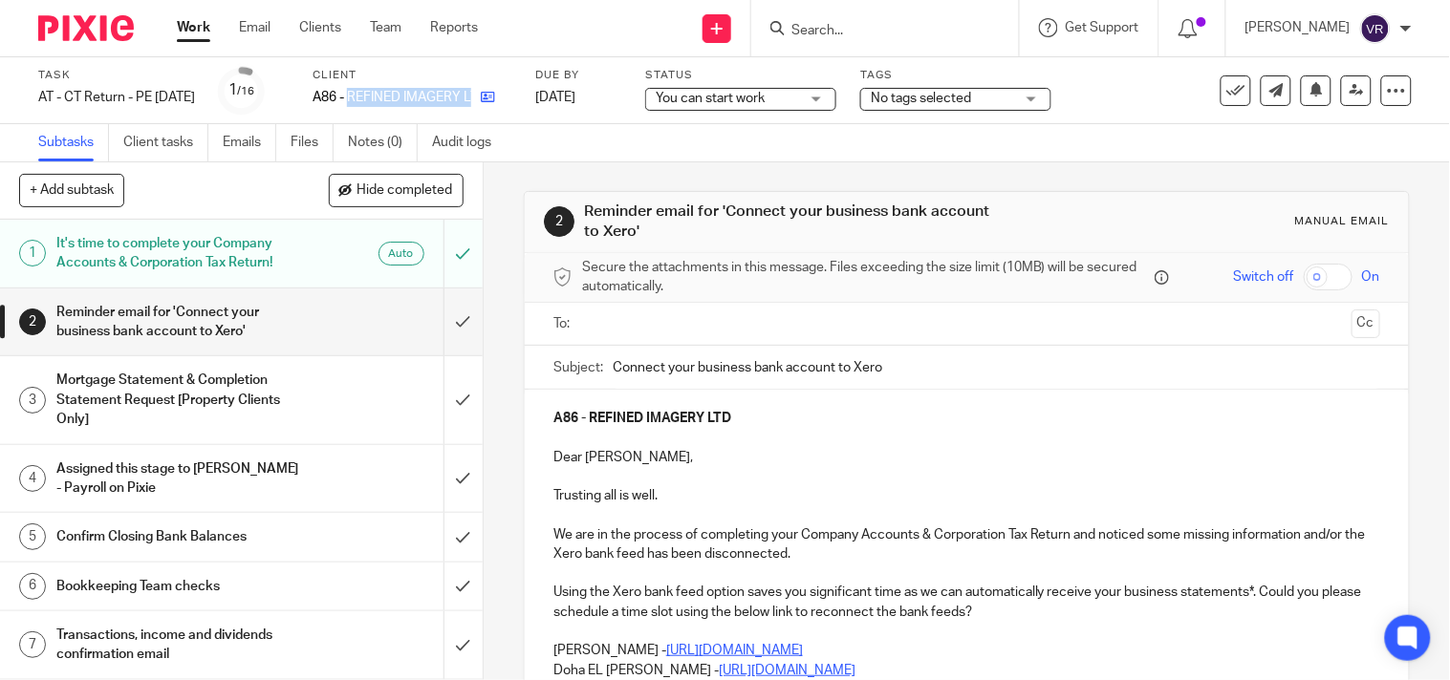
drag, startPoint x: 384, startPoint y: 97, endPoint x: 509, endPoint y: 102, distance: 125.3
click at [509, 102] on div "A86 - REFINED IMAGERY LTD" at bounding box center [412, 97] width 199 height 19
copy div "REFINED IMAGERY LTD"
drag, startPoint x: 441, startPoint y: 330, endPoint x: 421, endPoint y: 345, distance: 24.5
click at [421, 345] on div "2 Reminder email for 'Connect your business bank account to Xero'" at bounding box center [241, 323] width 483 height 69
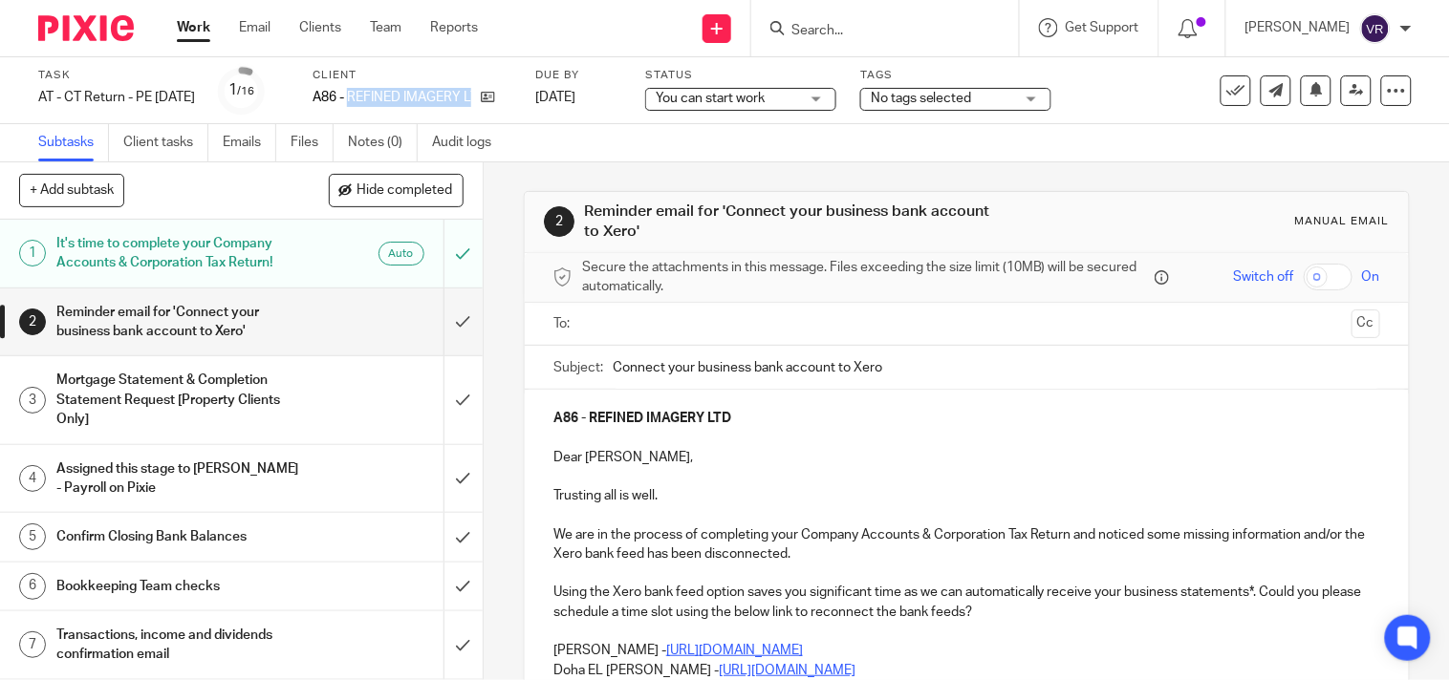
click at [1123, 121] on div "Task AT - CT Return - PE [DATE] Save AT - [GEOGRAPHIC_DATA] Return - PE [DATE] …" at bounding box center [725, 90] width 1450 height 67
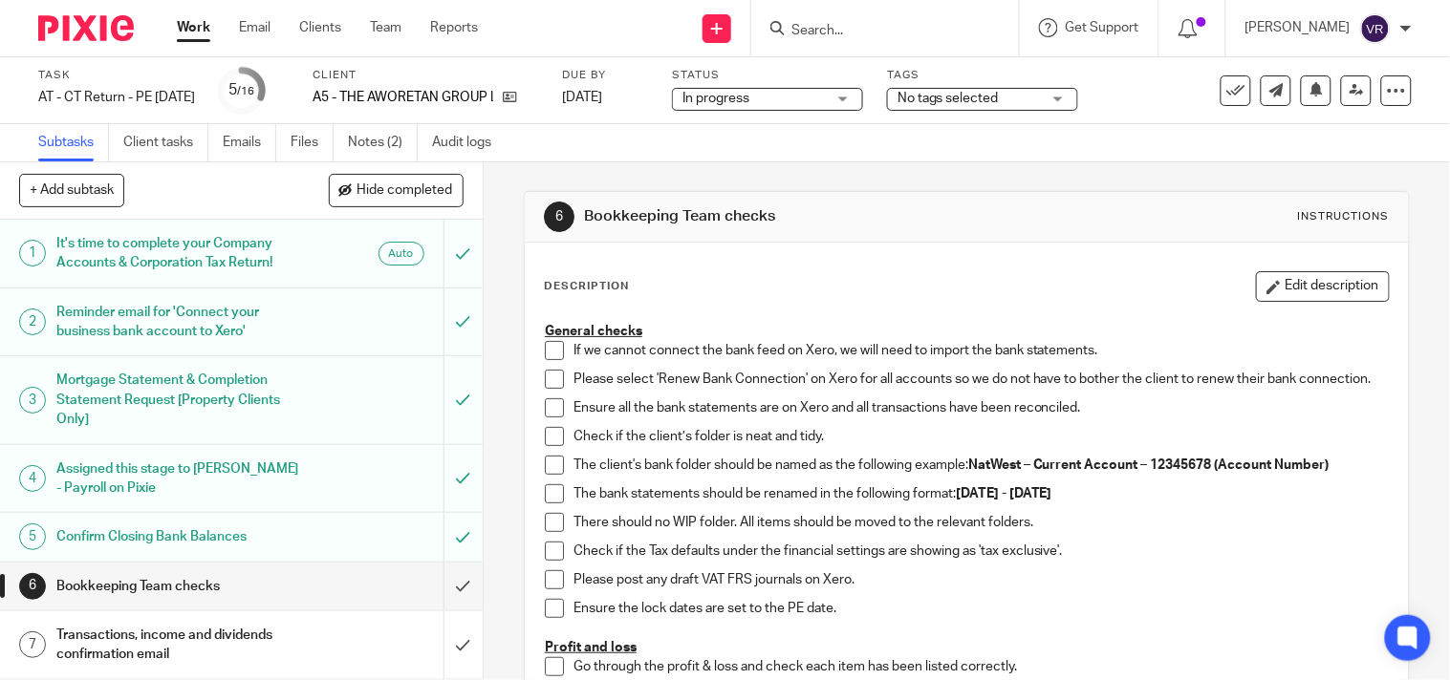
click at [556, 351] on span at bounding box center [554, 350] width 19 height 19
click at [548, 379] on span at bounding box center [554, 379] width 19 height 19
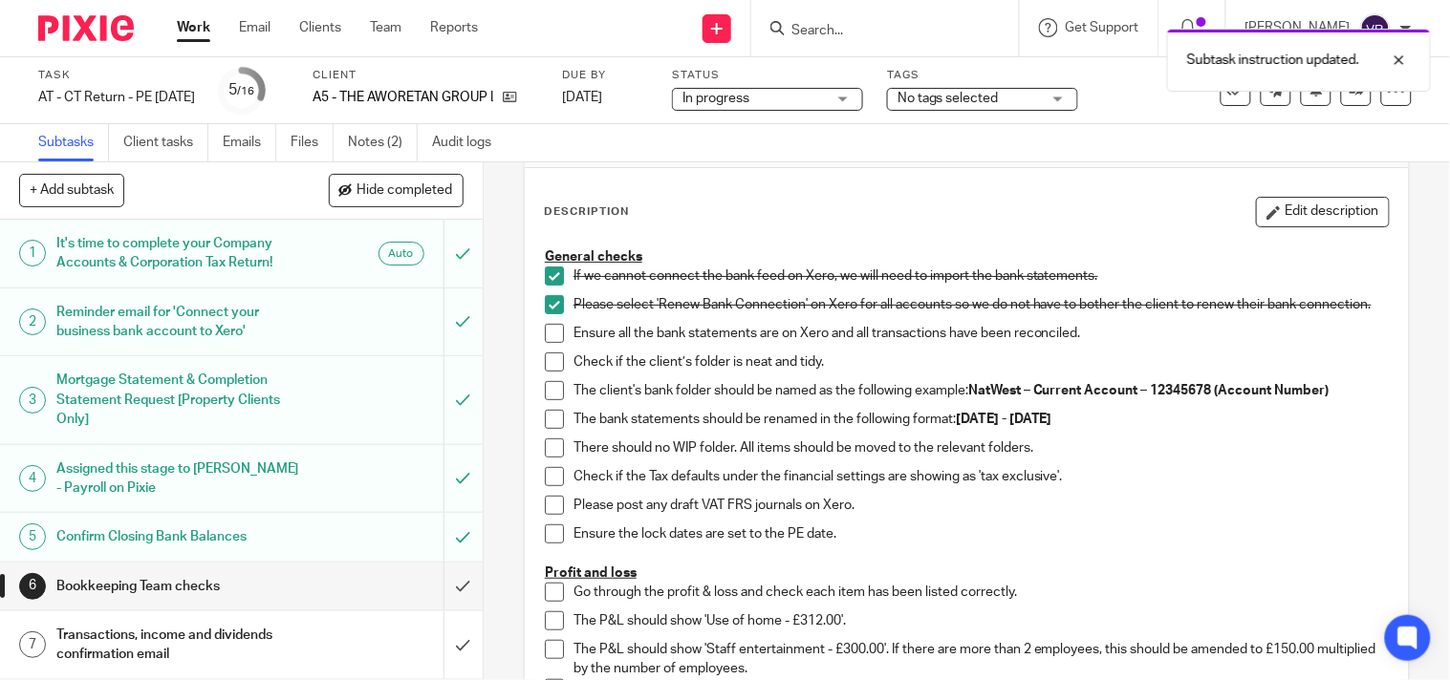
scroll to position [106, 0]
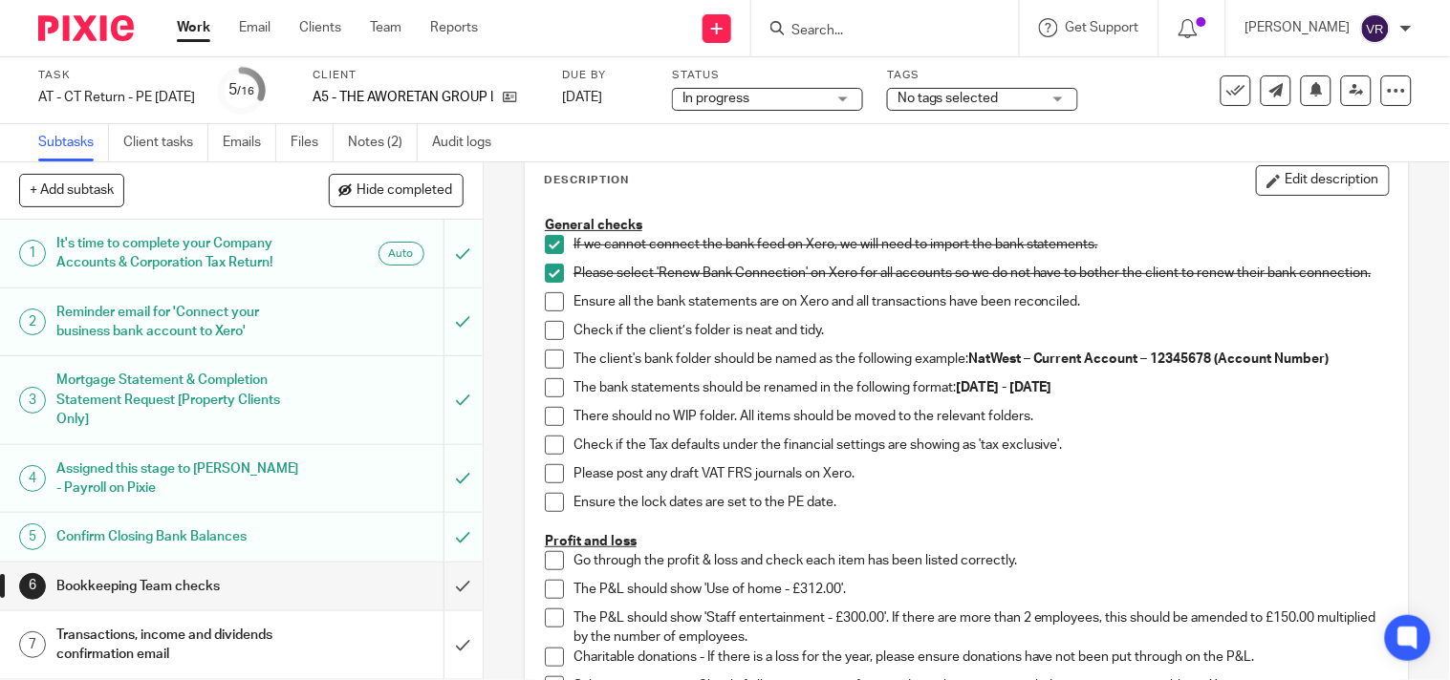
click at [552, 312] on span at bounding box center [554, 301] width 19 height 19
click at [547, 340] on span at bounding box center [554, 330] width 19 height 19
click at [551, 368] on span at bounding box center [554, 359] width 19 height 19
click at [545, 397] on span at bounding box center [554, 387] width 19 height 19
click at [545, 426] on span at bounding box center [554, 416] width 19 height 19
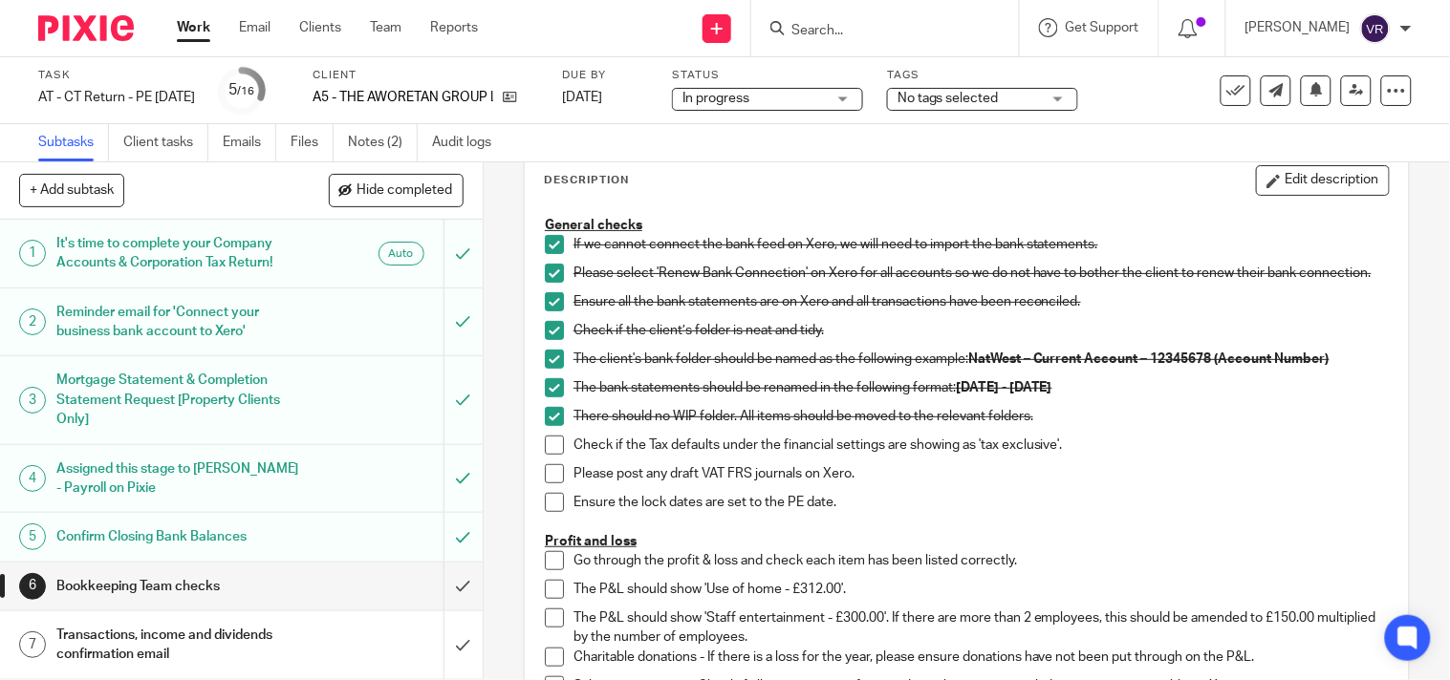
click at [549, 455] on span at bounding box center [554, 445] width 19 height 19
click at [550, 484] on span at bounding box center [554, 473] width 19 height 19
click at [545, 512] on span at bounding box center [554, 502] width 19 height 19
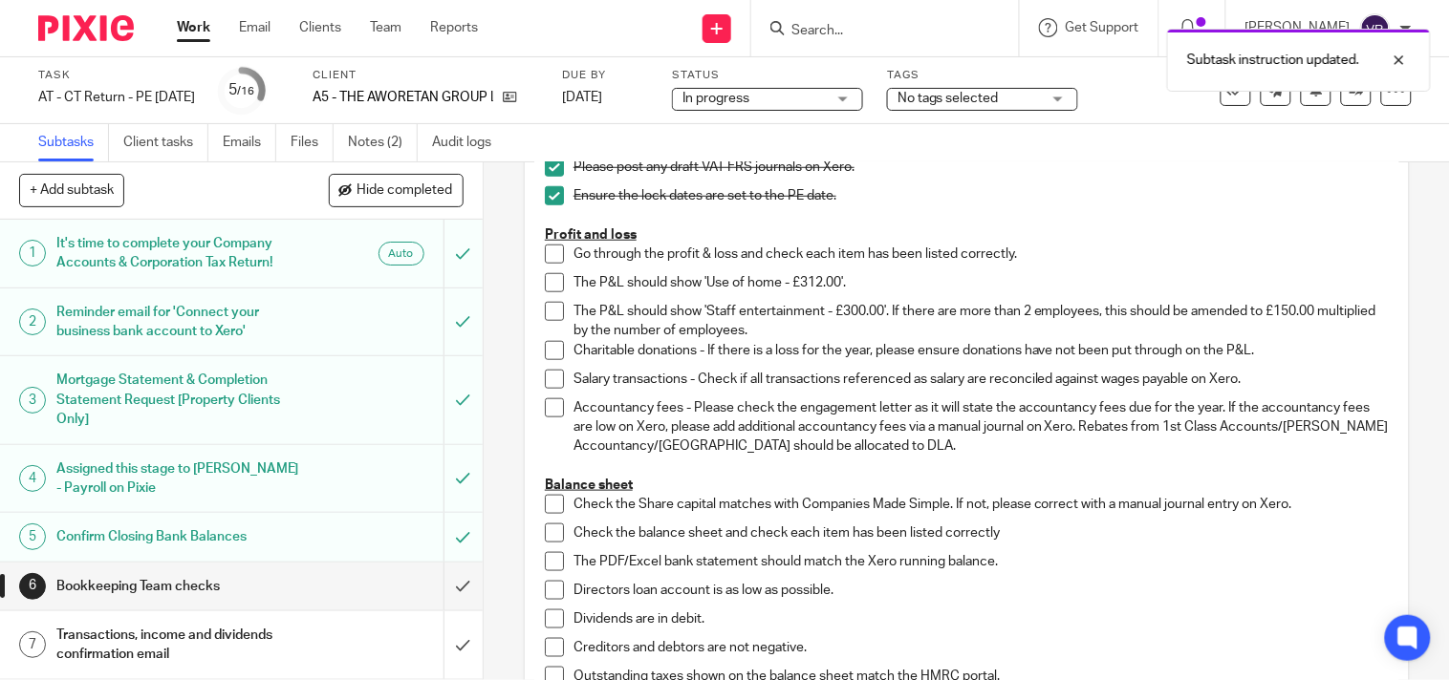
scroll to position [424, 0]
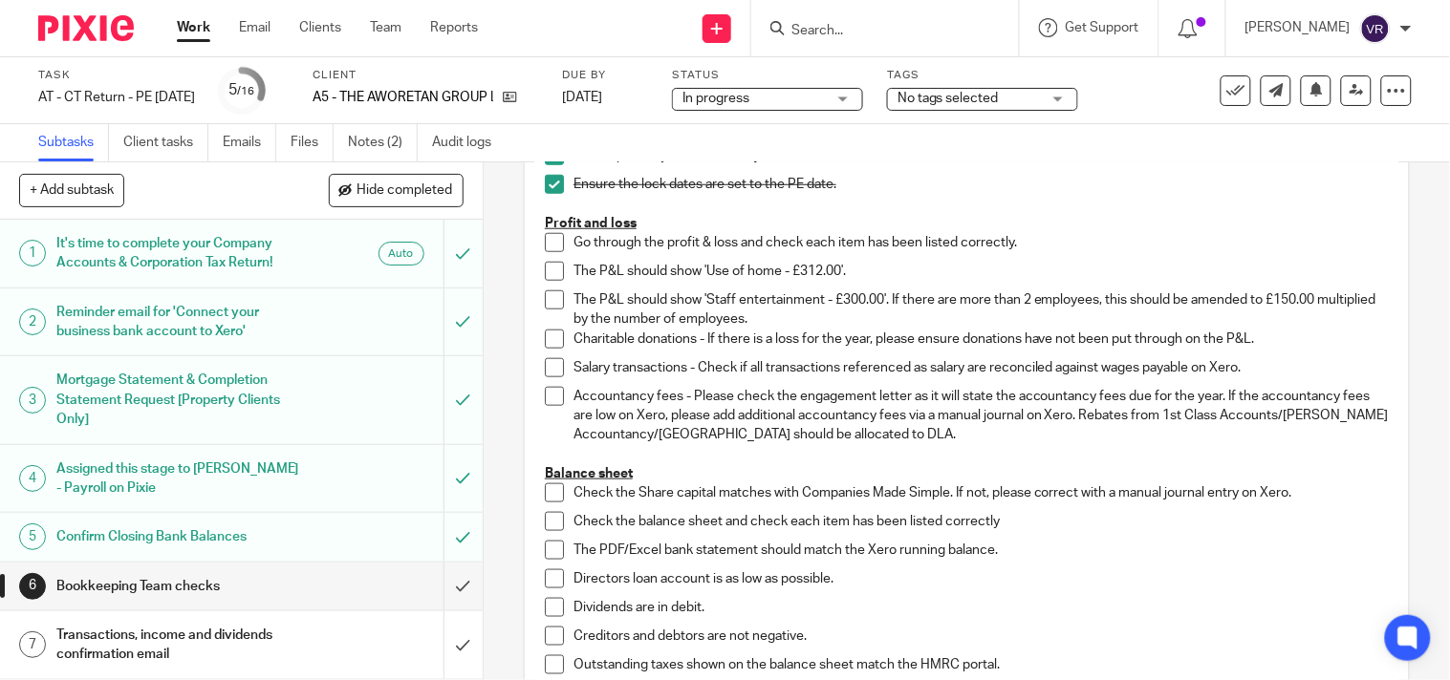
click at [551, 249] on span at bounding box center [554, 242] width 19 height 19
click at [545, 279] on span at bounding box center [554, 271] width 19 height 19
click at [550, 302] on span at bounding box center [554, 300] width 19 height 19
click at [545, 348] on span at bounding box center [554, 339] width 19 height 19
click at [546, 387] on li "Salary transactions - Check if all transactions referenced as salary are reconc…" at bounding box center [967, 372] width 844 height 29
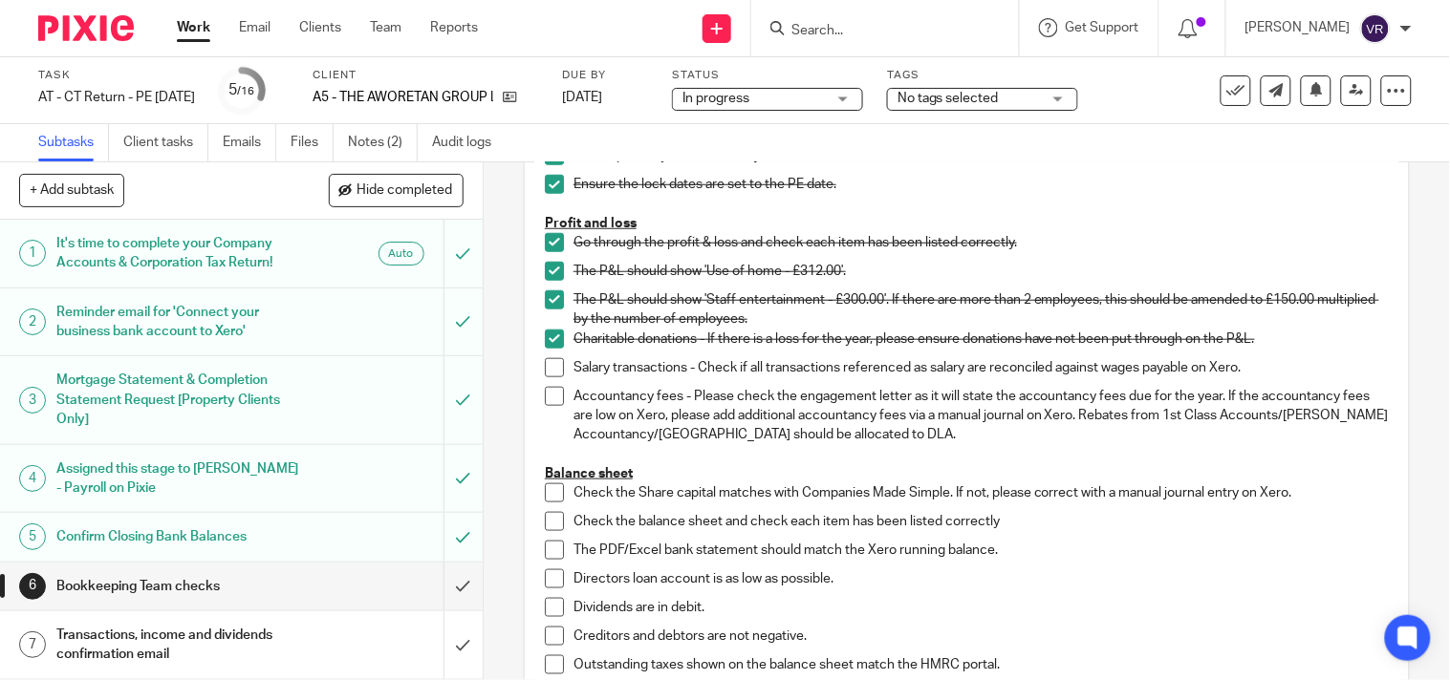
click at [546, 370] on span at bounding box center [554, 367] width 19 height 19
click at [548, 406] on span at bounding box center [554, 396] width 19 height 19
click at [548, 503] on span at bounding box center [554, 493] width 19 height 19
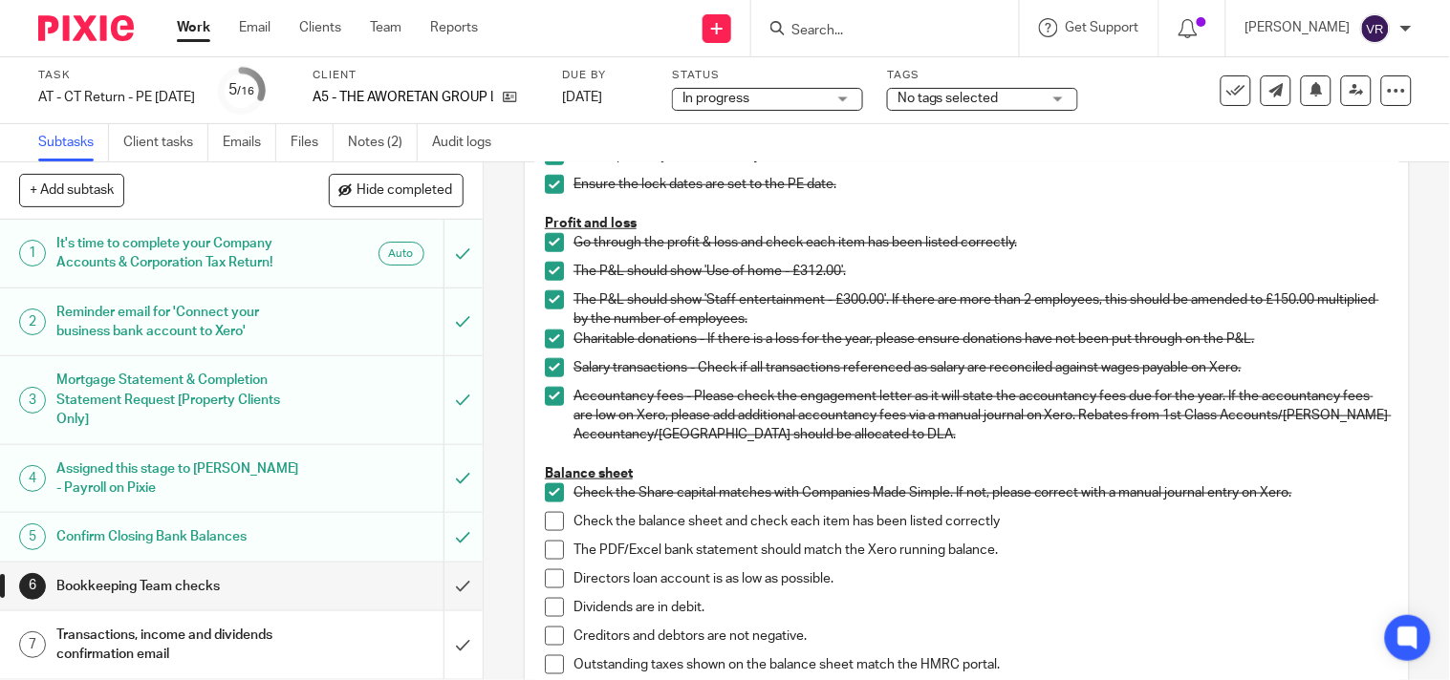
click at [549, 528] on span at bounding box center [554, 521] width 19 height 19
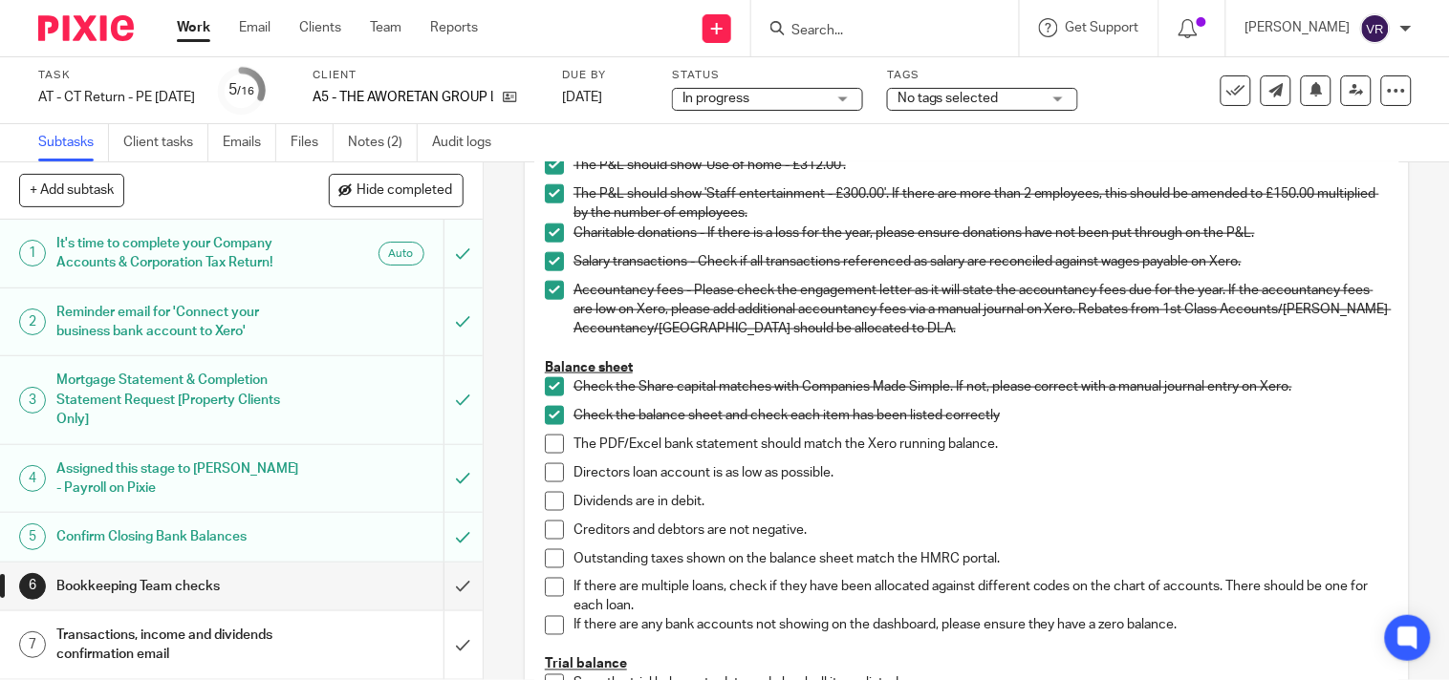
click at [552, 454] on span at bounding box center [554, 444] width 19 height 19
click at [555, 483] on span at bounding box center [554, 473] width 19 height 19
click at [551, 511] on span at bounding box center [554, 501] width 19 height 19
click at [550, 538] on span at bounding box center [554, 530] width 19 height 19
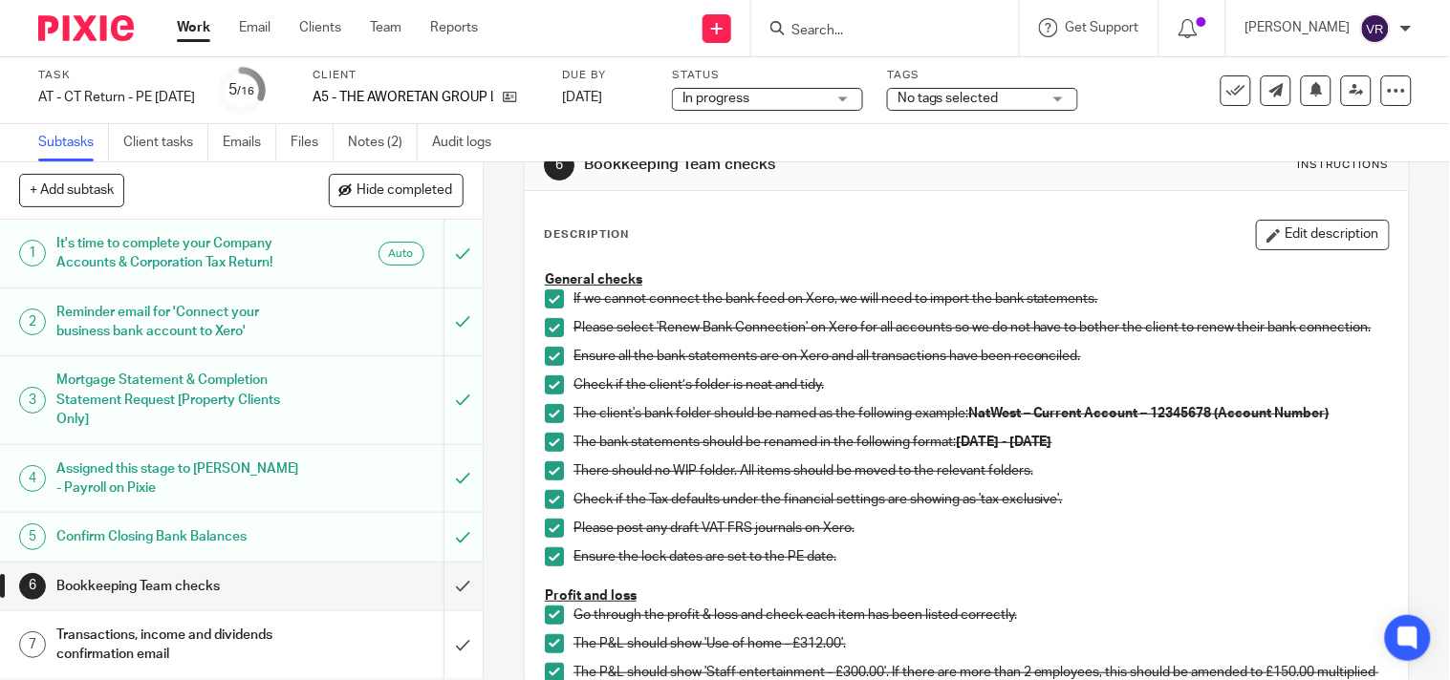
scroll to position [0, 0]
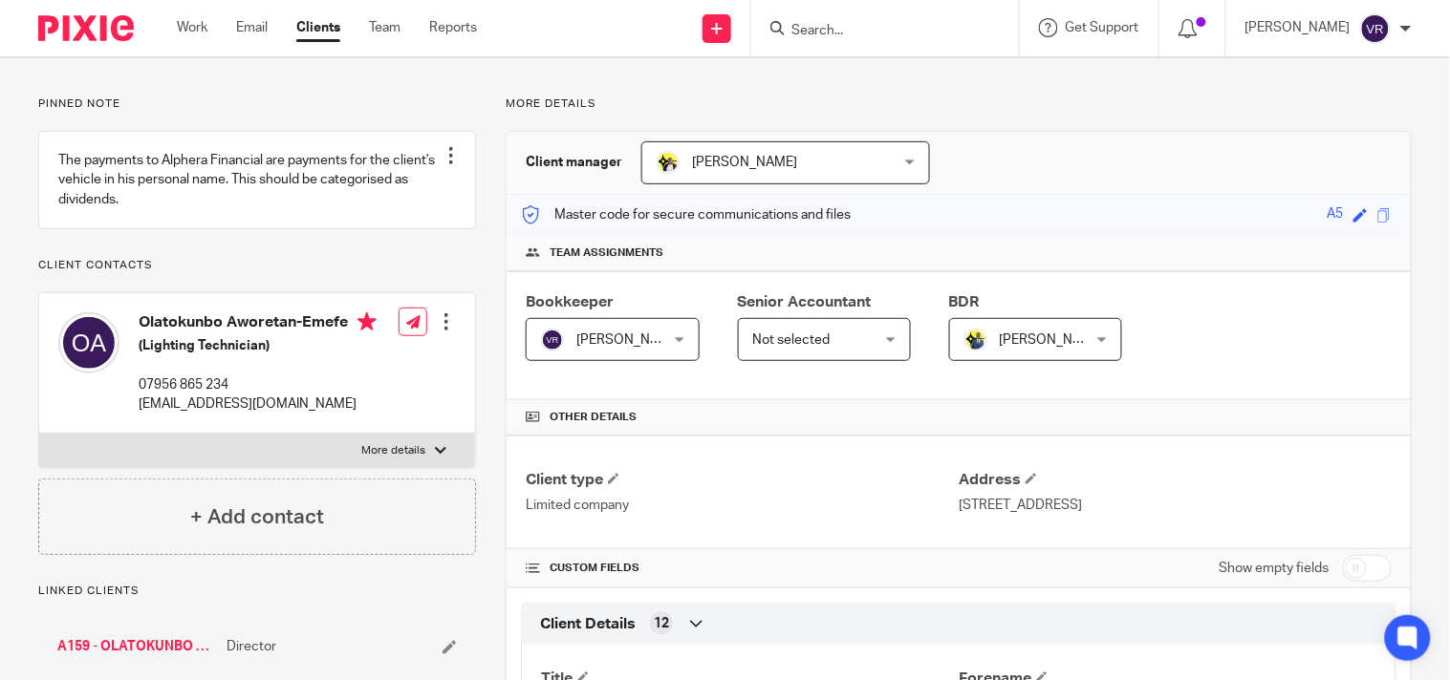
scroll to position [318, 0]
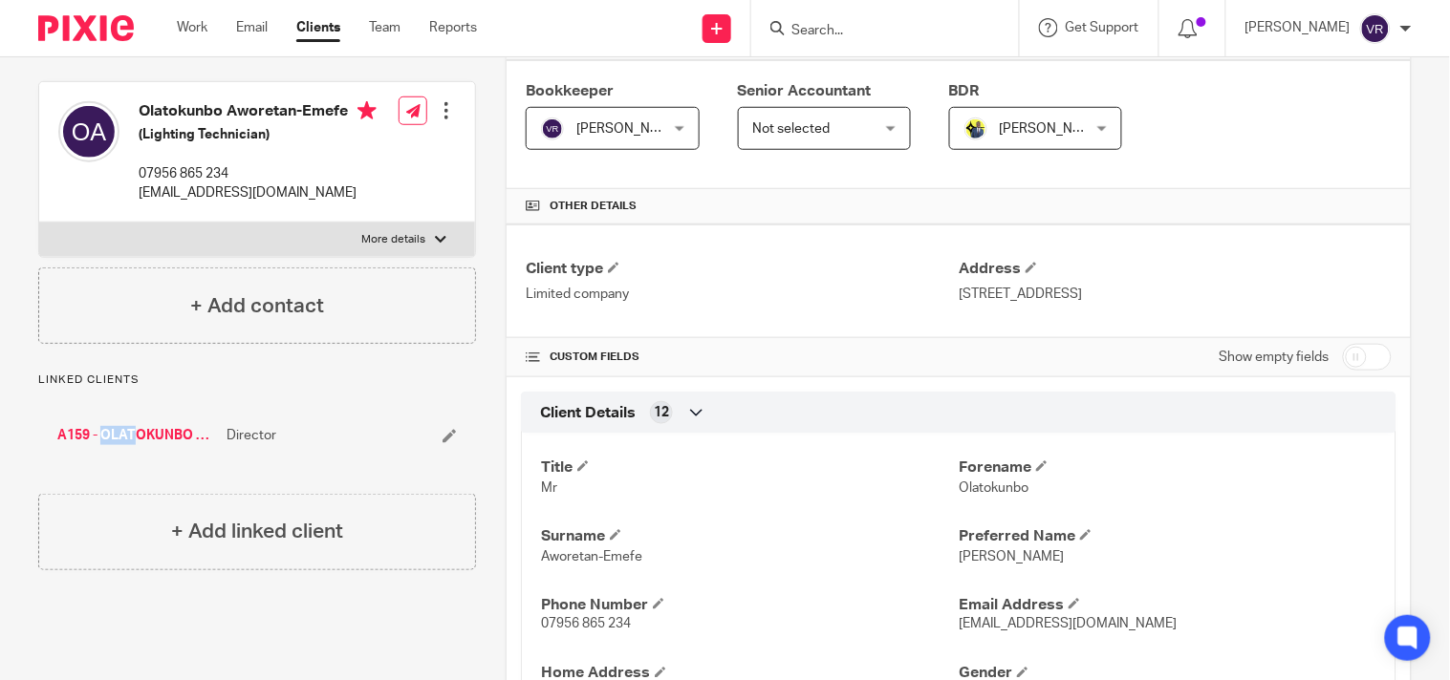
drag, startPoint x: 51, startPoint y: 461, endPoint x: 88, endPoint y: 481, distance: 42.3
click at [88, 464] on div "A159 - OLATOKUNBO AWORETAN-EMEFE Director" at bounding box center [257, 435] width 438 height 57
copy link "A159"
